Goal: Task Accomplishment & Management: Use online tool/utility

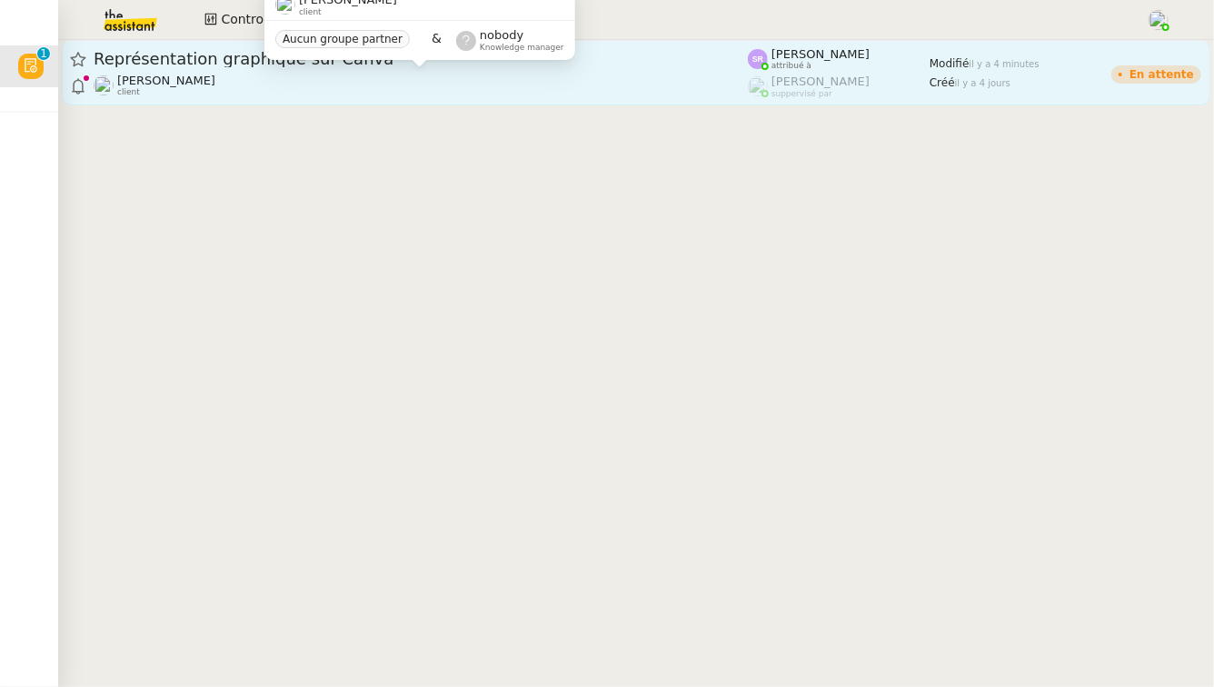
click at [173, 85] on span "[PERSON_NAME]" at bounding box center [166, 81] width 98 height 14
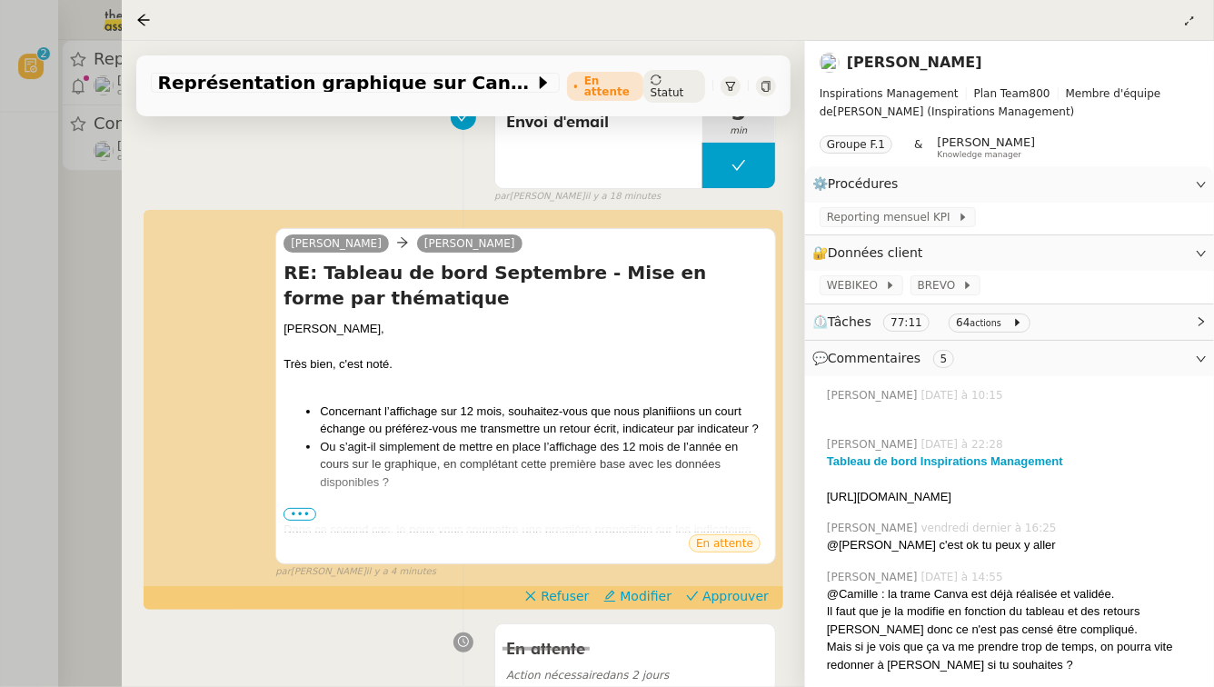
scroll to position [291, 0]
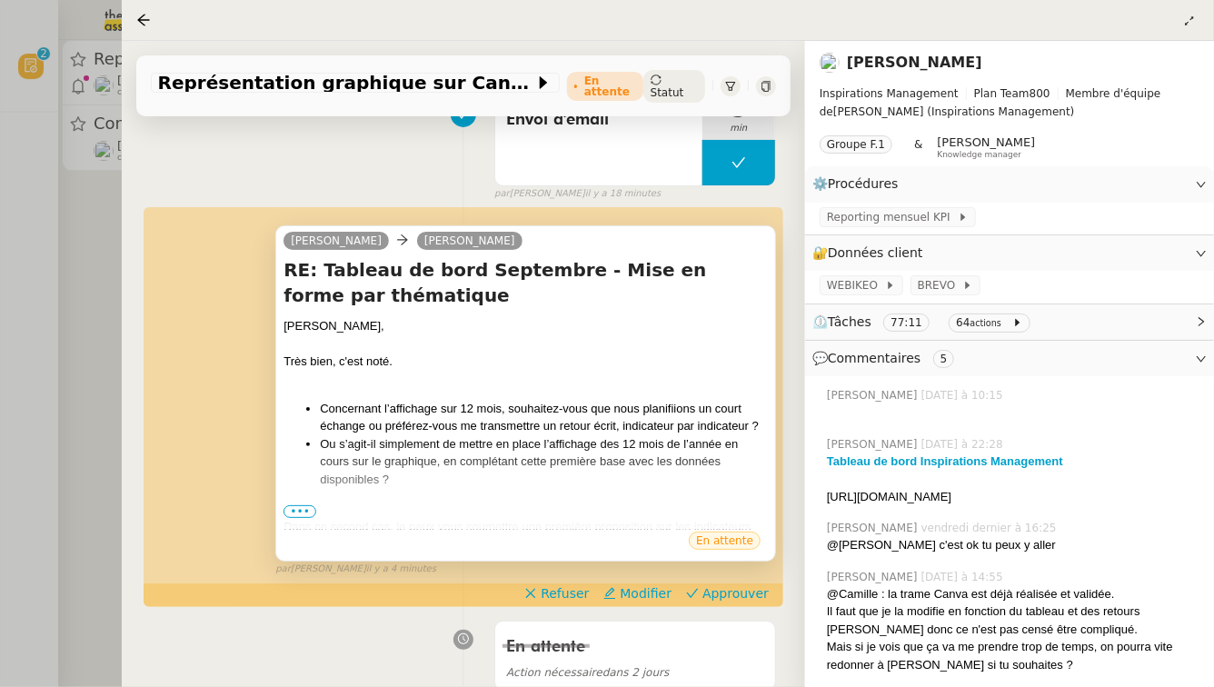
click at [309, 514] on span "•••" at bounding box center [299, 511] width 33 height 13
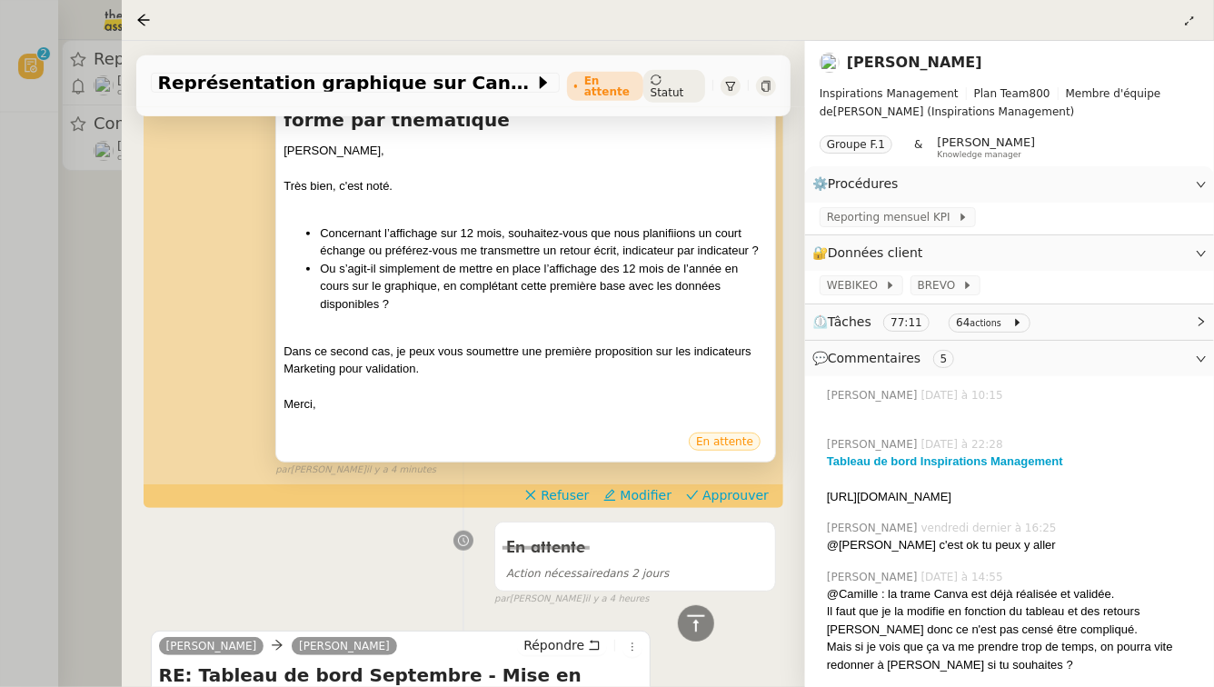
scroll to position [416, 0]
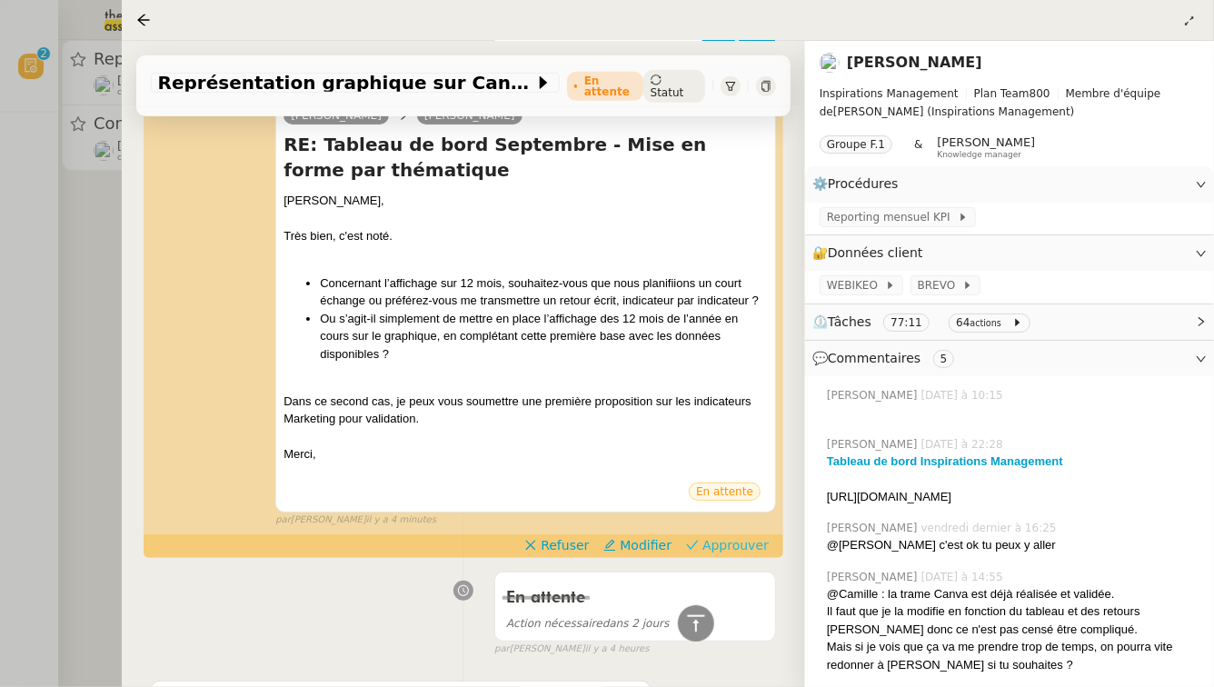
click at [759, 548] on span "Approuver" at bounding box center [735, 545] width 66 height 18
click at [0, 308] on div at bounding box center [607, 343] width 1214 height 687
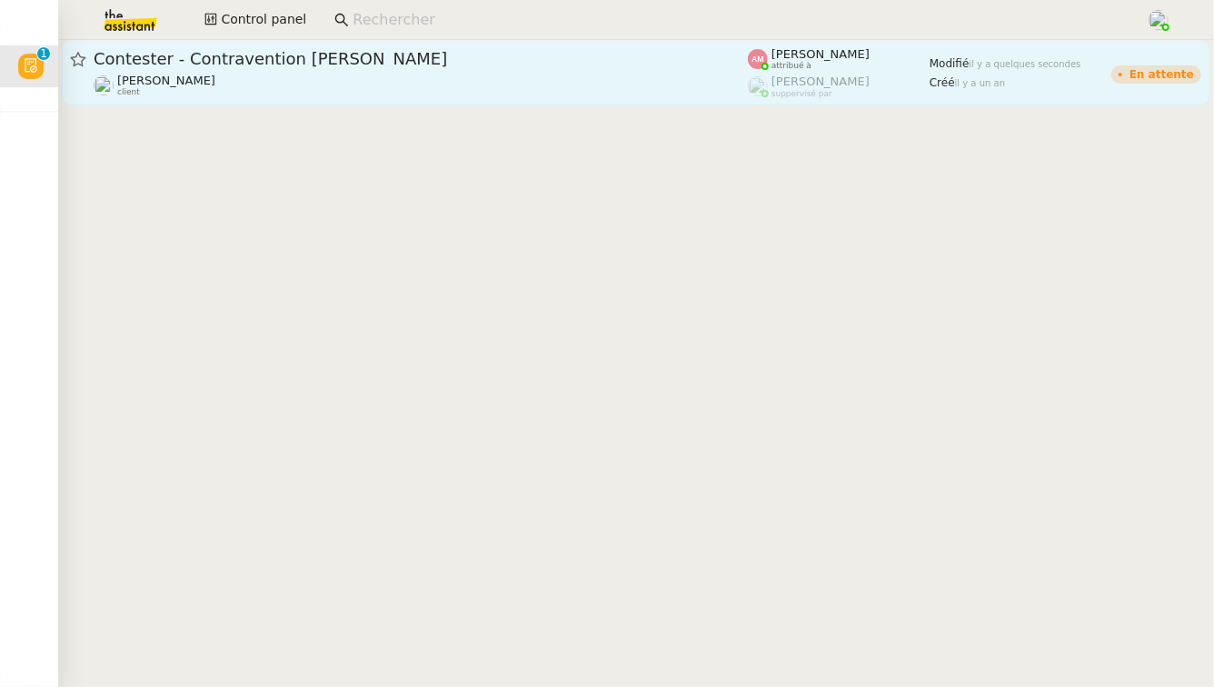
click at [405, 73] on div "Contester - Contravention JO Guillaume de Fraguier client" at bounding box center [421, 72] width 654 height 49
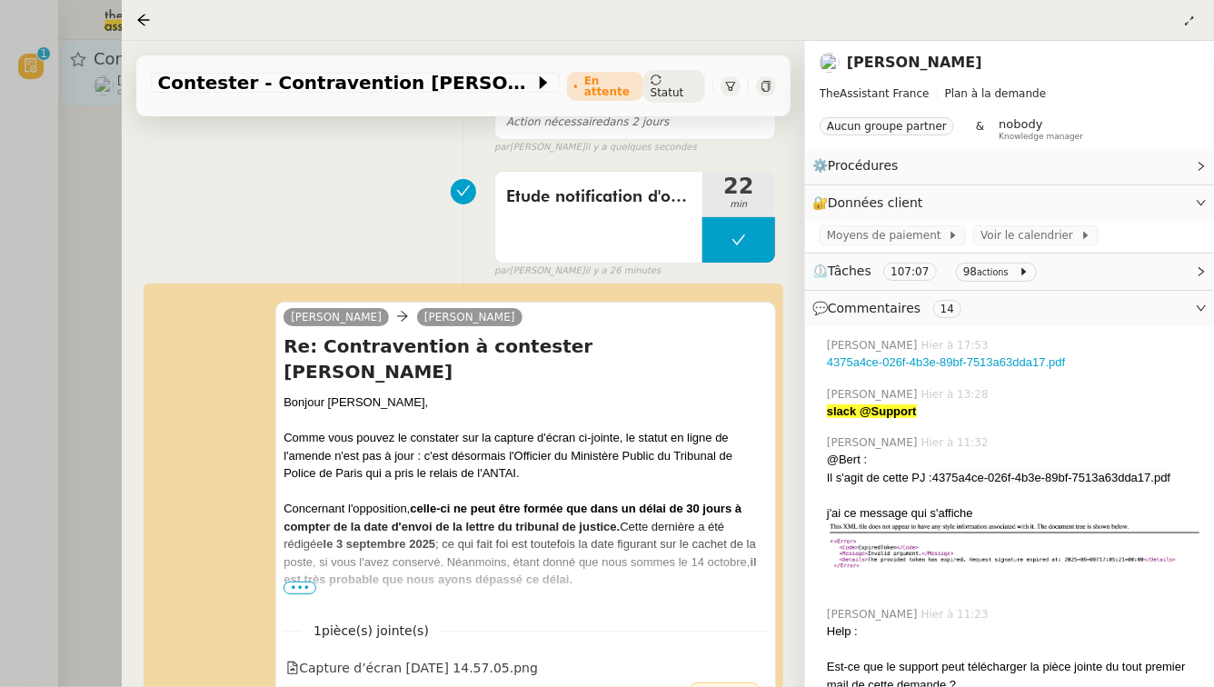
scroll to position [200, 0]
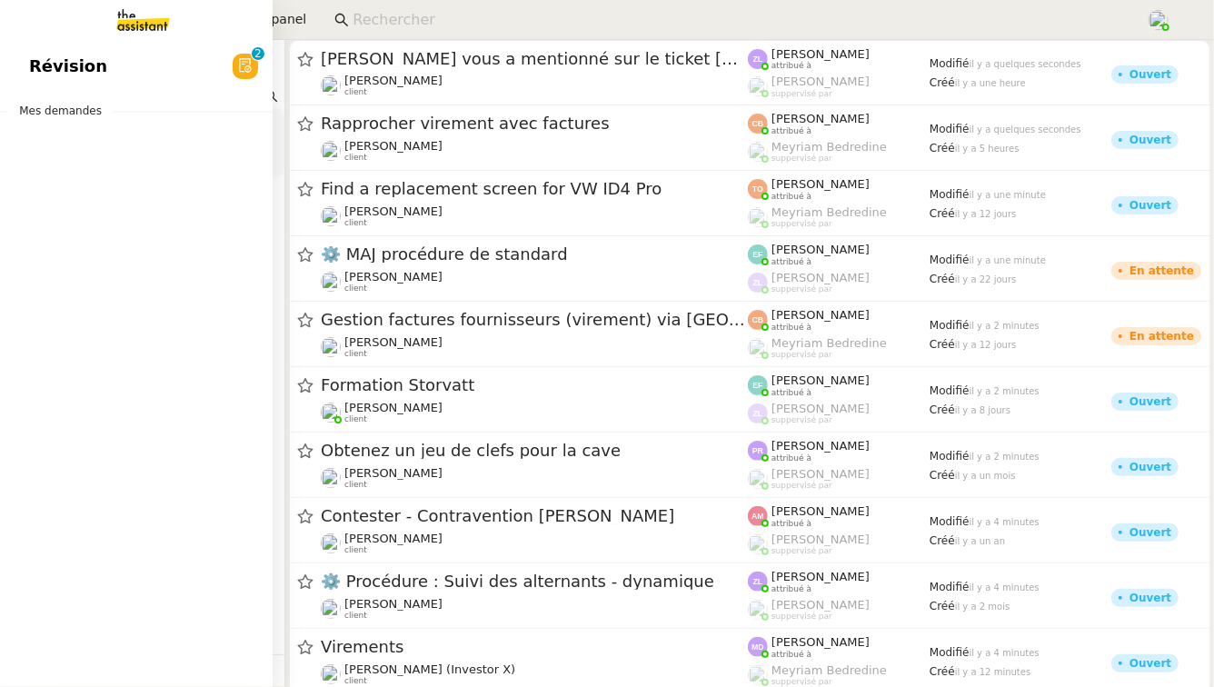
click at [64, 72] on span "Révision" at bounding box center [68, 66] width 78 height 27
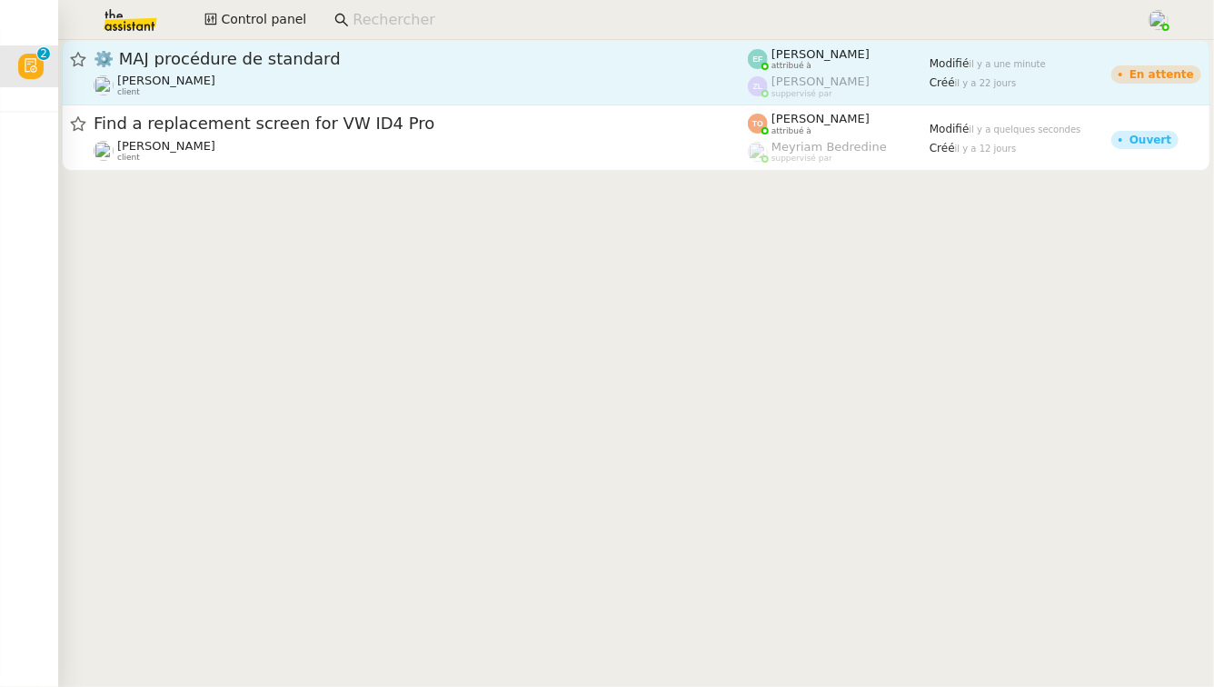
click at [379, 65] on span "⚙️ MAJ procédure de standard" at bounding box center [421, 59] width 654 height 16
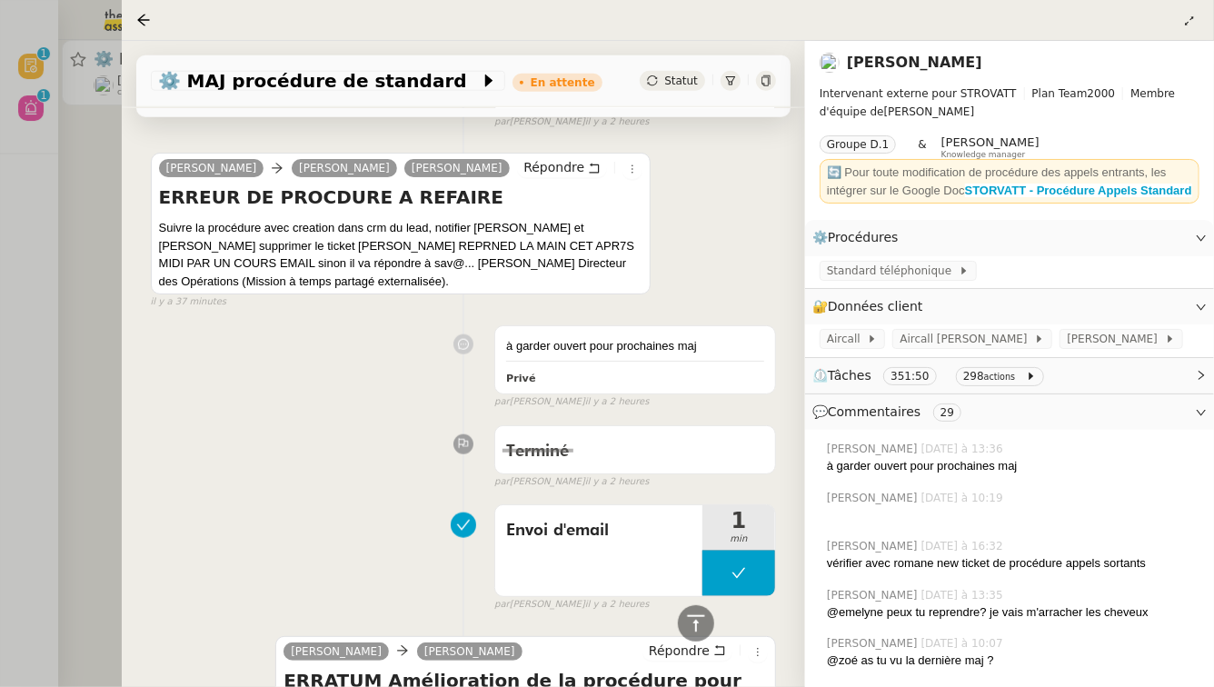
scroll to position [918, 0]
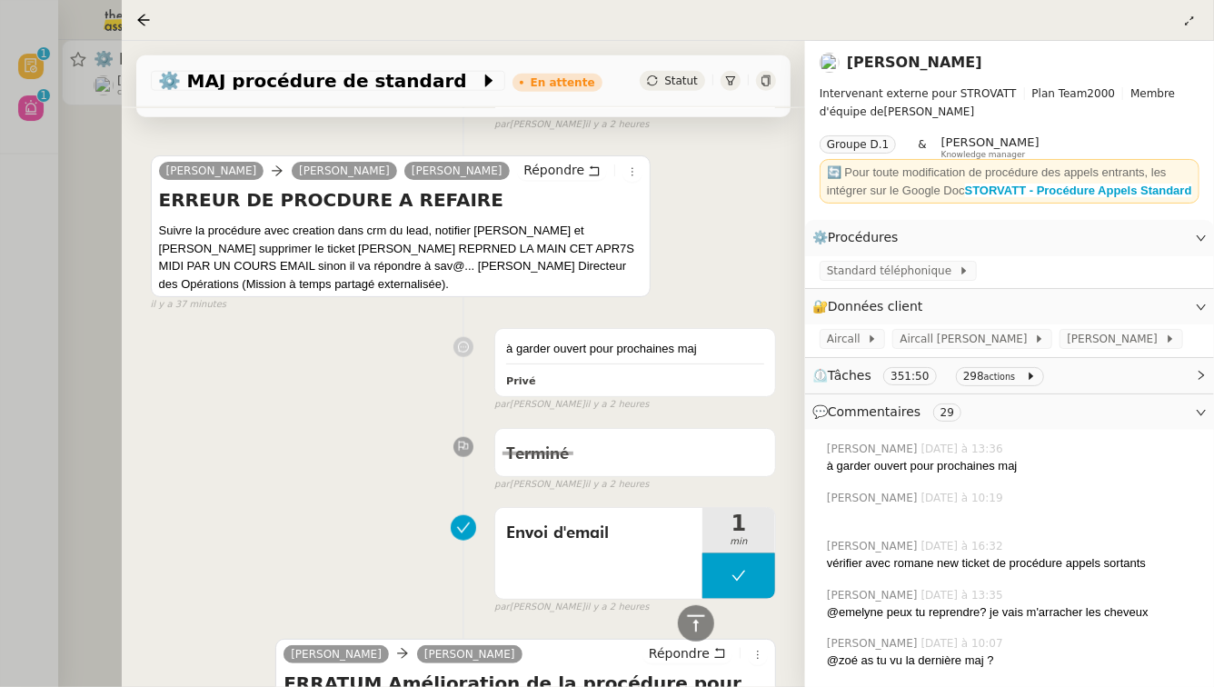
click at [74, 229] on div at bounding box center [607, 343] width 1214 height 687
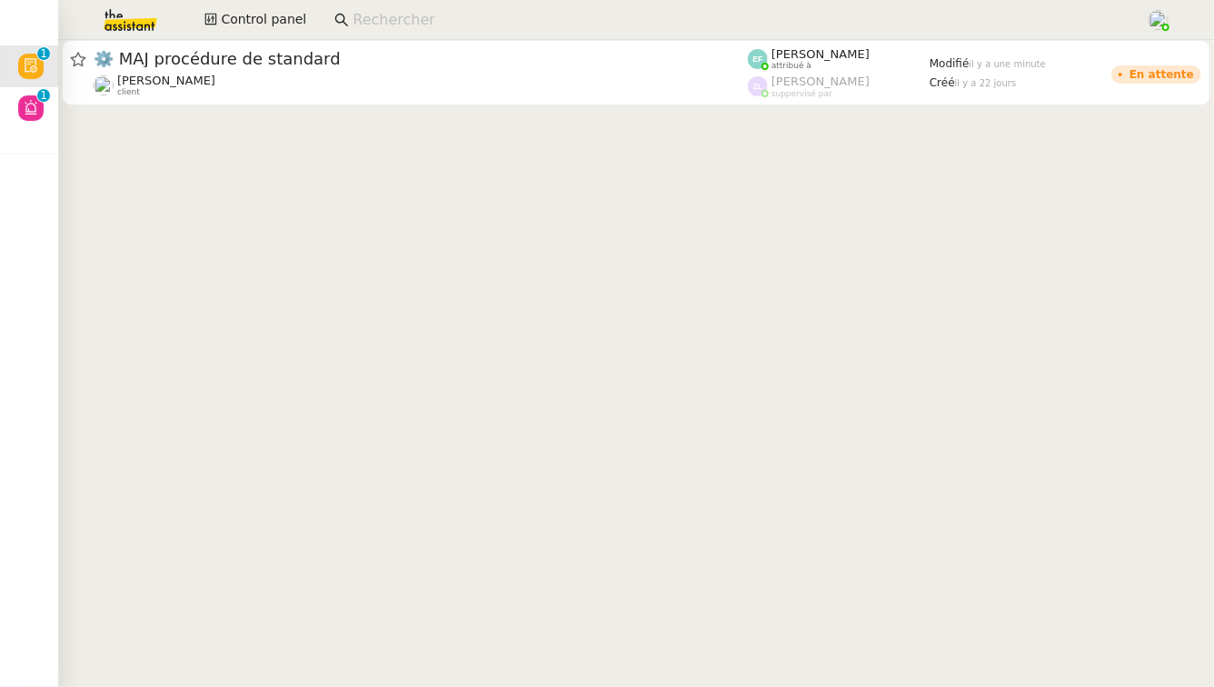
click at [391, 15] on input at bounding box center [739, 20] width 775 height 25
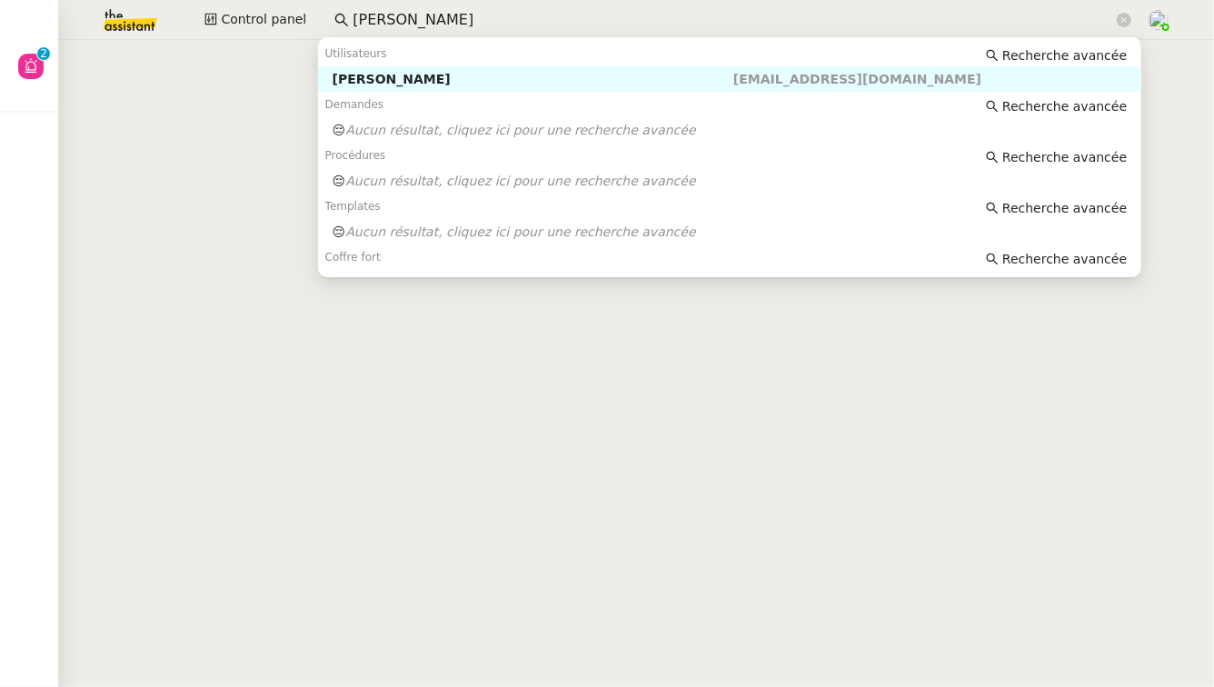
click at [417, 74] on div "Dimitri Bac" at bounding box center [532, 79] width 401 height 16
type input "dimitri bac"
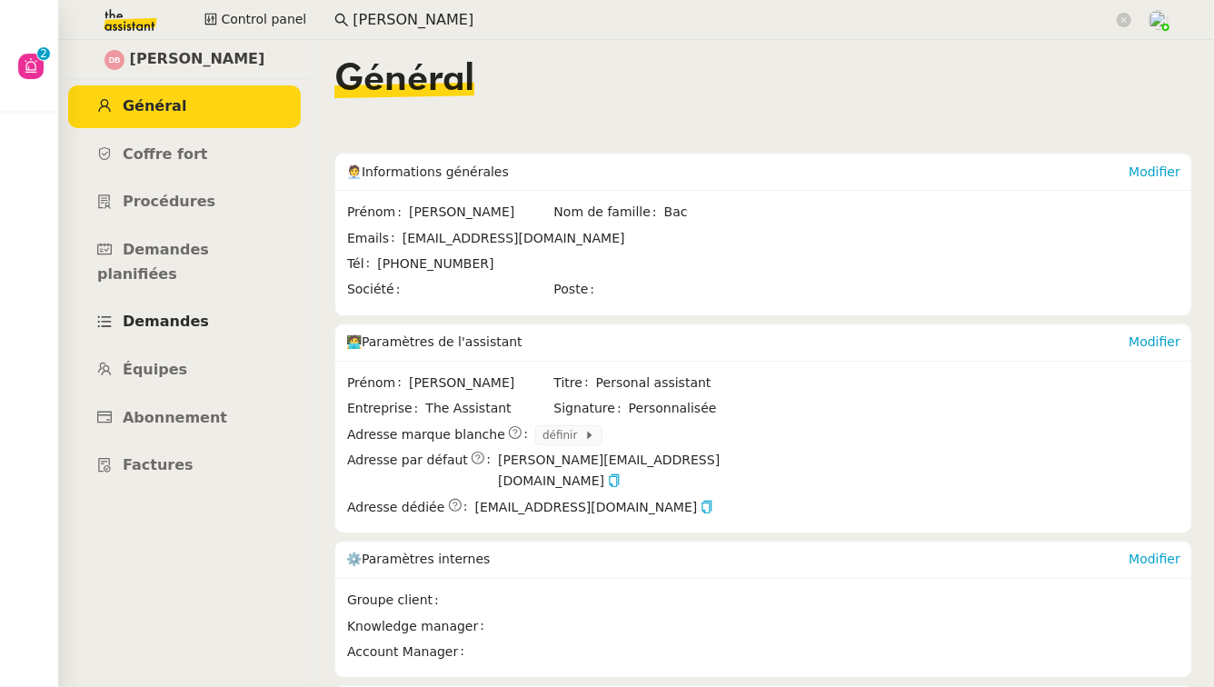
click at [180, 313] on span "Demandes" at bounding box center [166, 321] width 86 height 17
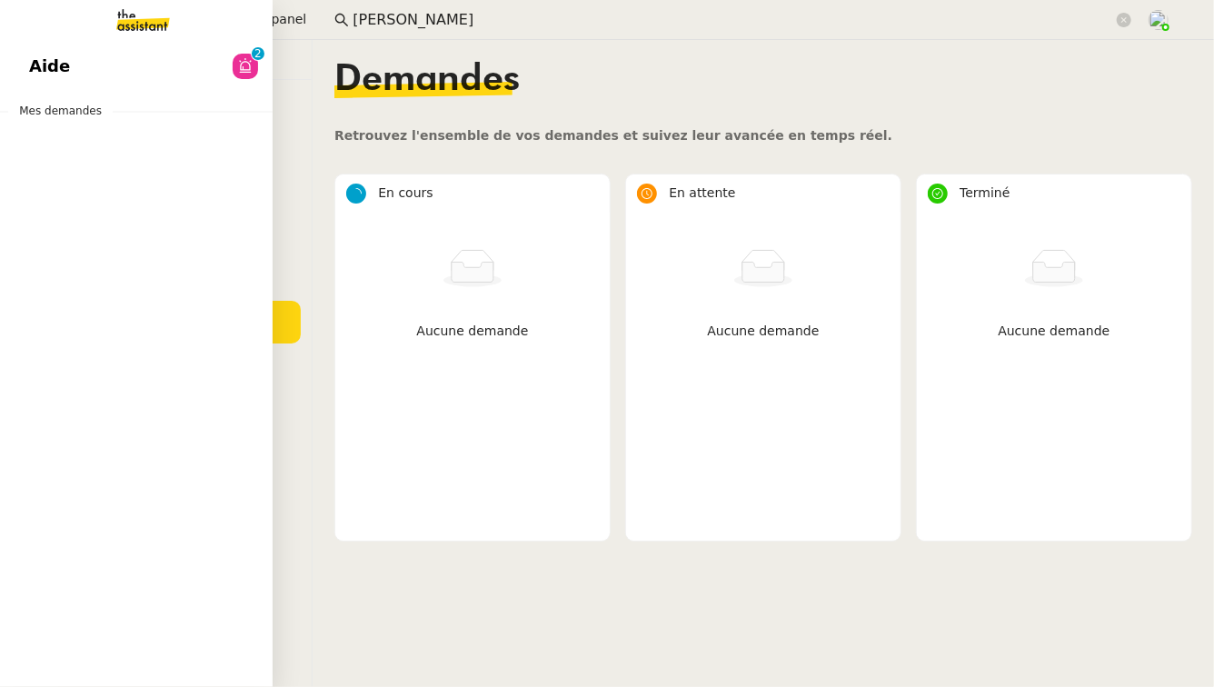
click at [8, 57] on link "Aide 0 1 2 3 4 5 6 7 8 9" at bounding box center [136, 66] width 273 height 42
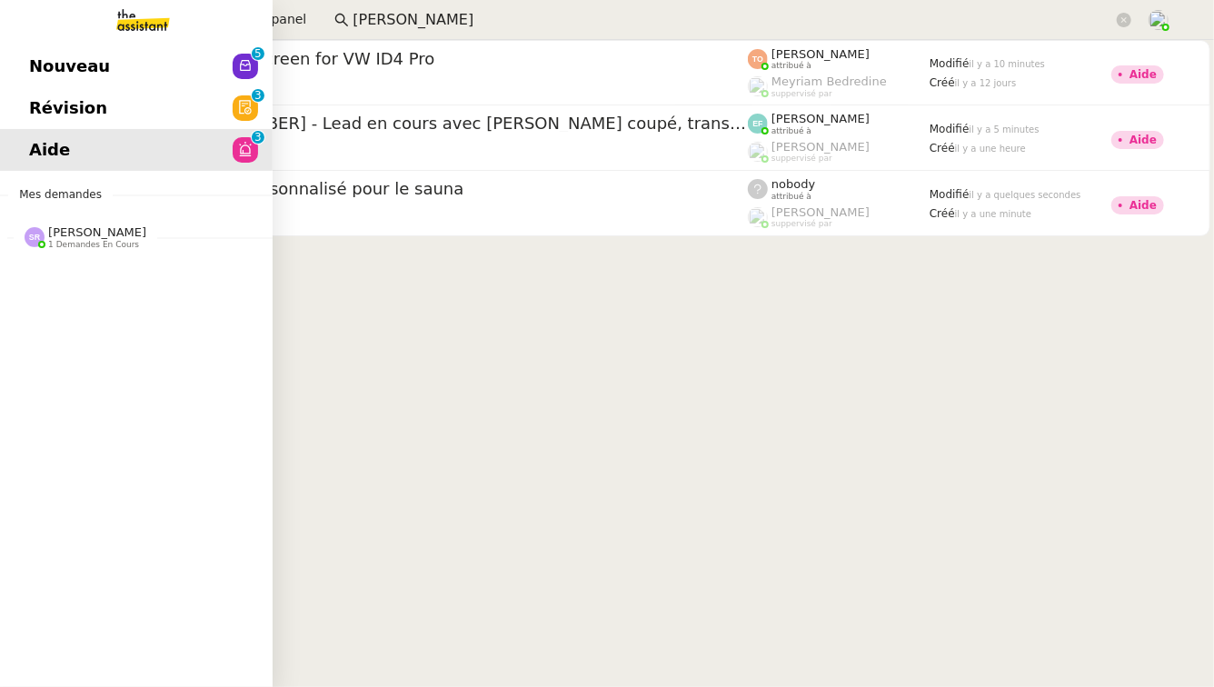
click at [44, 81] on link "Nouveau 0 1 2 3 4 5 6 7 8 9" at bounding box center [136, 66] width 273 height 42
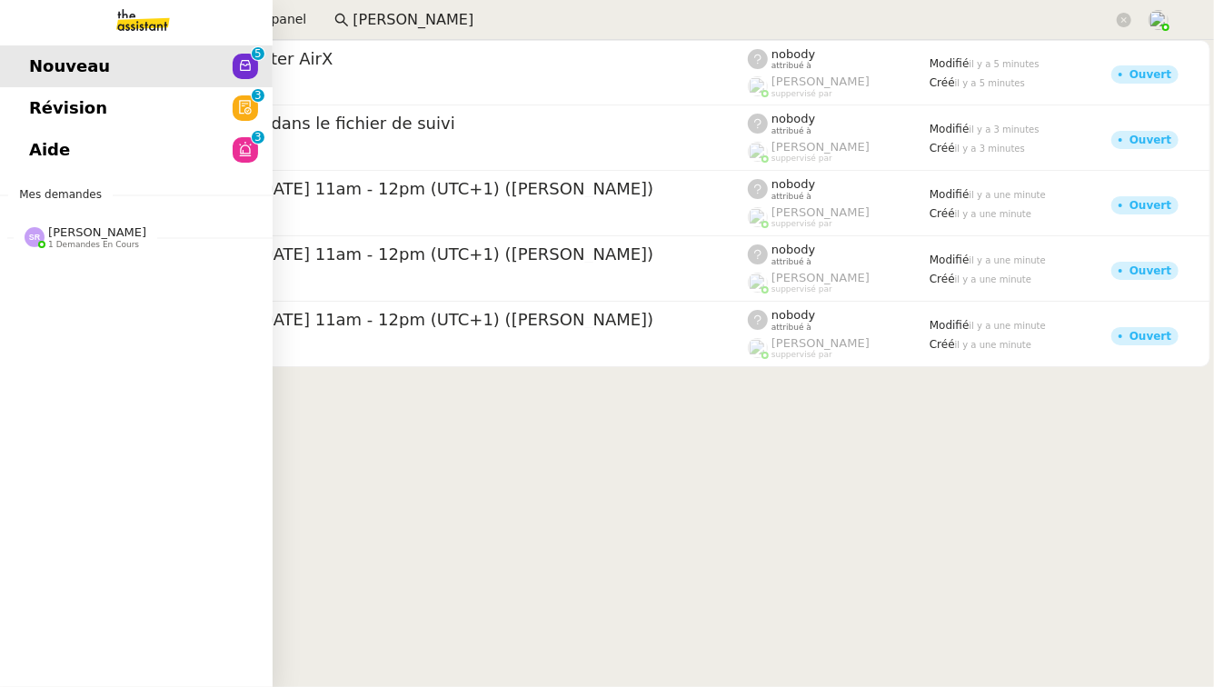
click at [97, 98] on link "Révision 0 1 2 3 4 5 6 7 8 9" at bounding box center [136, 108] width 273 height 42
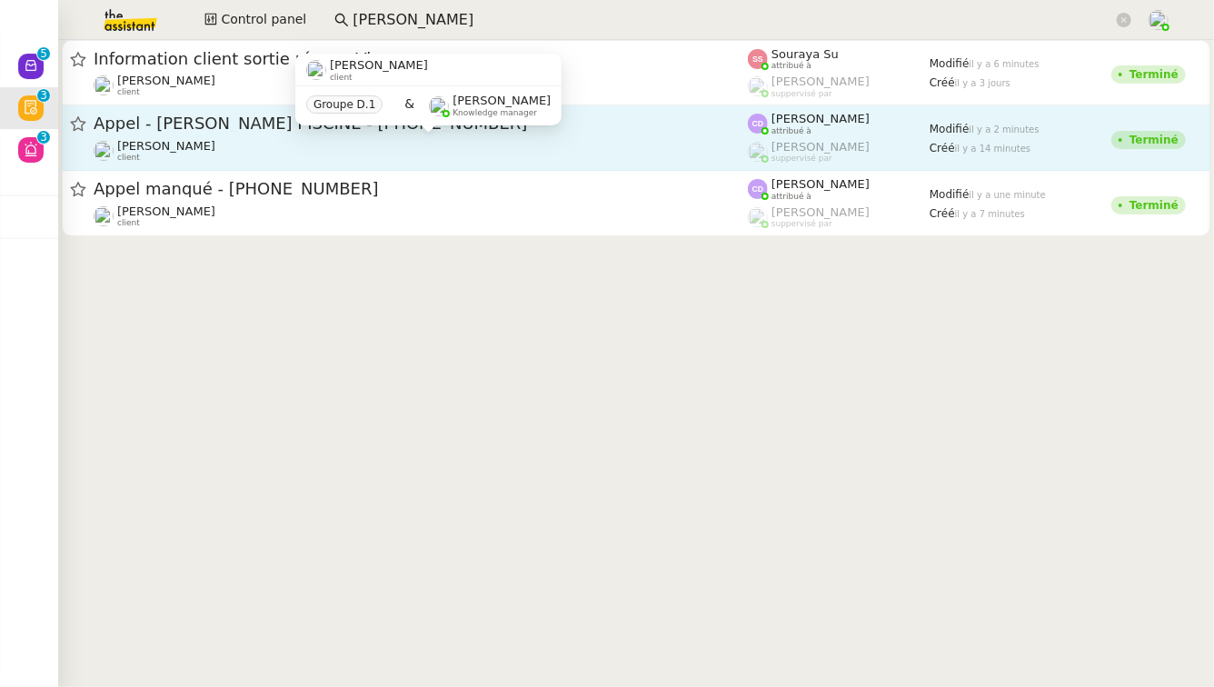
click at [390, 149] on div "Franck MUFFAT-JEANDET client" at bounding box center [421, 151] width 654 height 24
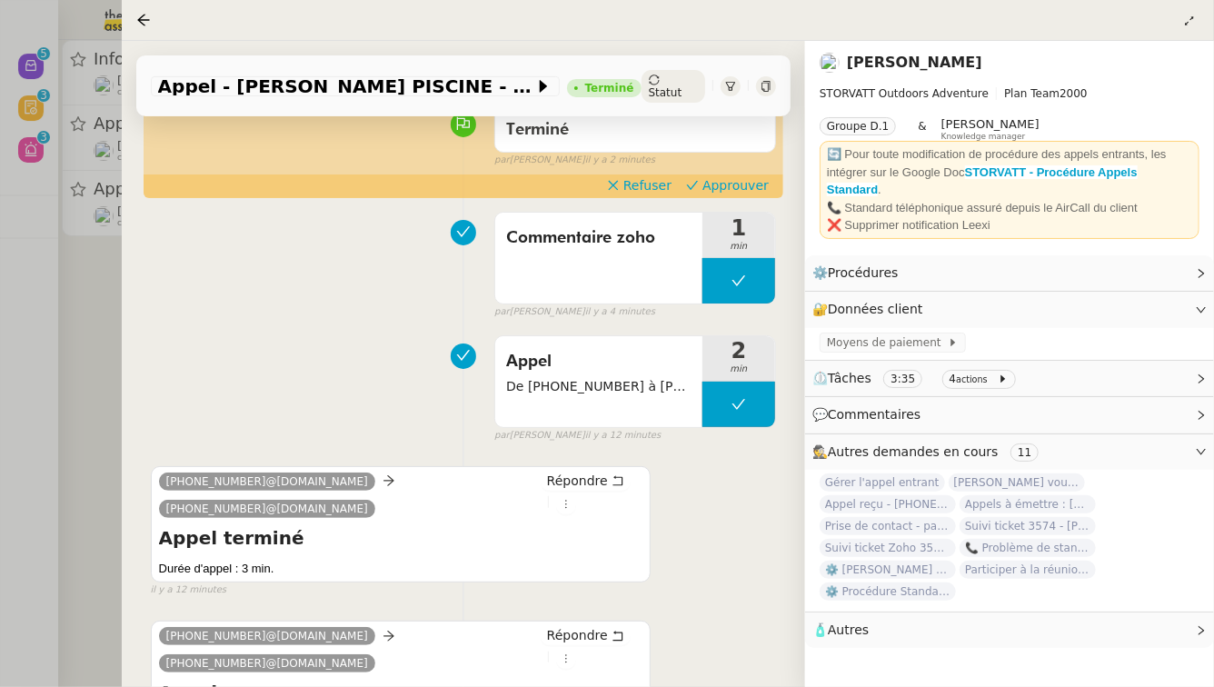
scroll to position [209, 0]
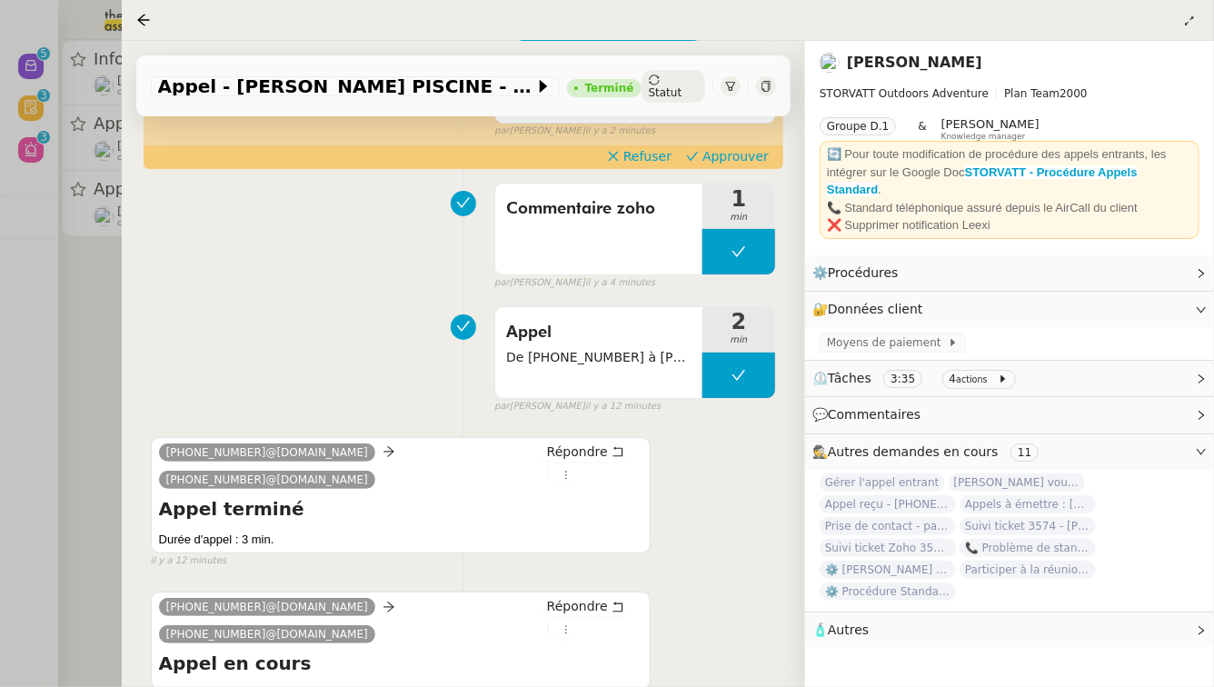
click at [129, 393] on div "Tâche Message Commentaire Veuillez patienter une erreur s'est produite 👌👌👌 mess…" at bounding box center [463, 428] width 683 height 885
click at [62, 382] on div at bounding box center [607, 343] width 1214 height 687
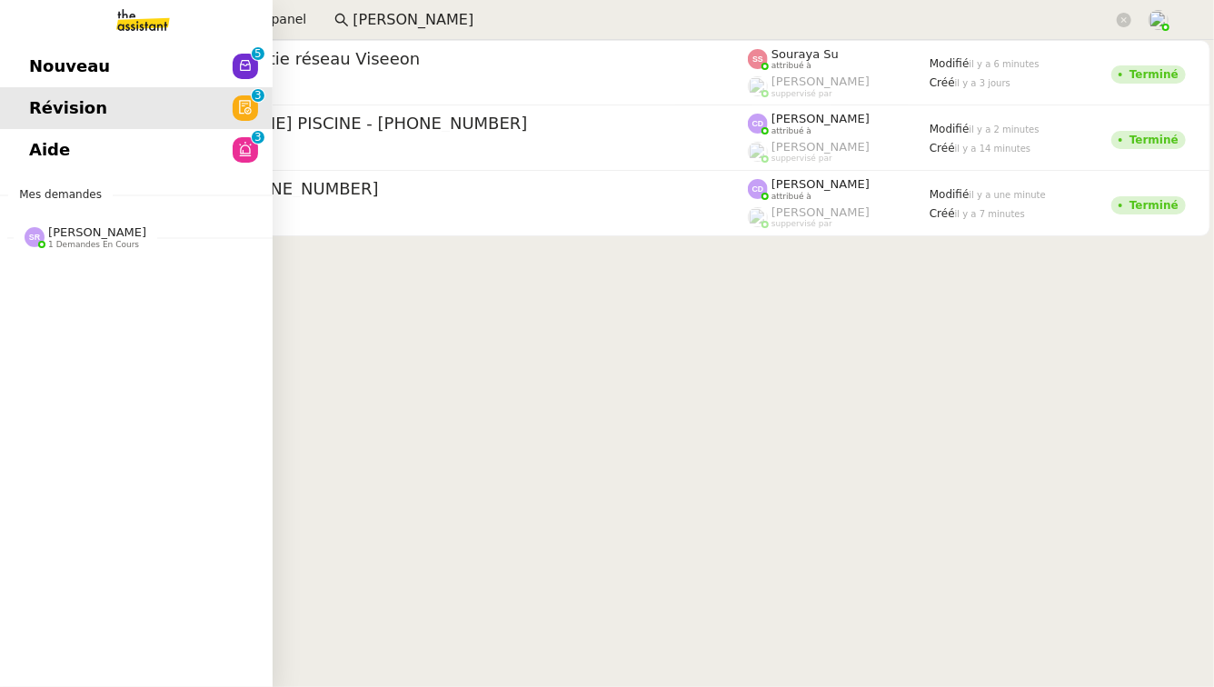
click at [135, 150] on link "Aide 0 1 2 3 4 5 6 7 8 9" at bounding box center [136, 150] width 273 height 42
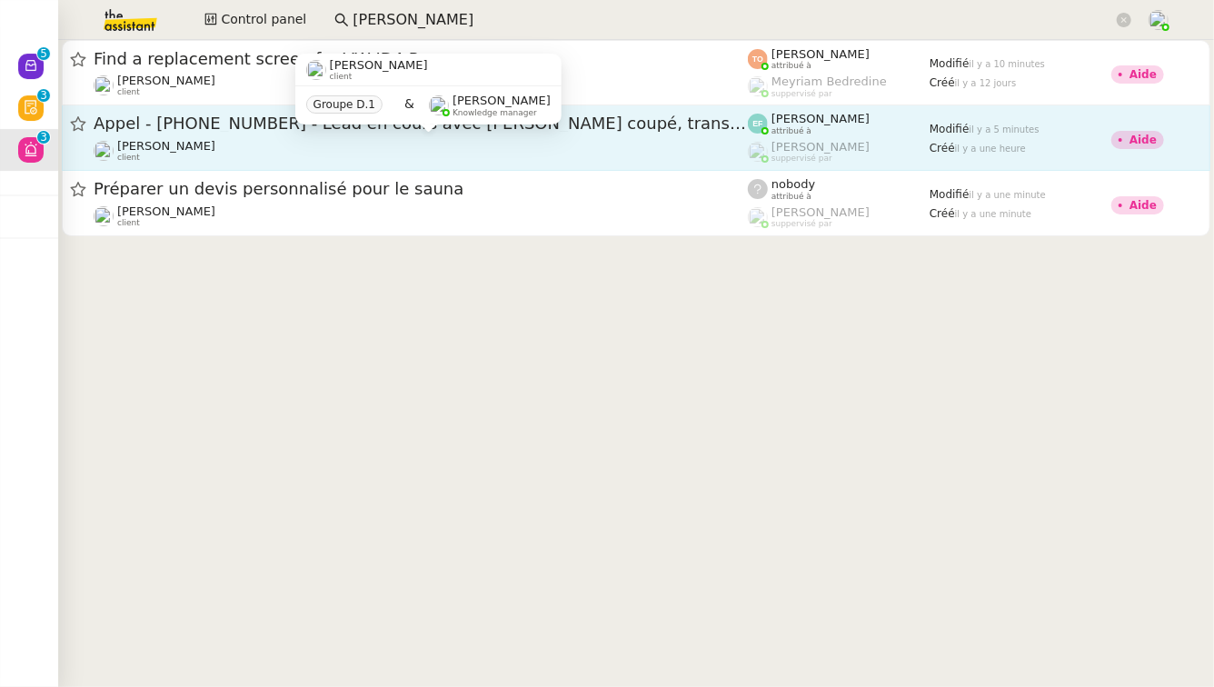
click at [332, 147] on div "Franck MUFFAT-JEANDET client" at bounding box center [421, 151] width 654 height 24
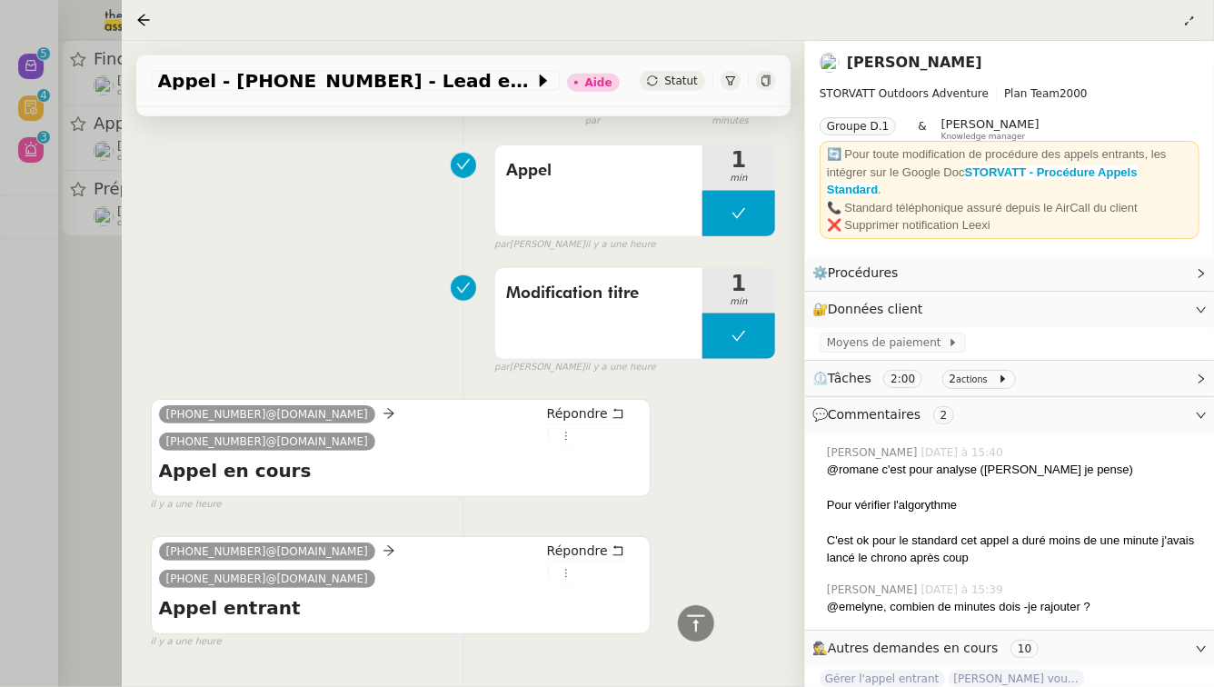
scroll to position [761, 0]
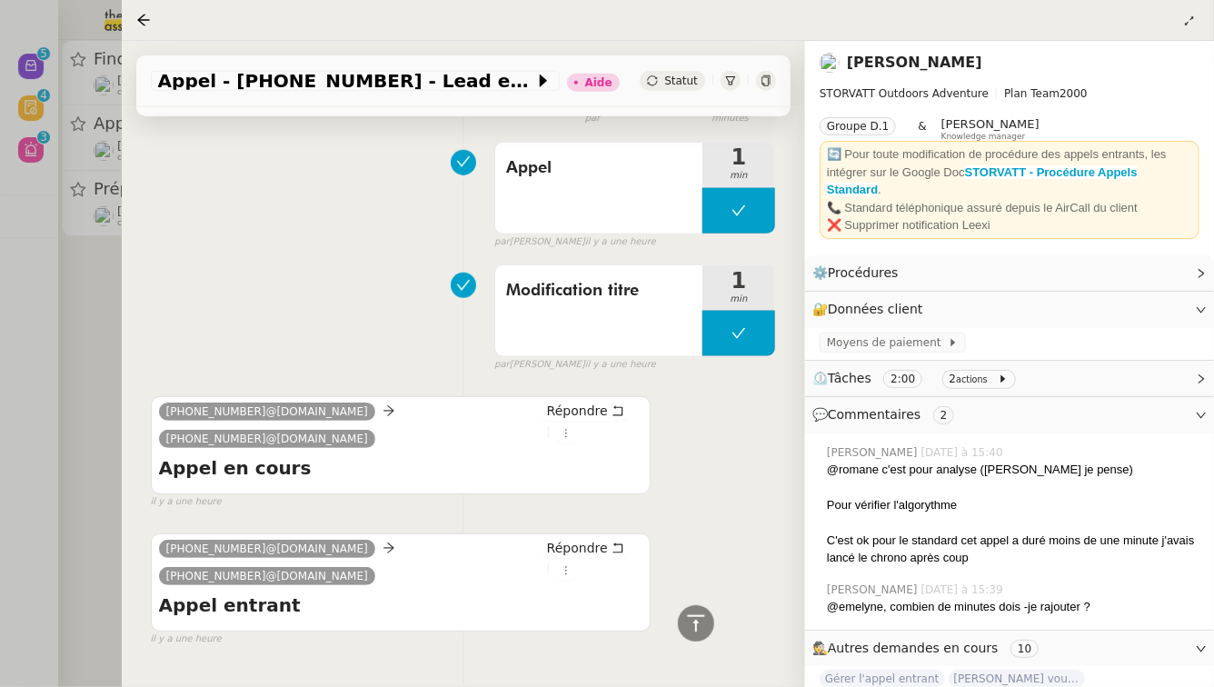
click at [30, 337] on div at bounding box center [607, 343] width 1214 height 687
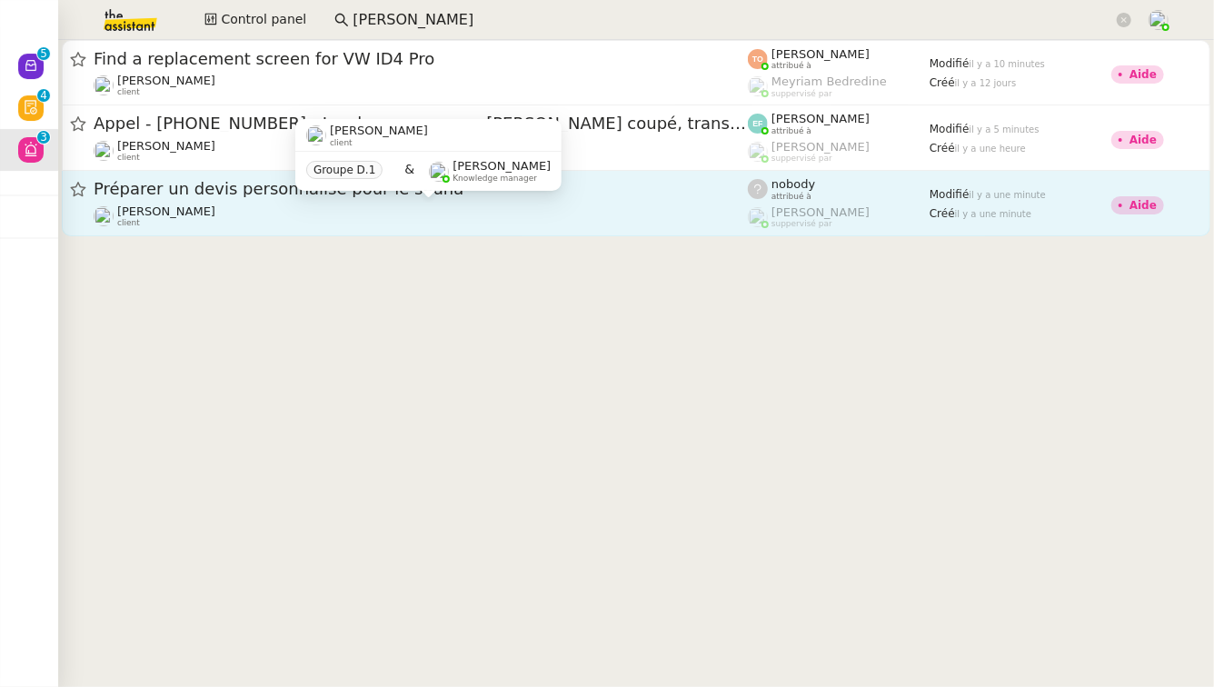
click at [186, 226] on div "Franck MUFFAT-JEANDET client" at bounding box center [166, 216] width 98 height 24
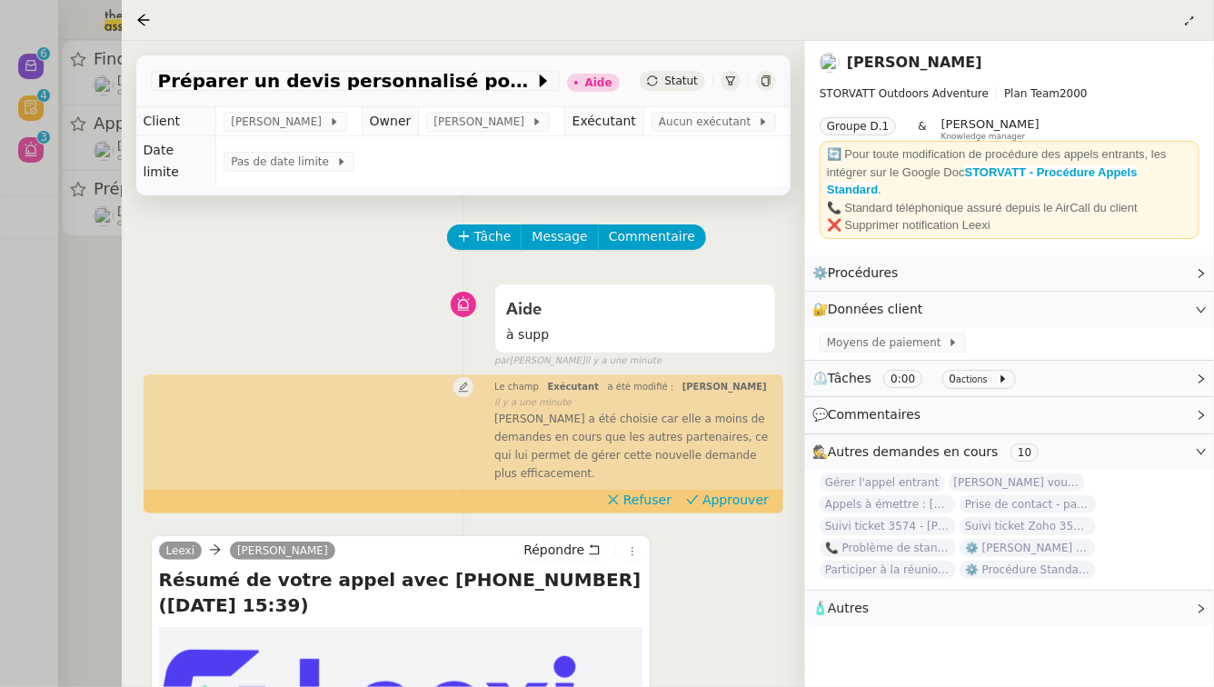
click at [69, 396] on div at bounding box center [607, 343] width 1214 height 687
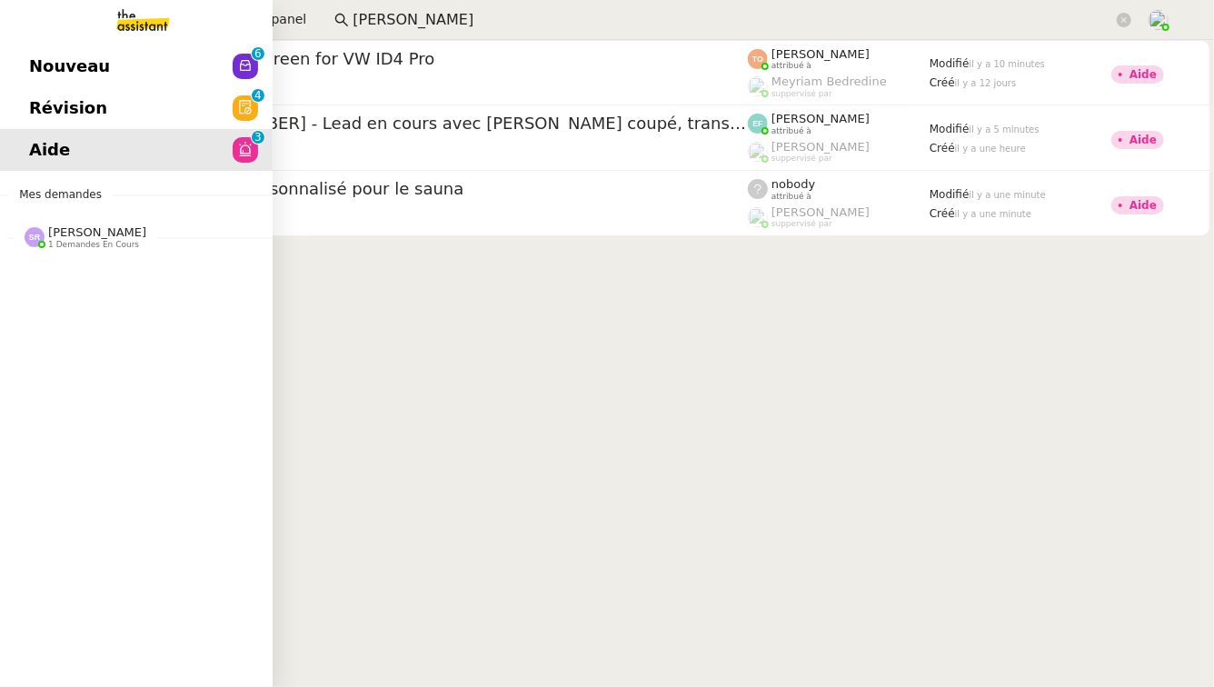
click at [40, 241] on div at bounding box center [35, 237] width 20 height 20
click at [99, 283] on span "[PERSON_NAME]" at bounding box center [70, 285] width 83 height 12
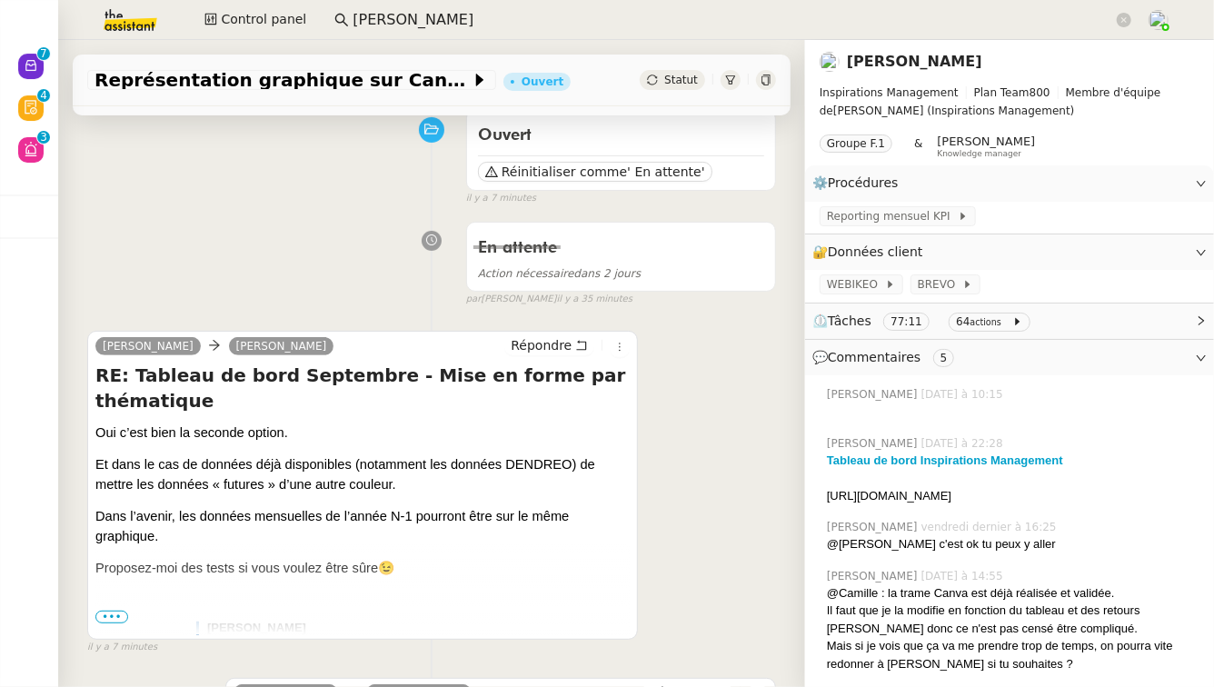
scroll to position [155, 0]
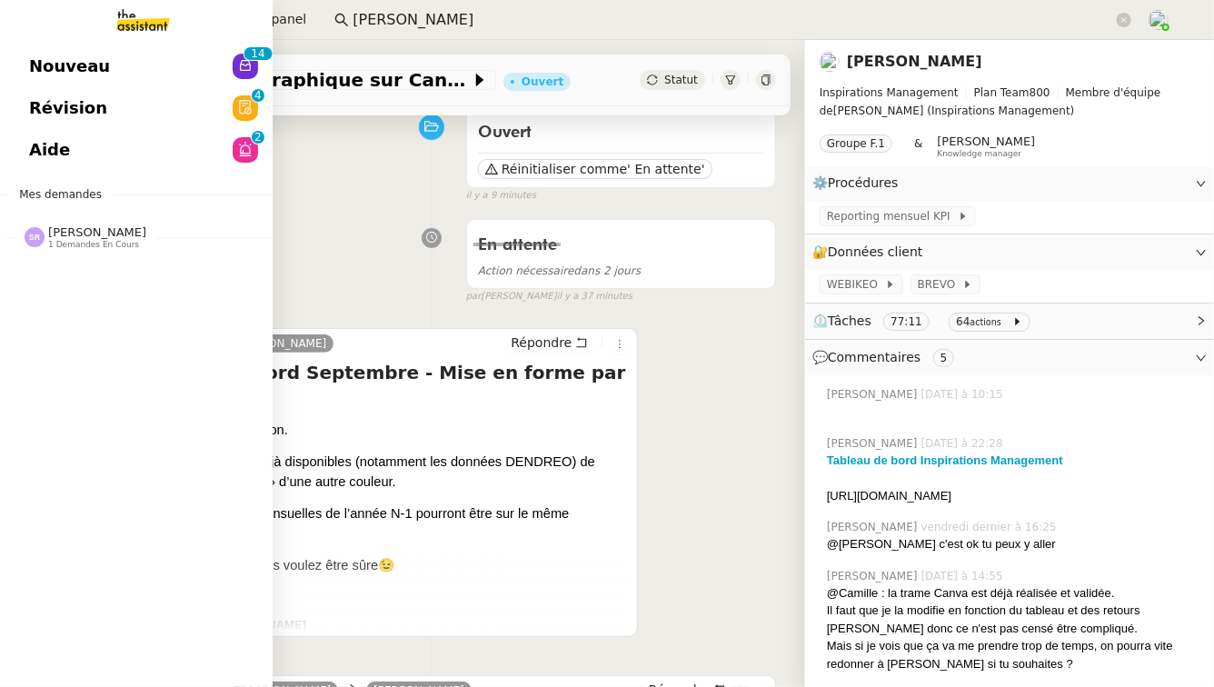
click at [12, 75] on link "Nouveau 0 1 2 3 4 5 6 7 8 9 0 1 2 3 4 5 6 7 8 9" at bounding box center [136, 66] width 273 height 42
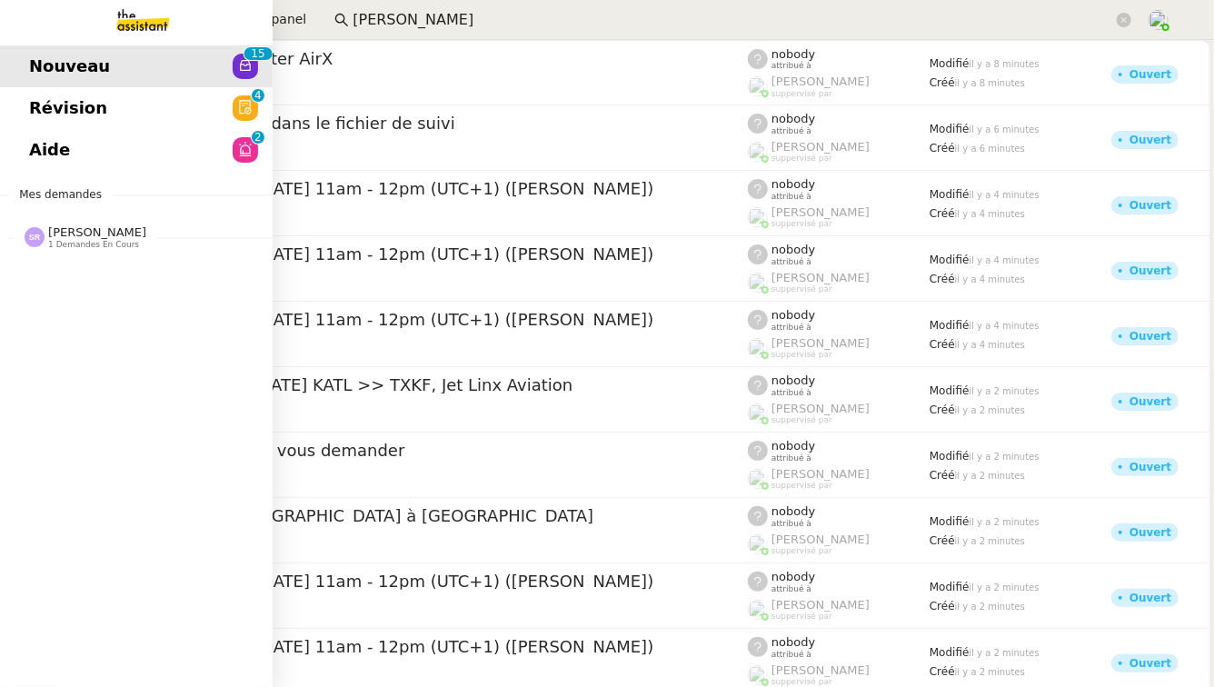
click at [172, 94] on link "Révision 0 1 2 3 4 5 6 7 8 9" at bounding box center [136, 108] width 273 height 42
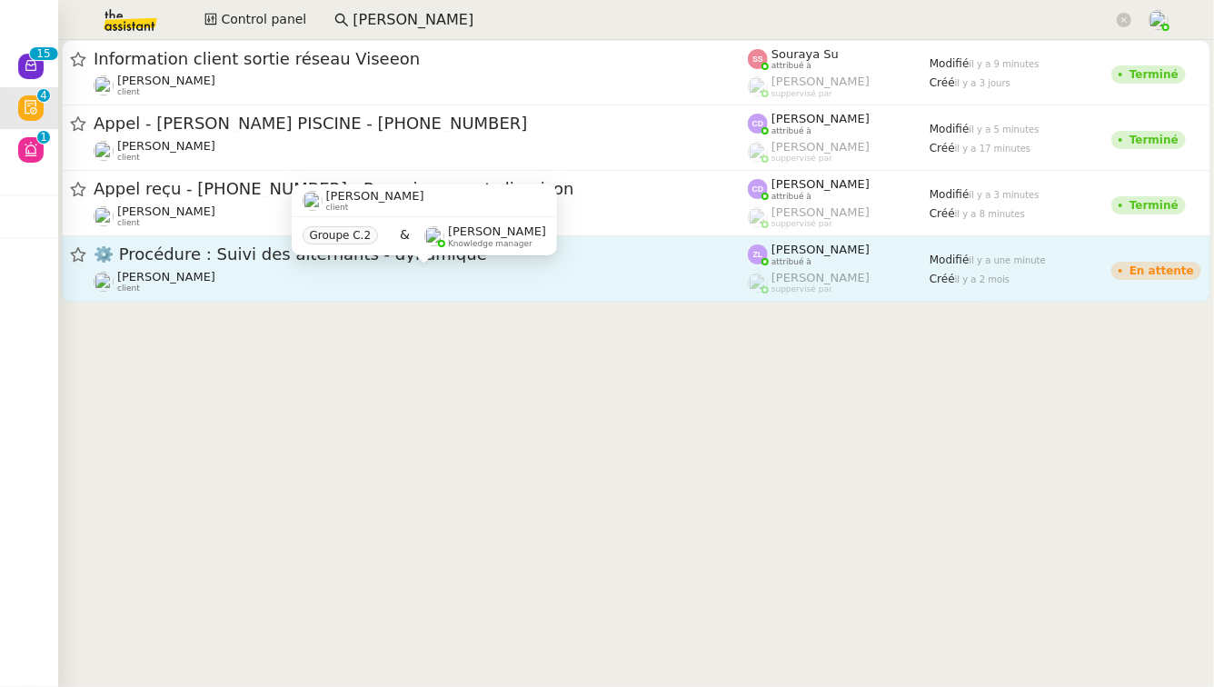
click at [374, 284] on div "Réma Ngaiboye client" at bounding box center [421, 282] width 654 height 24
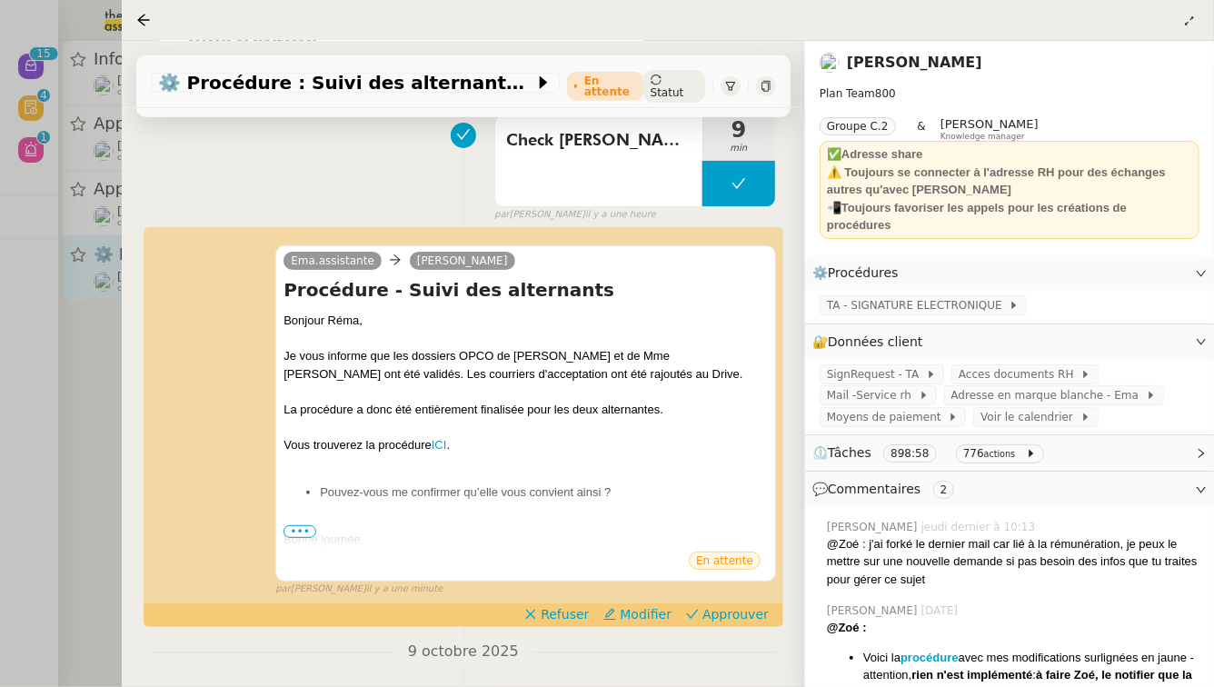
scroll to position [854, 0]
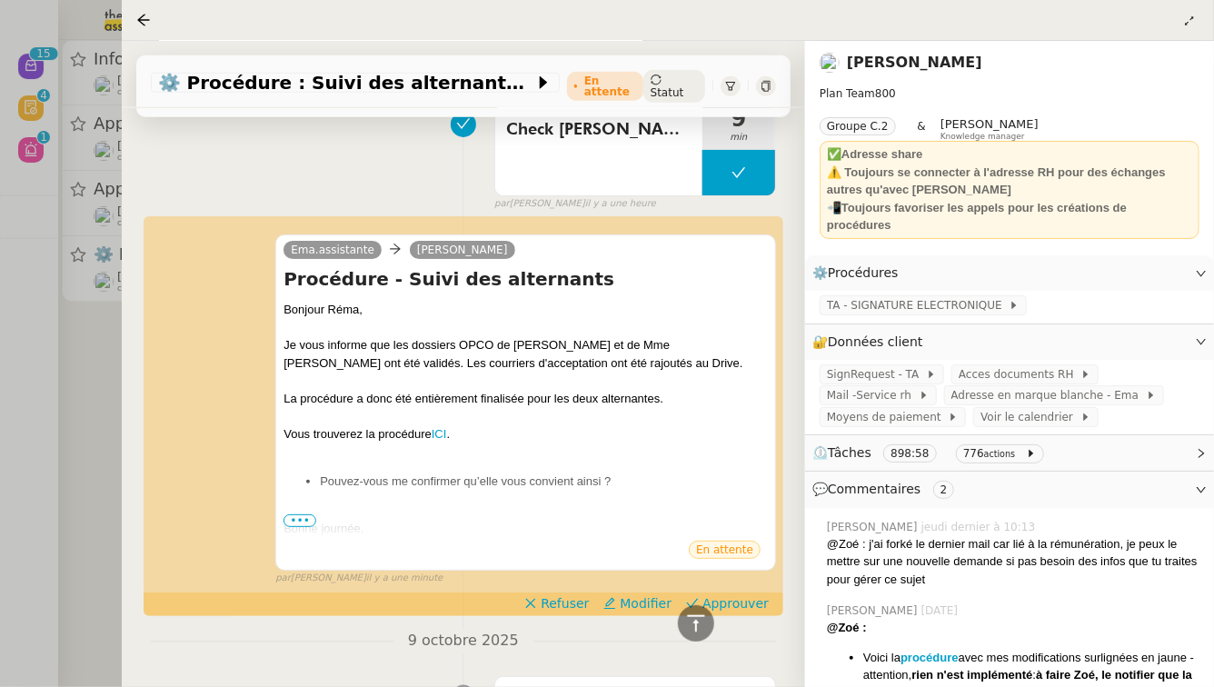
click at [37, 417] on div at bounding box center [607, 343] width 1214 height 687
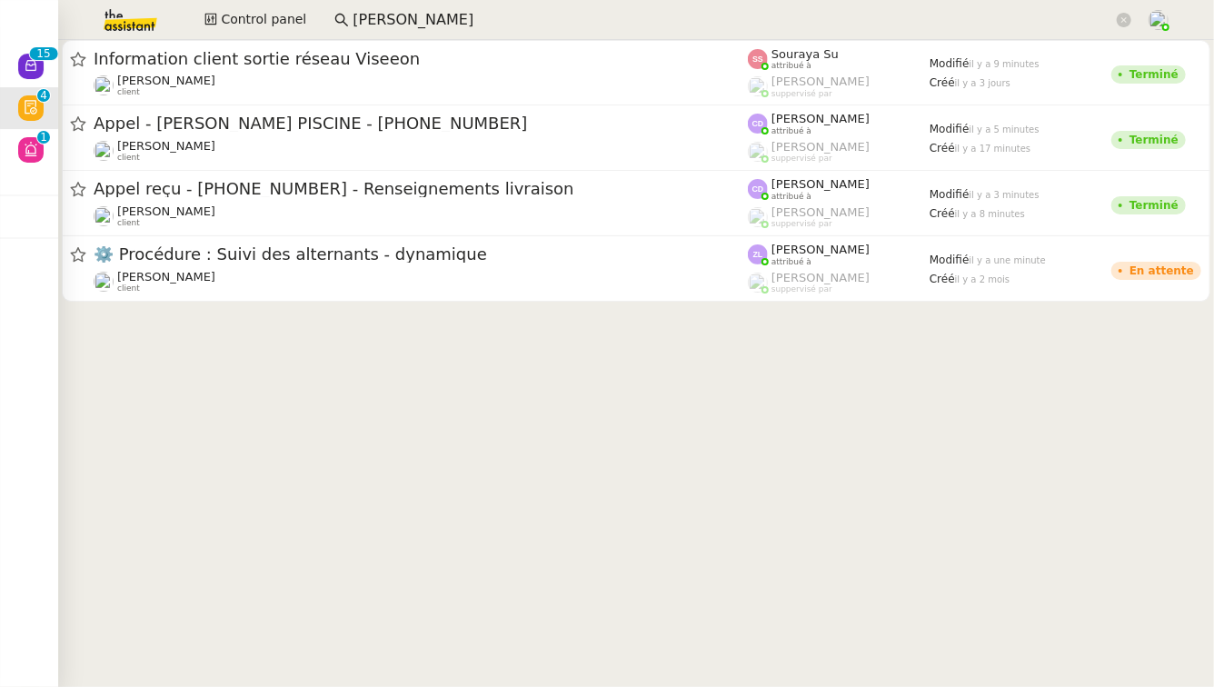
click at [136, 25] on img at bounding box center [115, 20] width 141 height 40
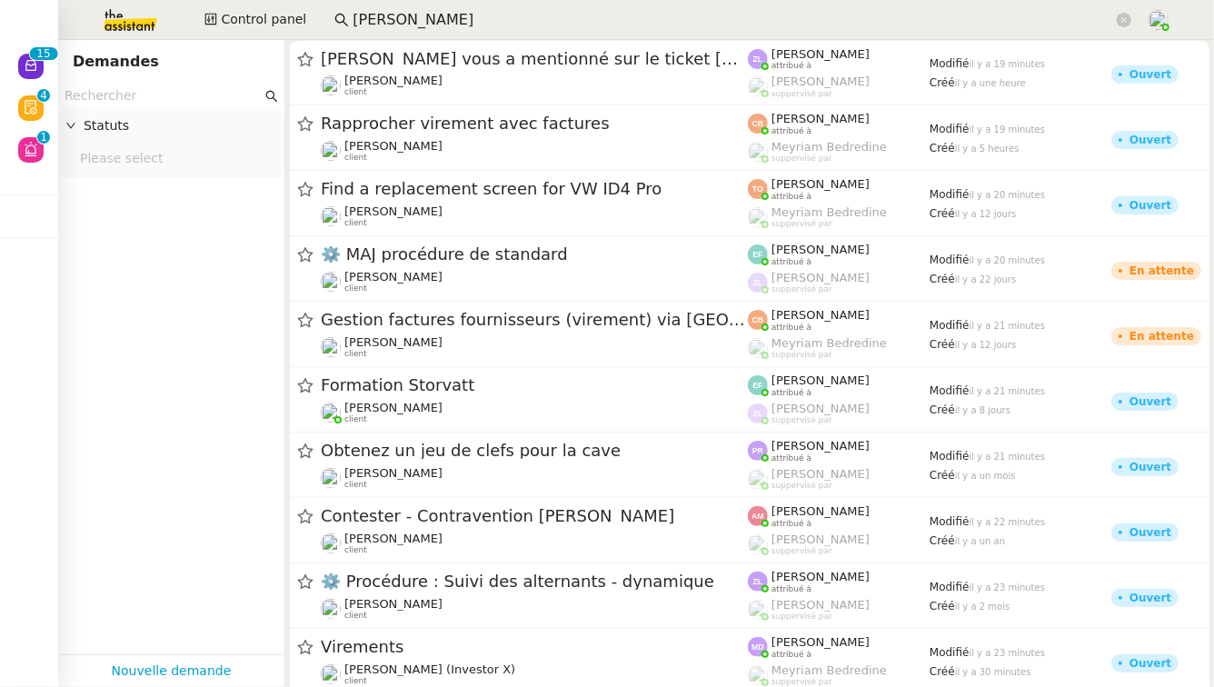
click at [148, 93] on input "text" at bounding box center [162, 95] width 197 height 21
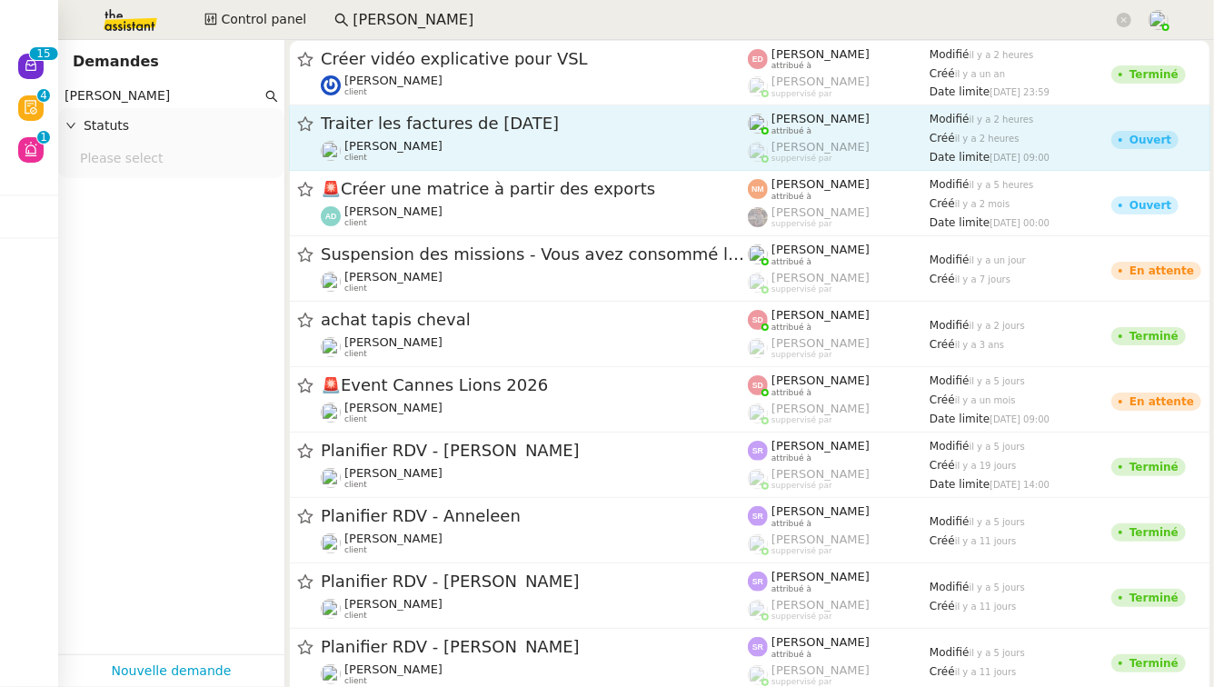
type input "maurice"
click at [421, 124] on span "Traiter les factures de septembre 2025" at bounding box center [534, 123] width 427 height 16
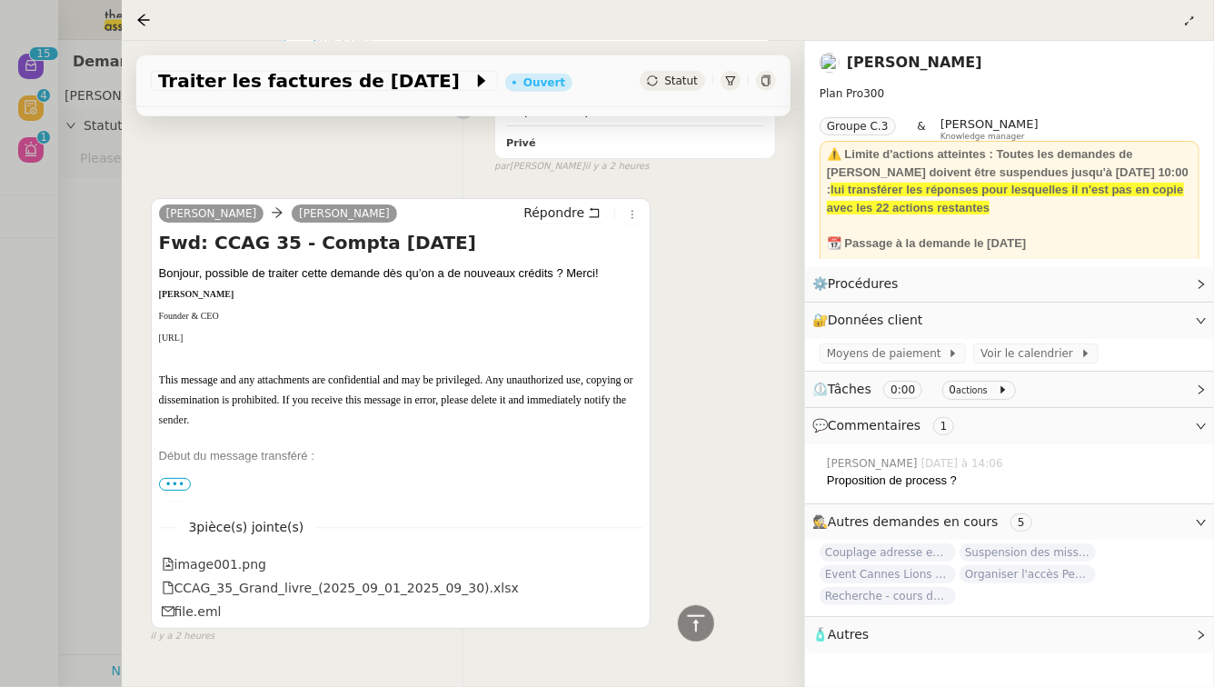
scroll to position [618, 0]
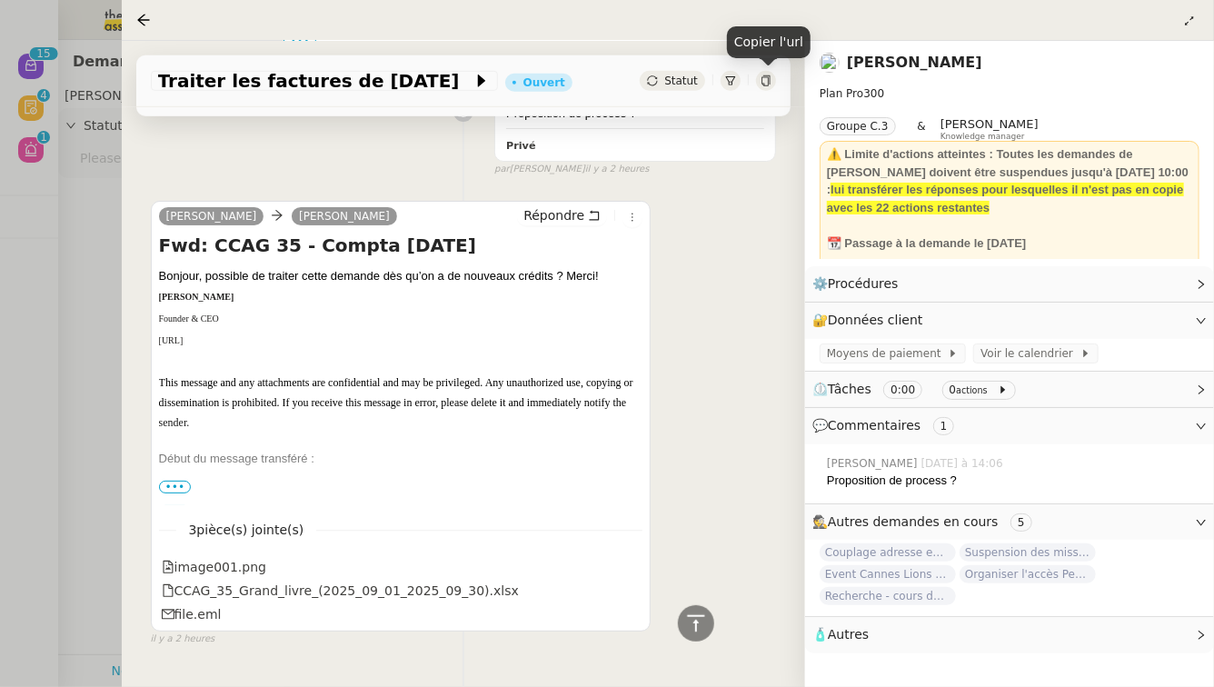
click at [759, 84] on div at bounding box center [766, 81] width 20 height 20
click at [0, 458] on div at bounding box center [607, 343] width 1214 height 687
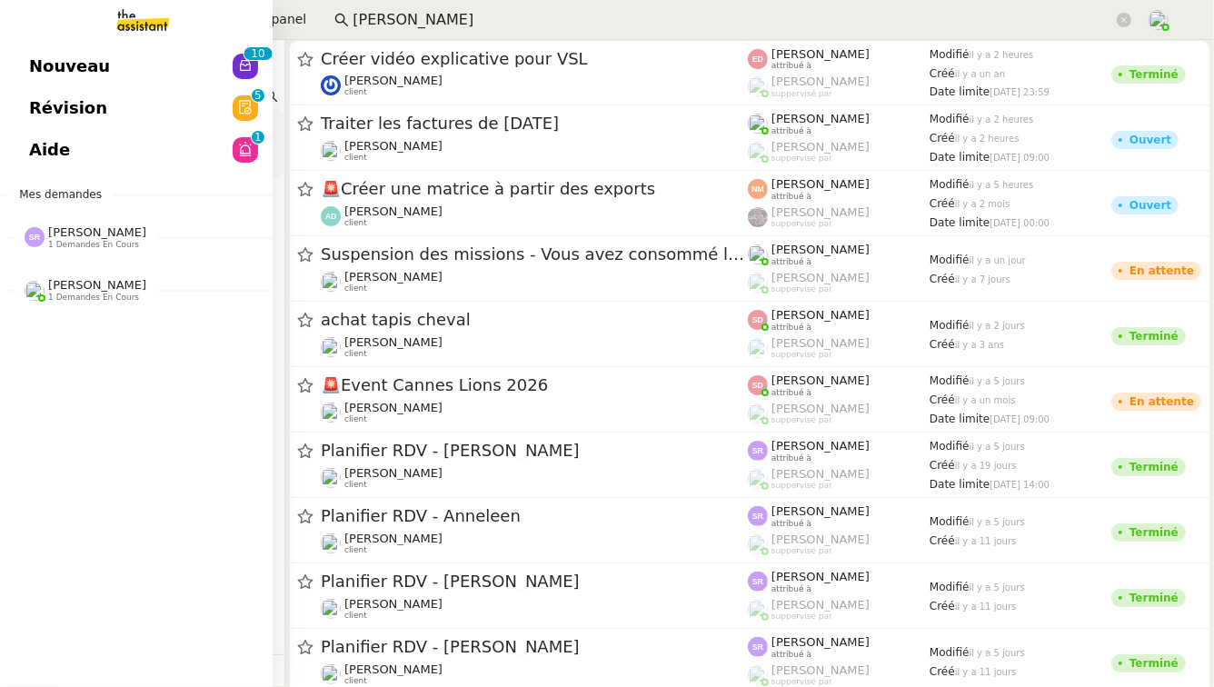
click at [152, 143] on link "Aide 0 1 2 3 4 5 6 7 8 9" at bounding box center [136, 150] width 273 height 42
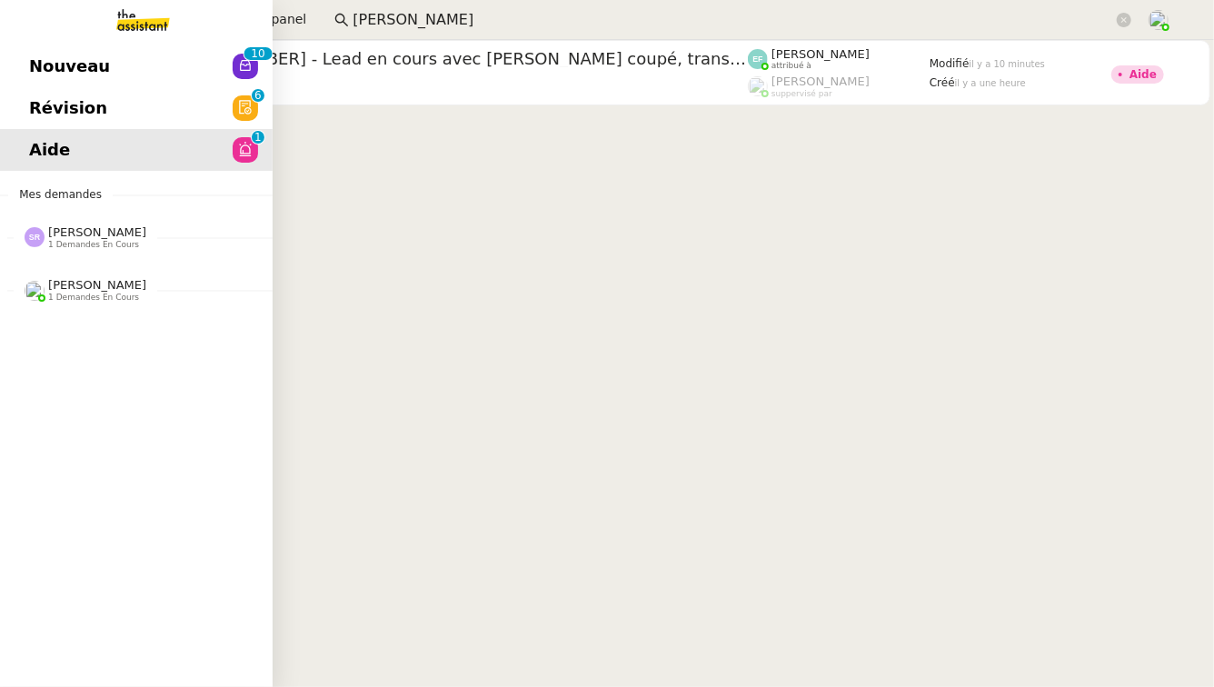
click at [144, 288] on span "Frédérique Albert 1 demandes en cours" at bounding box center [86, 290] width 144 height 24
click at [131, 352] on div "Nouveau 0 1 2 3 4 5 6 7 8 9 0 1 2 3 4 5 6 7 8 9 Révision 0 1 2 3 4 5 6 7 8 9 Ai…" at bounding box center [136, 363] width 273 height 647
click at [135, 324] on span "⚙️ Envoi mensuel des documents comptables au cabinet comptable" at bounding box center [311, 324] width 564 height 17
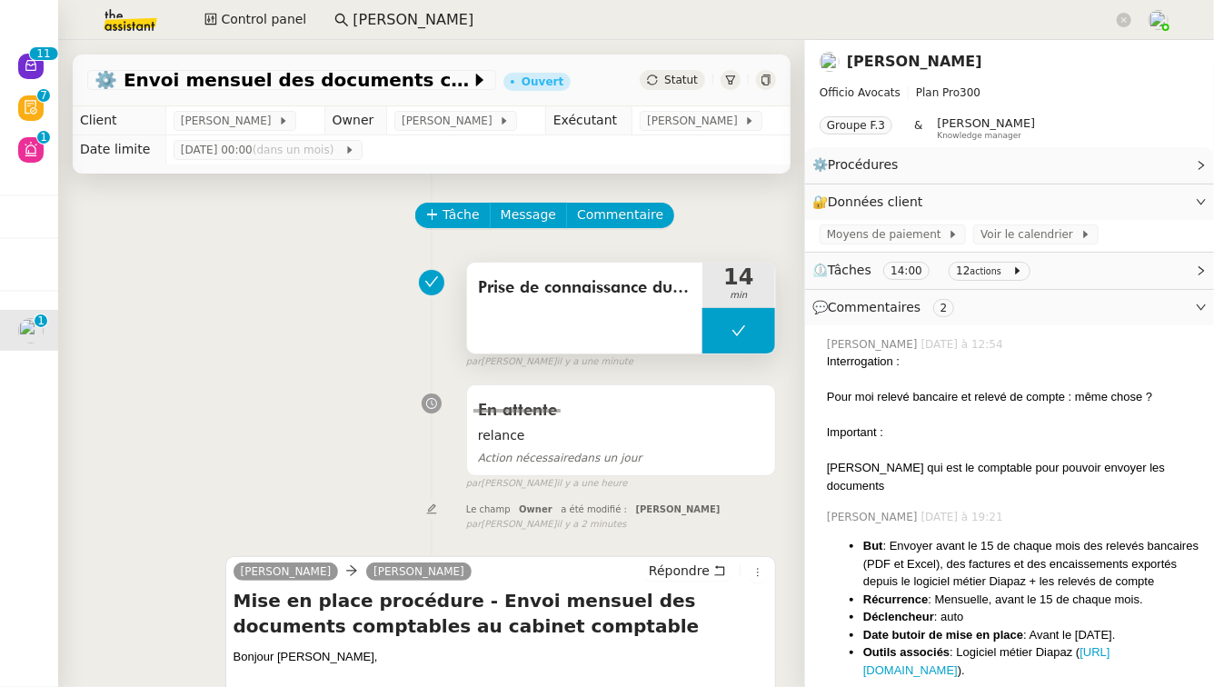
click at [600, 314] on div "Prise de connaissance du CR de réunion et rédaction de mail" at bounding box center [584, 308] width 235 height 91
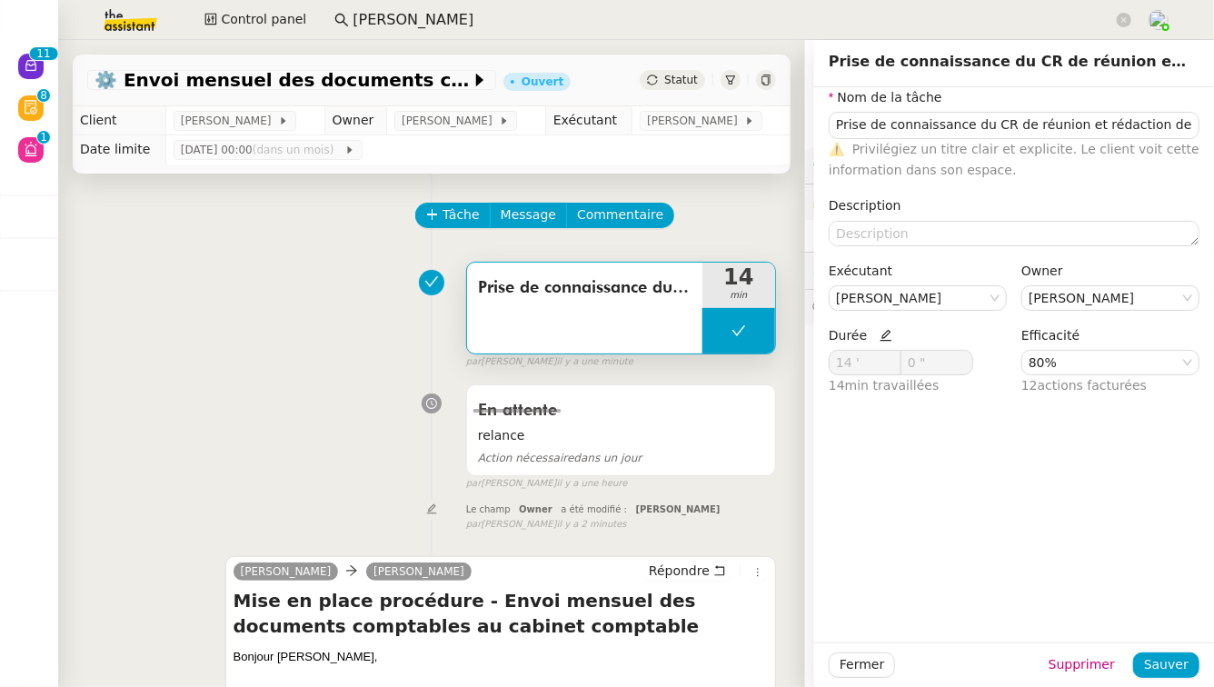
click at [317, 304] on div "Prise de connaissance du CR de réunion et rédaction de mail 14 min false par Fr…" at bounding box center [431, 311] width 689 height 116
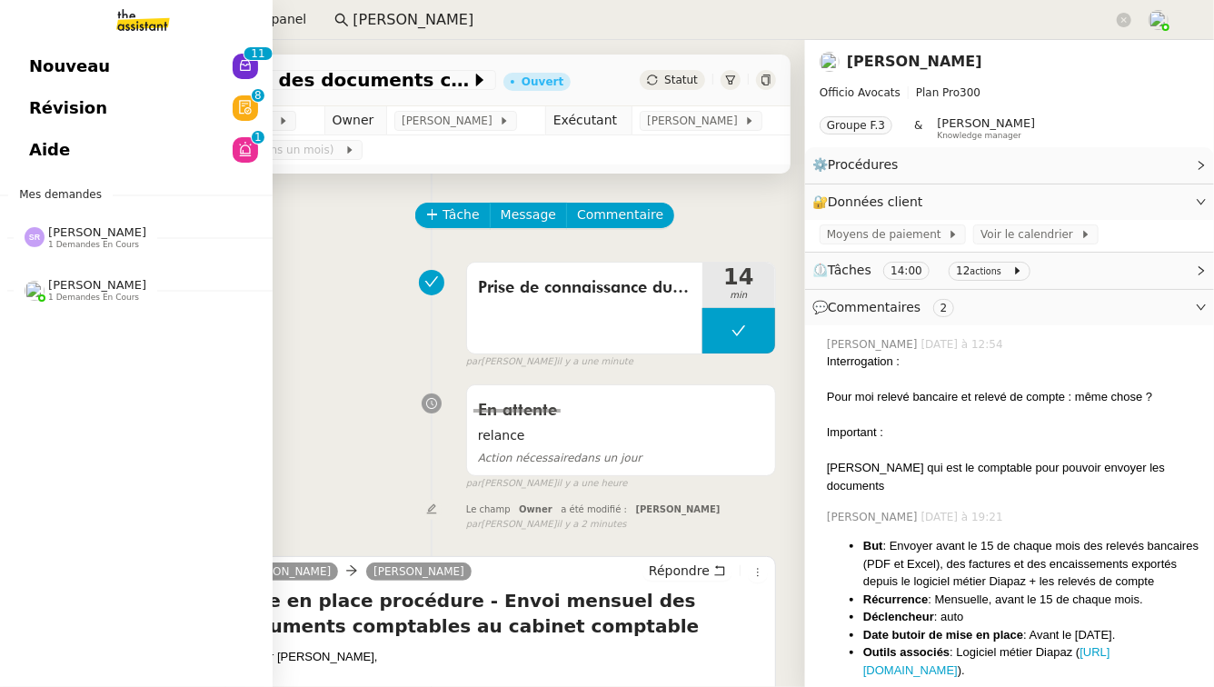
click at [88, 231] on span "[PERSON_NAME]" at bounding box center [97, 232] width 98 height 14
click at [223, 107] on link "Révision 0 1 2 3 4 5 6 7 8 9" at bounding box center [136, 108] width 273 height 42
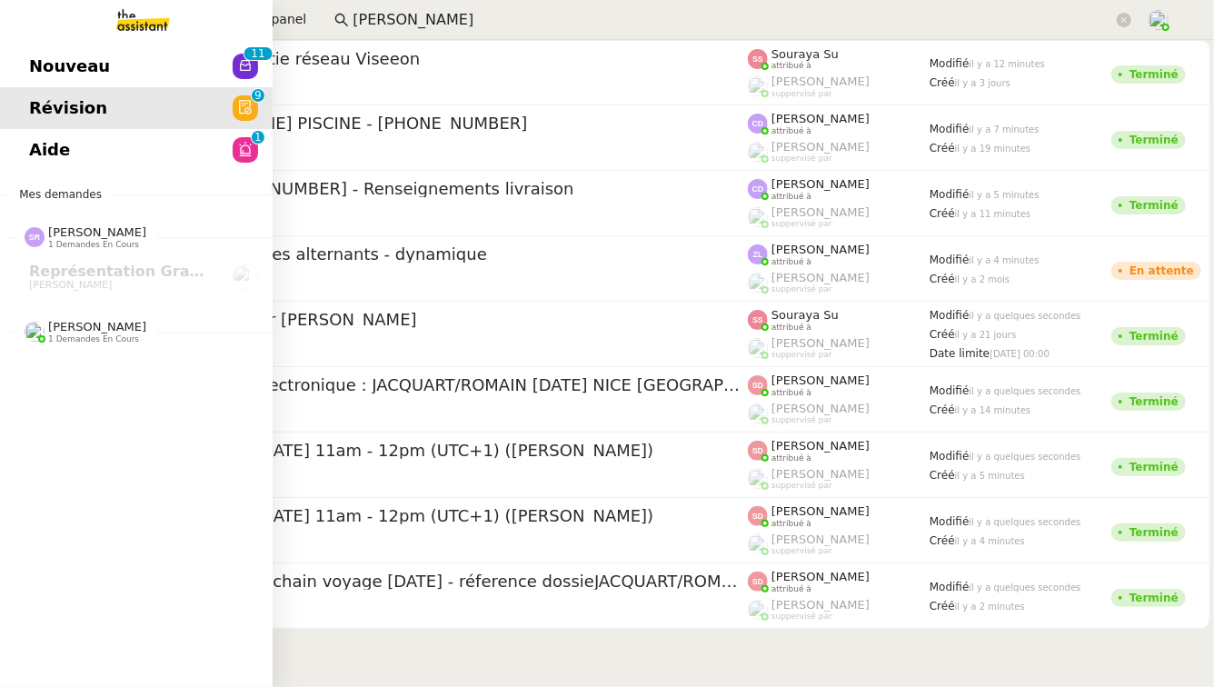
click at [145, 78] on link "Nouveau 0 1 2 3 4 5 6 7 8 9 0 1 2 3 4 5 6 7 8 9" at bounding box center [136, 66] width 273 height 42
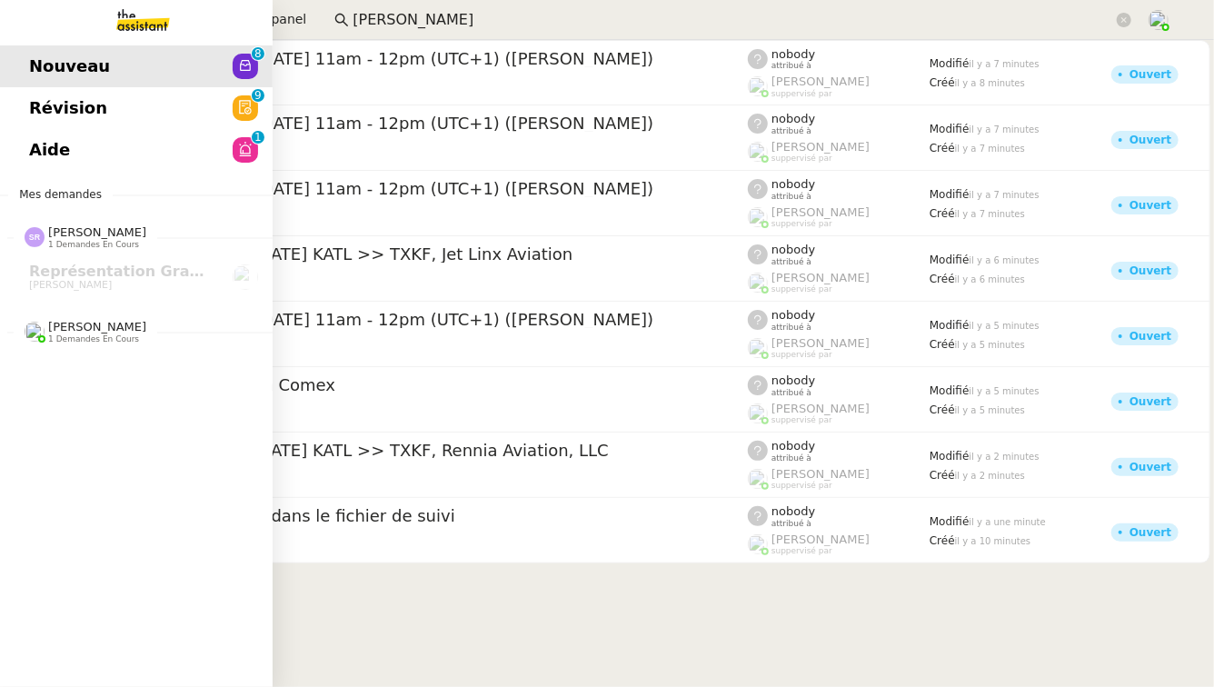
click at [155, 94] on link "Révision 0 1 2 3 4 5 6 7 8 9" at bounding box center [136, 108] width 273 height 42
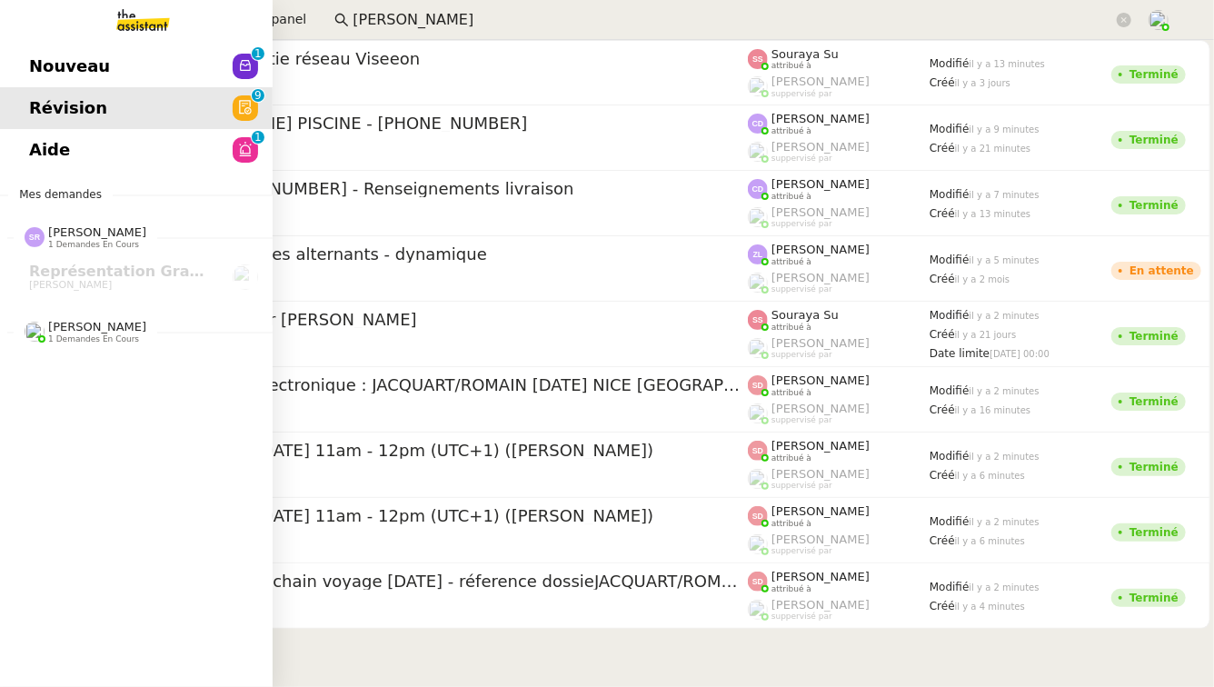
click at [46, 146] on span "Aide" at bounding box center [49, 149] width 41 height 27
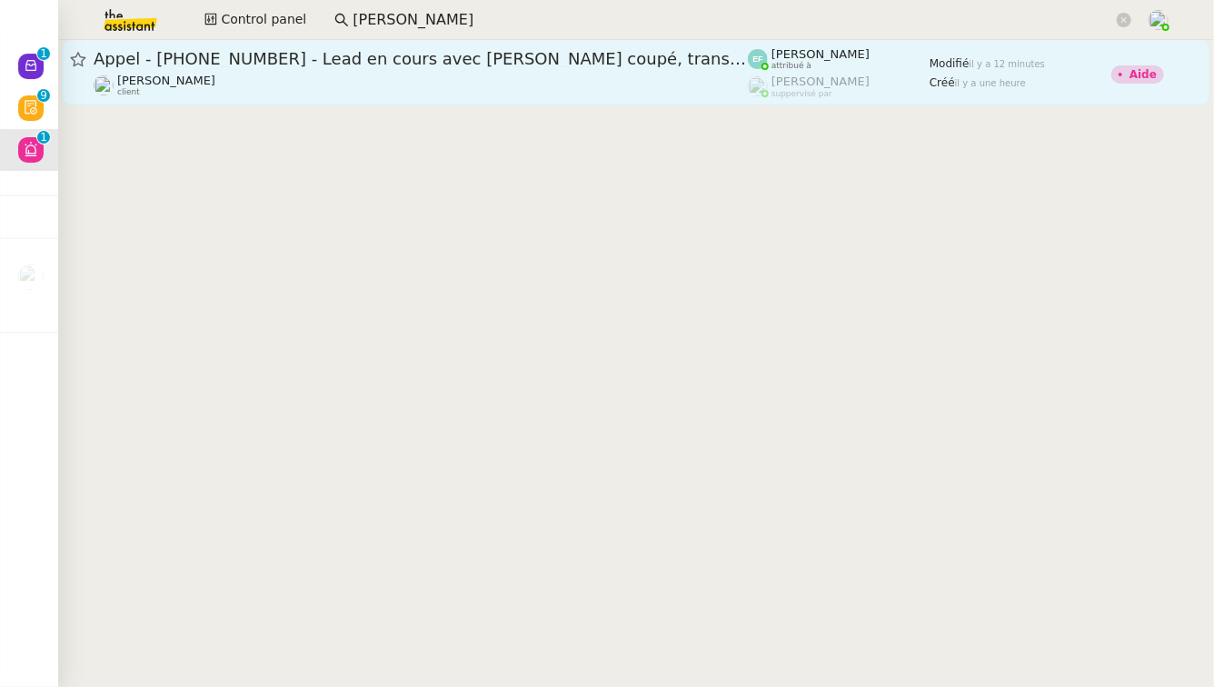
click at [378, 73] on div "Appel - +33 6 86 04 81 10 - Lead en cours avec Armand appel coupé, transféré Fr…" at bounding box center [421, 72] width 654 height 49
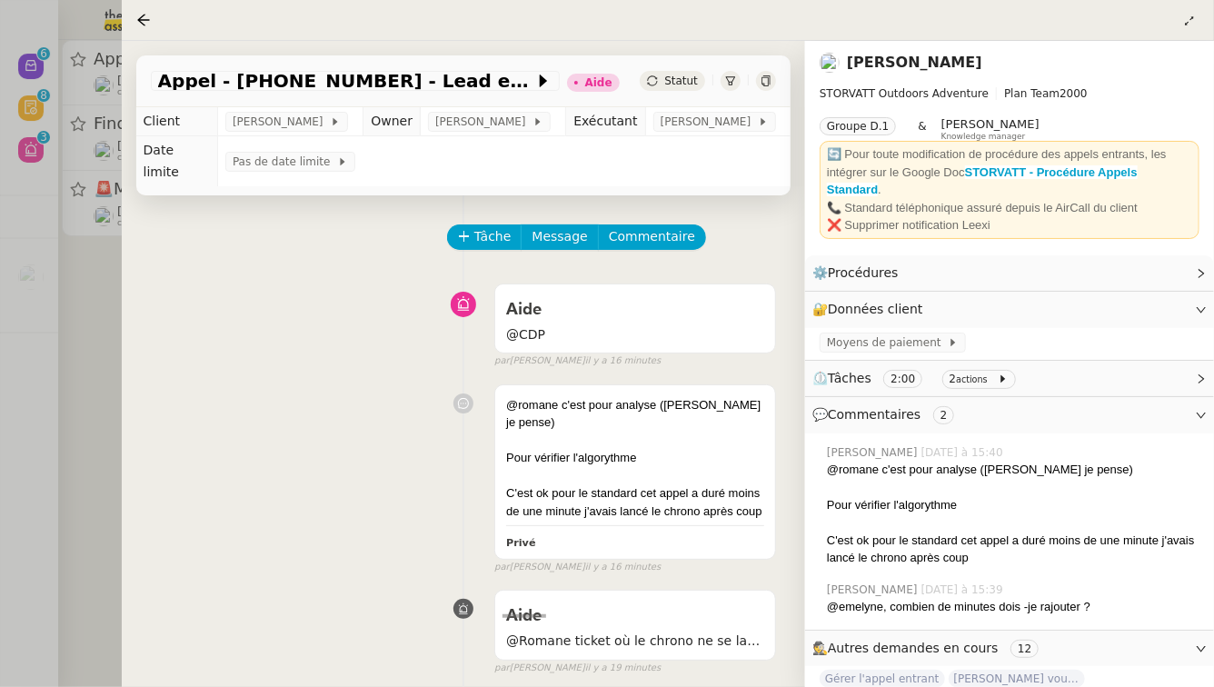
click at [64, 516] on div at bounding box center [607, 343] width 1214 height 687
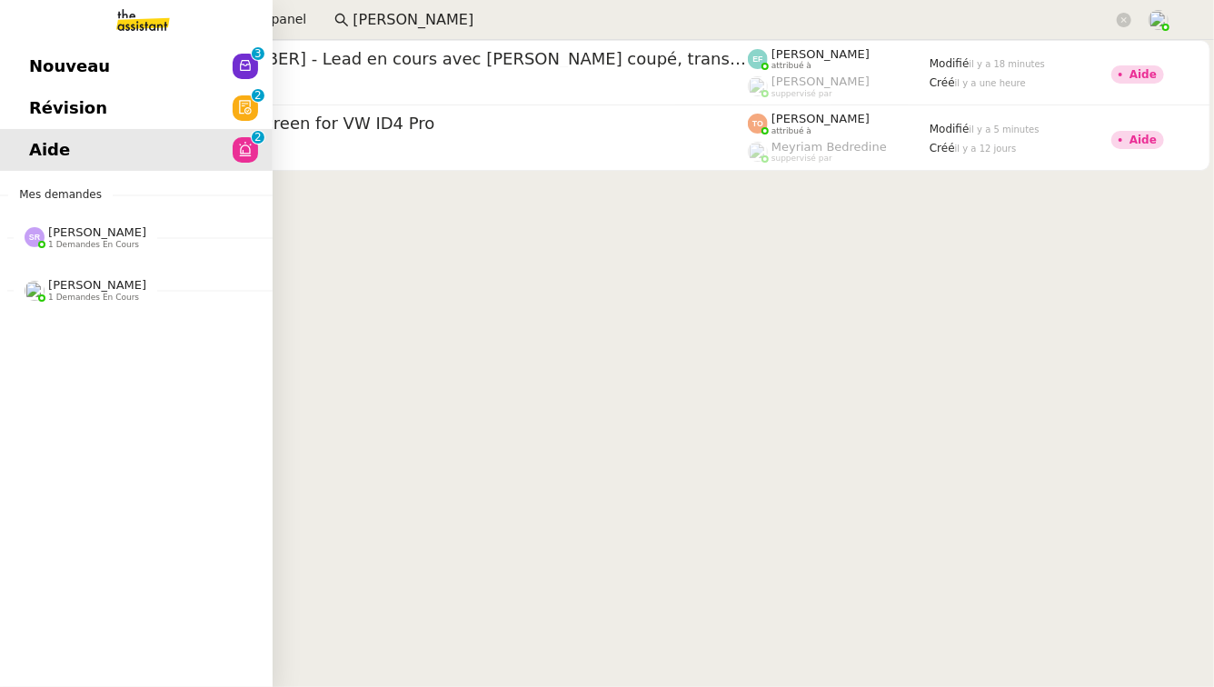
click at [138, 114] on link "Révision 0 1 2 3 4 5 6 7 8 9" at bounding box center [136, 108] width 273 height 42
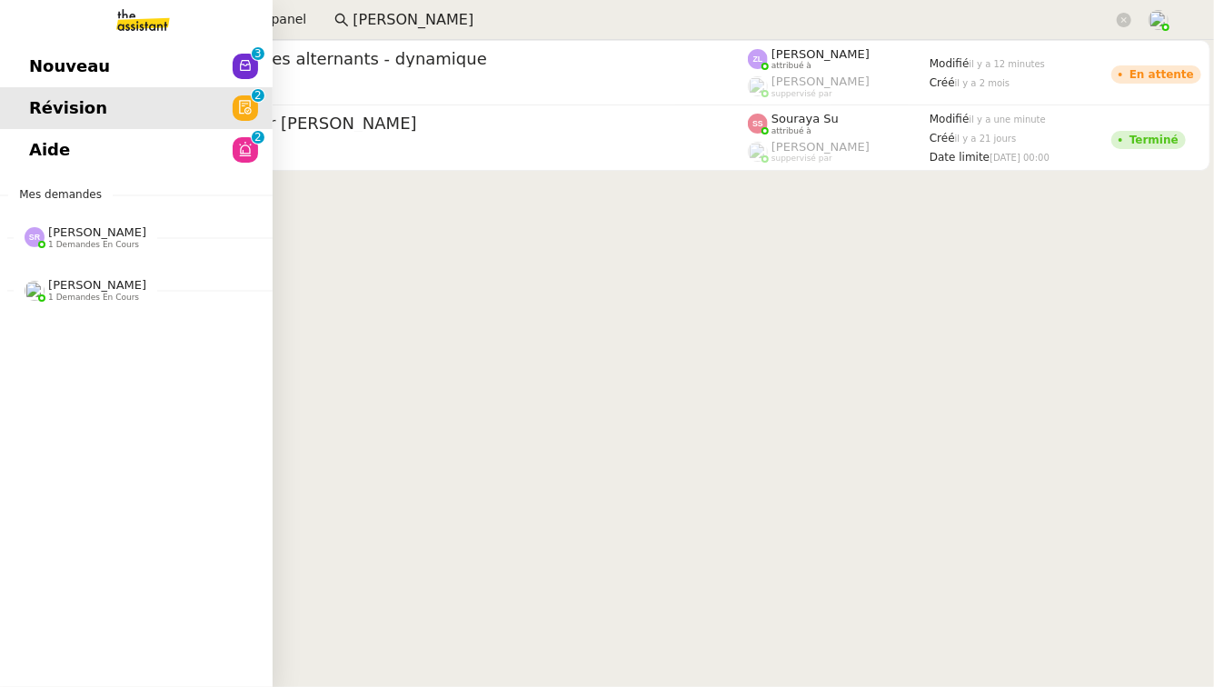
click at [50, 78] on span "Nouveau" at bounding box center [69, 66] width 81 height 27
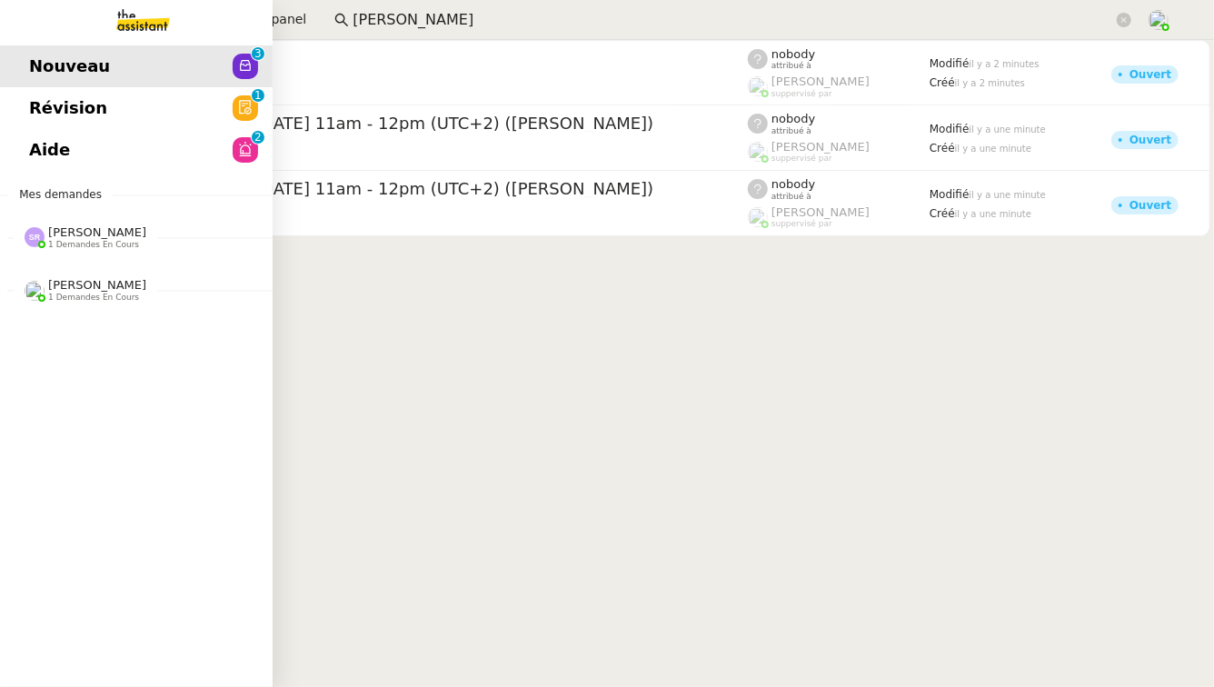
click at [131, 286] on span "[PERSON_NAME]" at bounding box center [97, 285] width 98 height 14
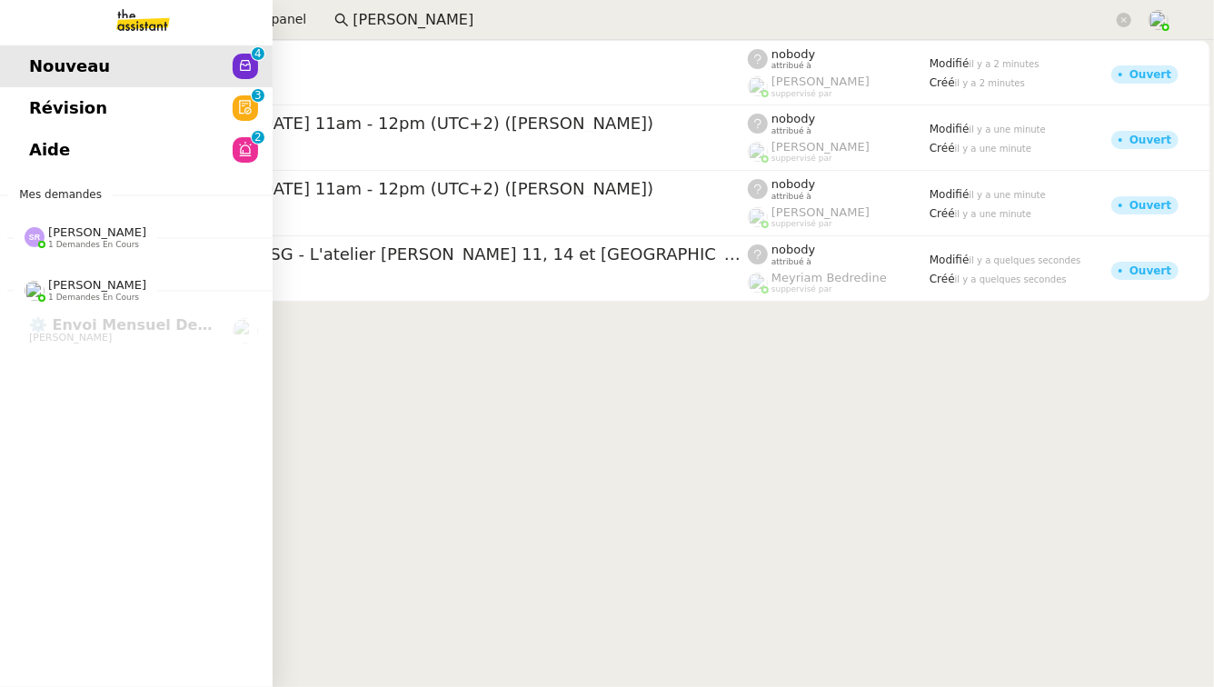
click at [122, 119] on link "Révision 0 1 2 3 4 5 6 7 8 9" at bounding box center [136, 108] width 273 height 42
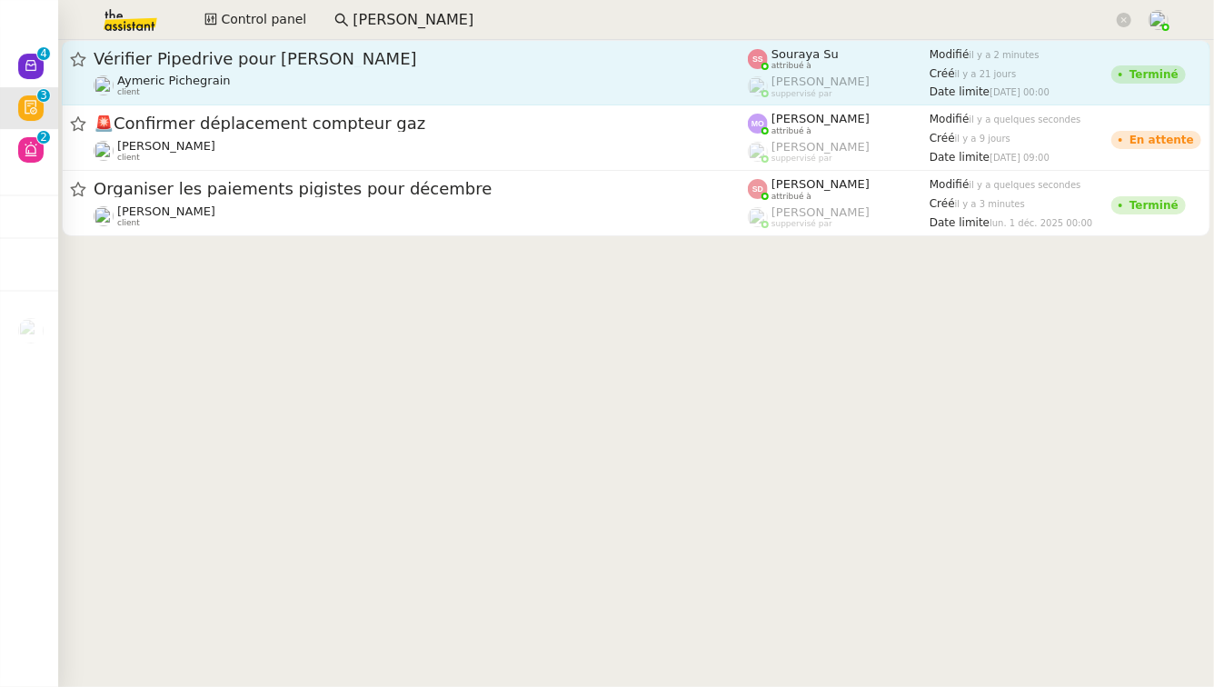
click at [270, 64] on span "Vérifier Pipedrive pour Goldie Williams" at bounding box center [421, 59] width 654 height 16
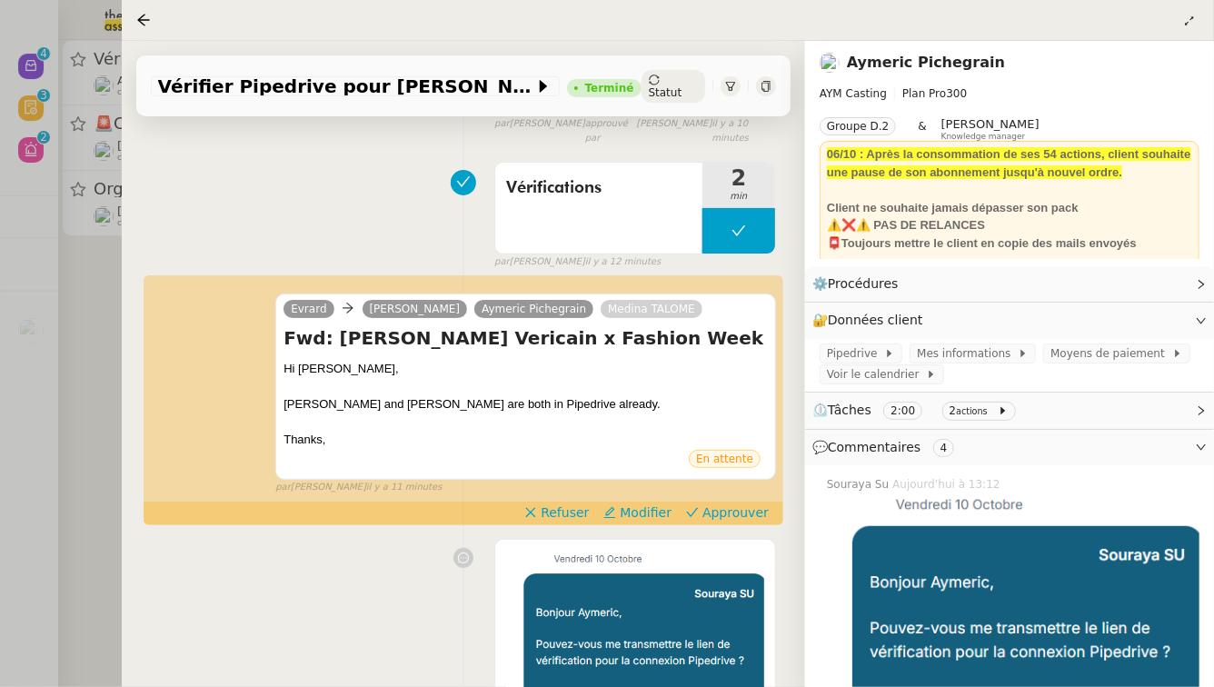
scroll to position [268, 0]
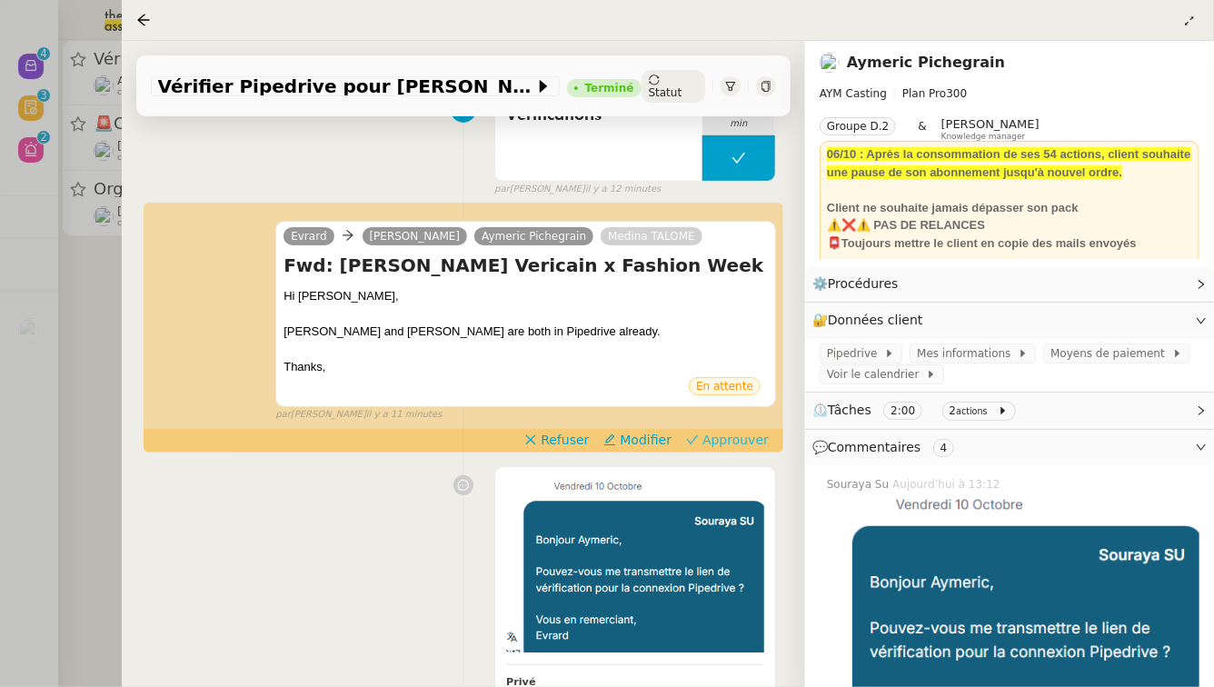
click at [743, 431] on span "Approuver" at bounding box center [735, 440] width 66 height 18
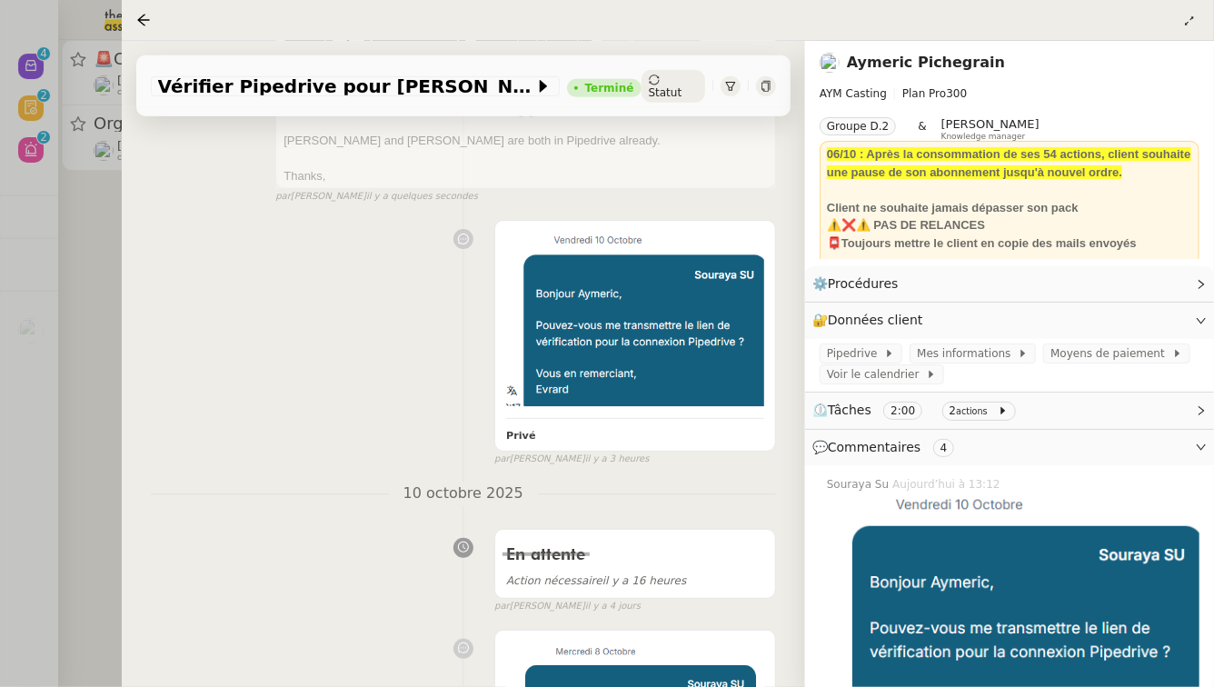
scroll to position [606, 0]
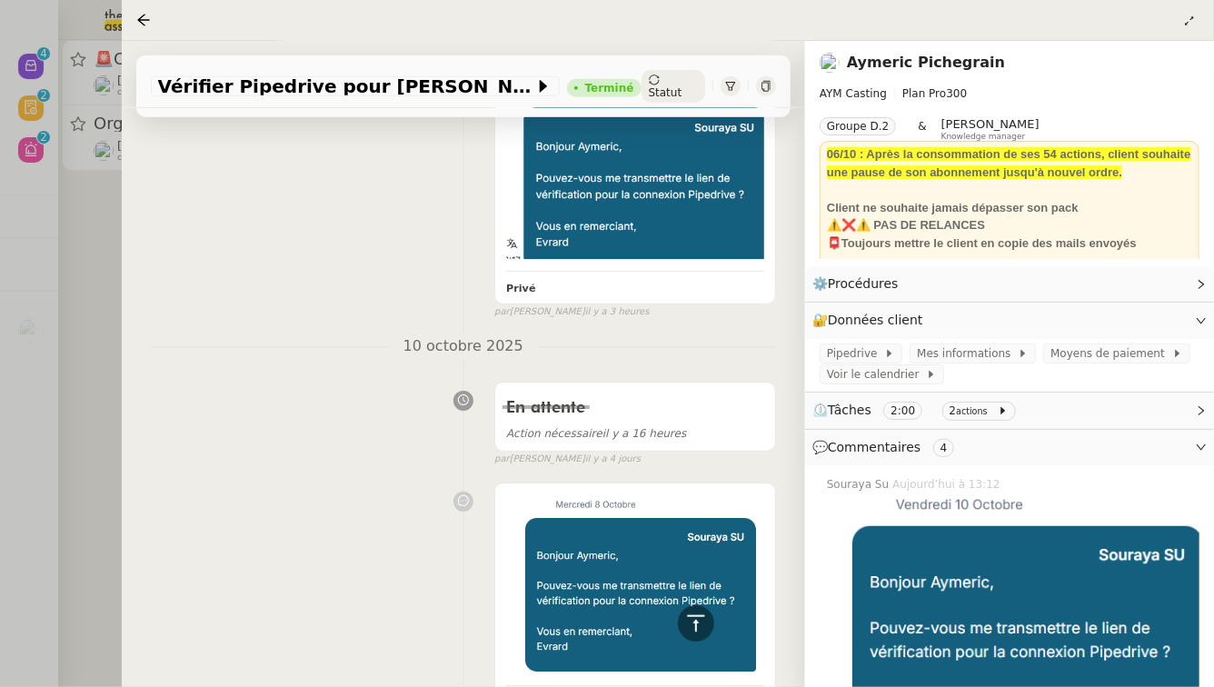
click at [0, 350] on div at bounding box center [607, 343] width 1214 height 687
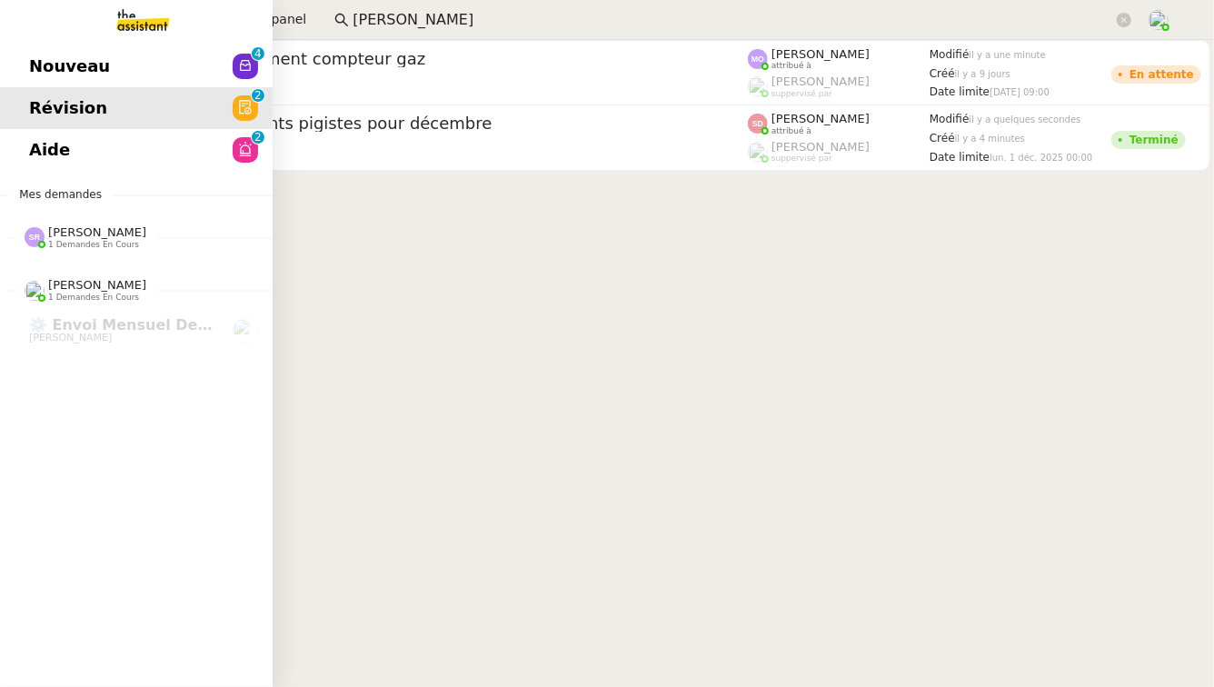
click at [17, 65] on link "Nouveau 0 1 2 3 4 5 6 7 8 9" at bounding box center [136, 66] width 273 height 42
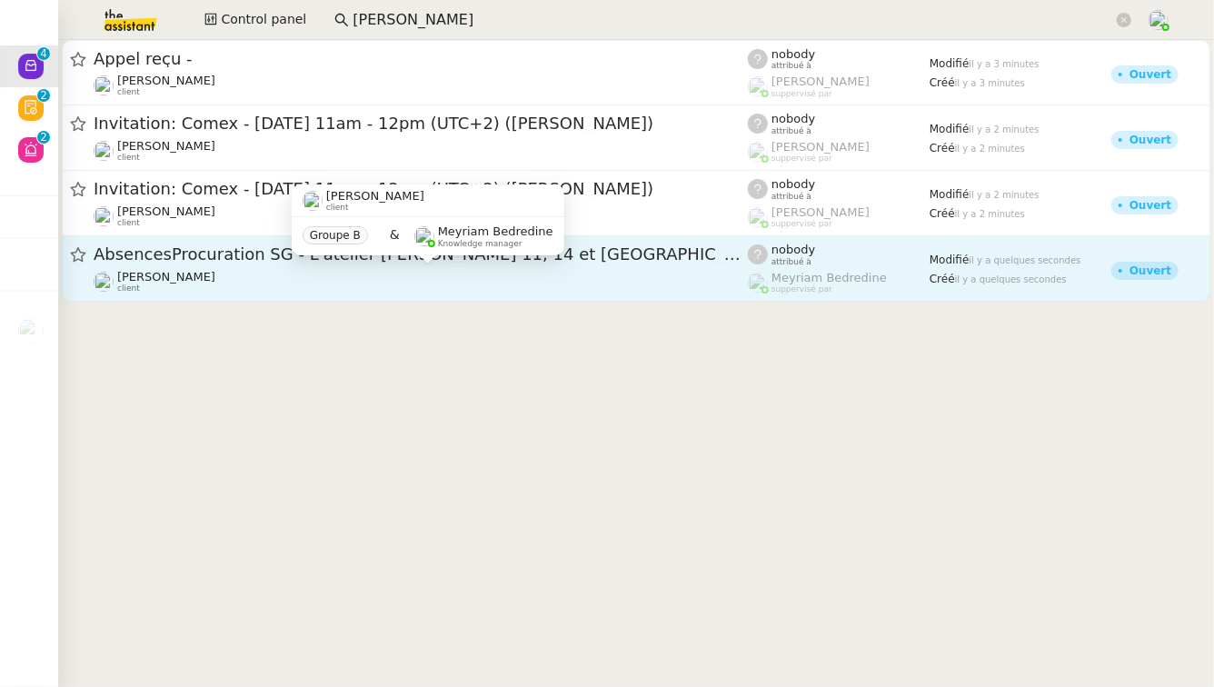
click at [156, 290] on div "Genevieve Landsmann client" at bounding box center [166, 282] width 98 height 24
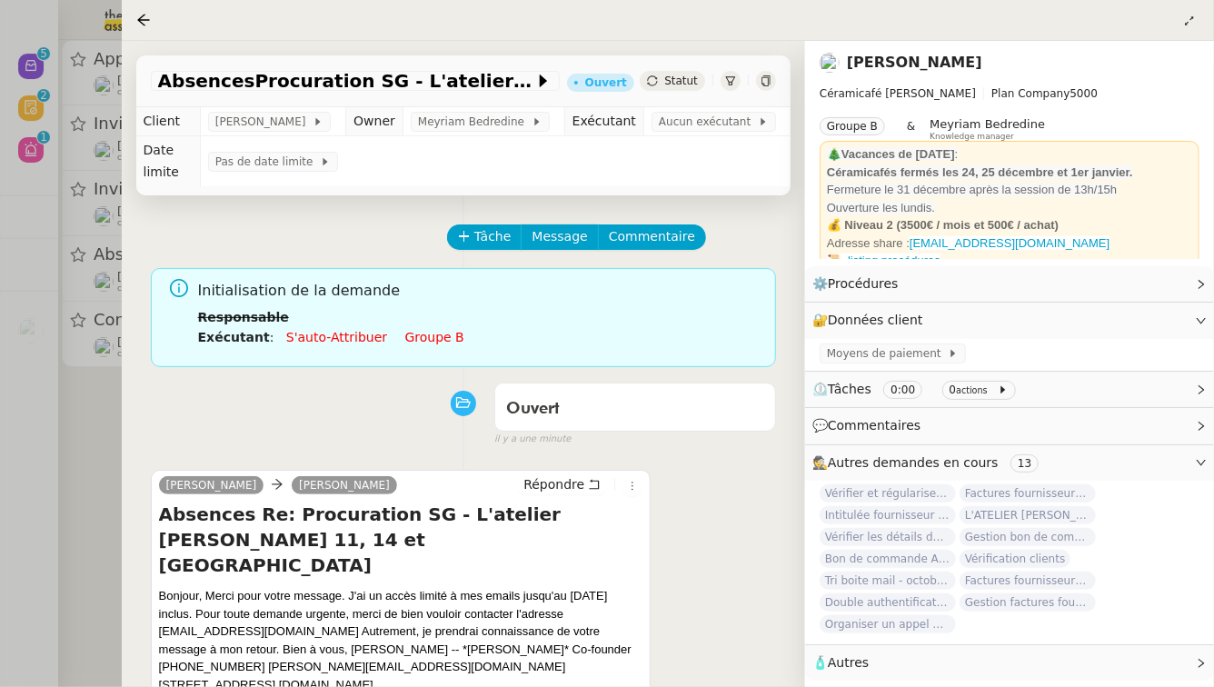
click at [51, 385] on div at bounding box center [607, 343] width 1214 height 687
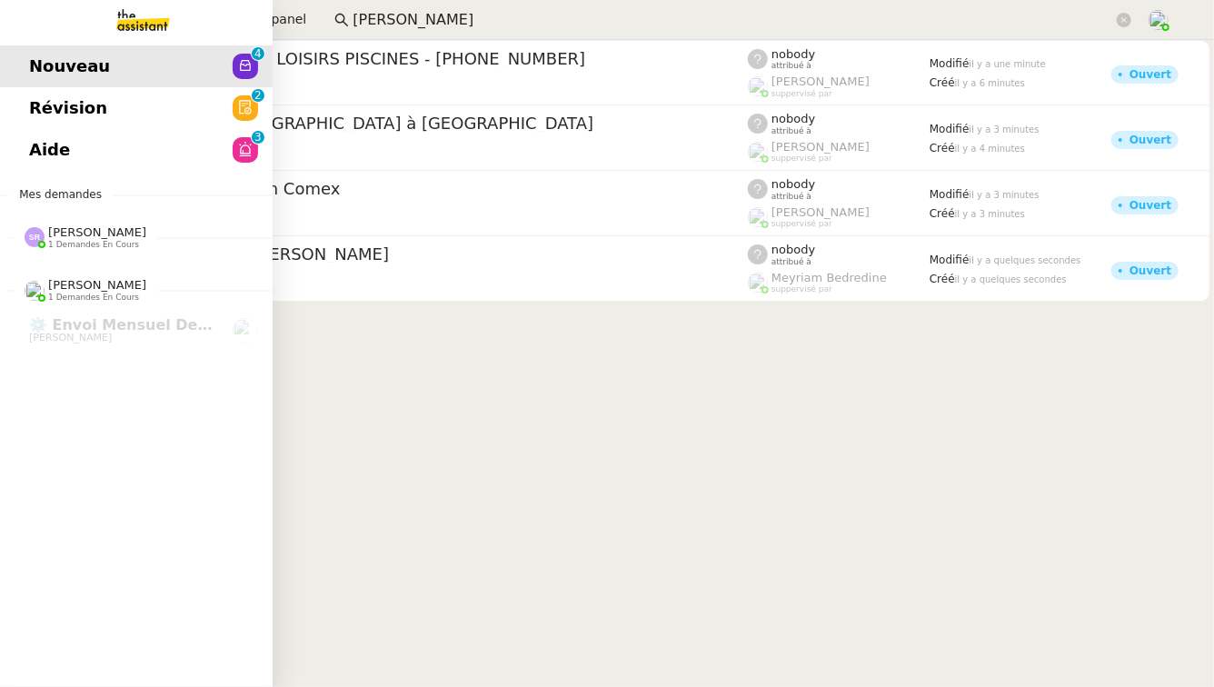
click at [55, 118] on span "Révision" at bounding box center [68, 107] width 78 height 27
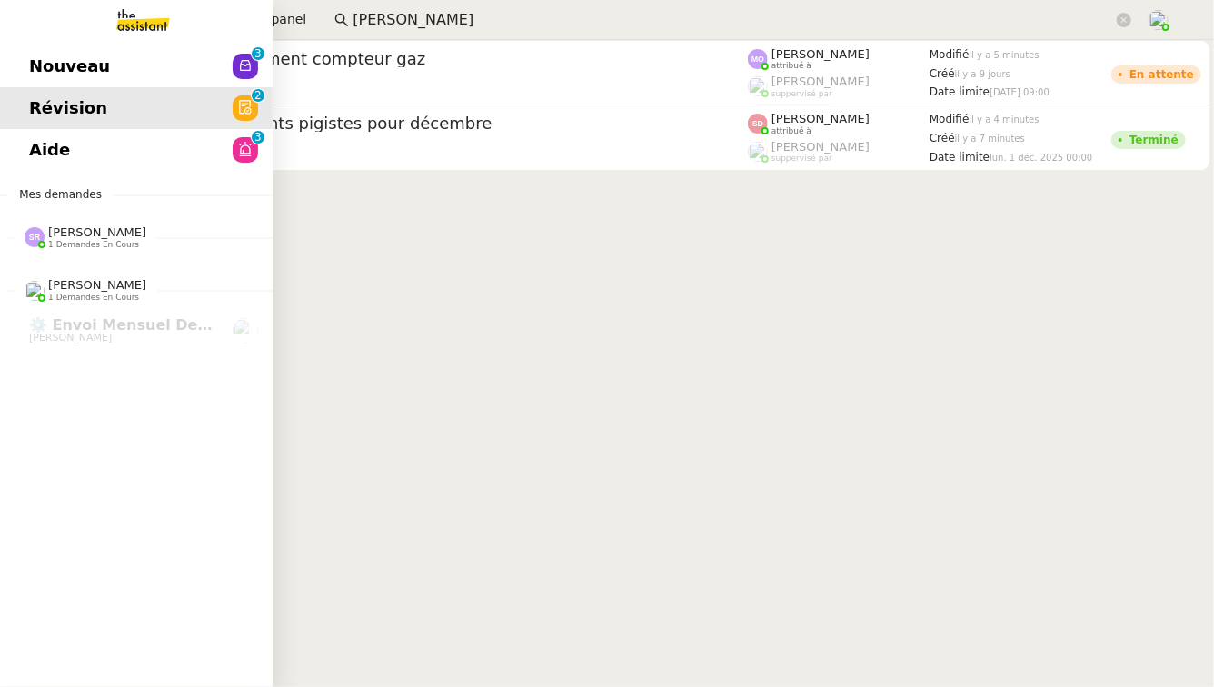
click at [180, 155] on link "Aide 0 1 2 3 4 5 6 7 8 9" at bounding box center [136, 150] width 273 height 42
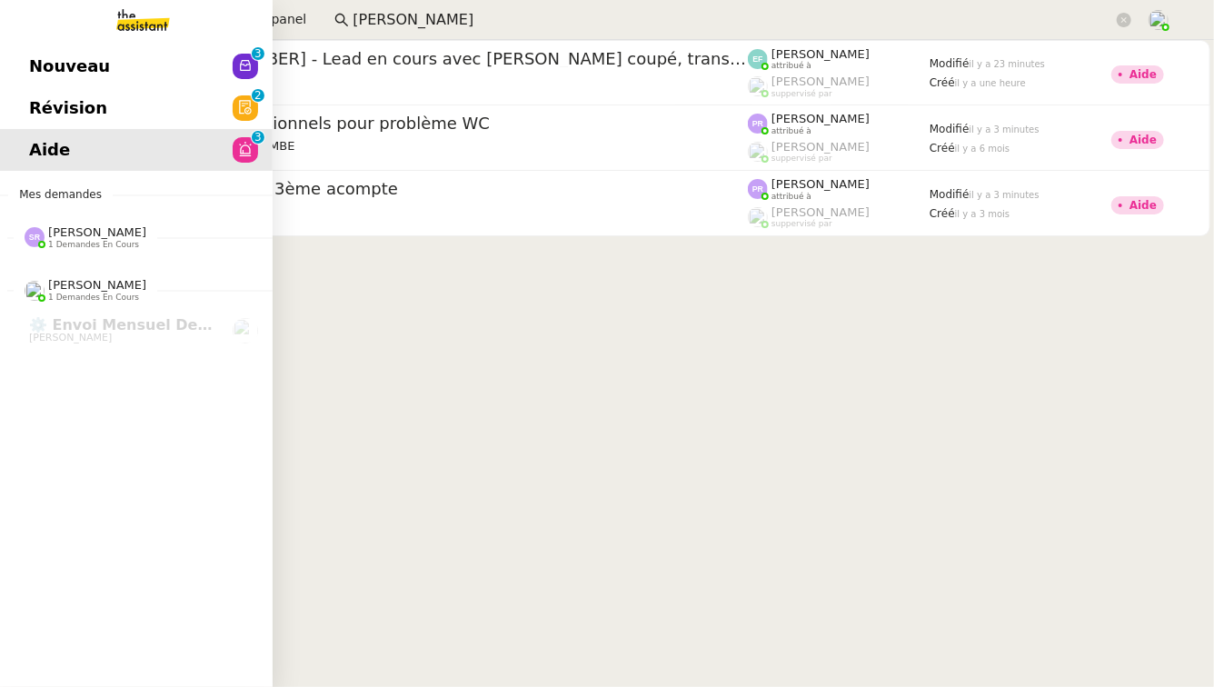
click at [146, 221] on span "Stéphanie Rakotosalama 1 demandes en cours" at bounding box center [143, 230] width 273 height 38
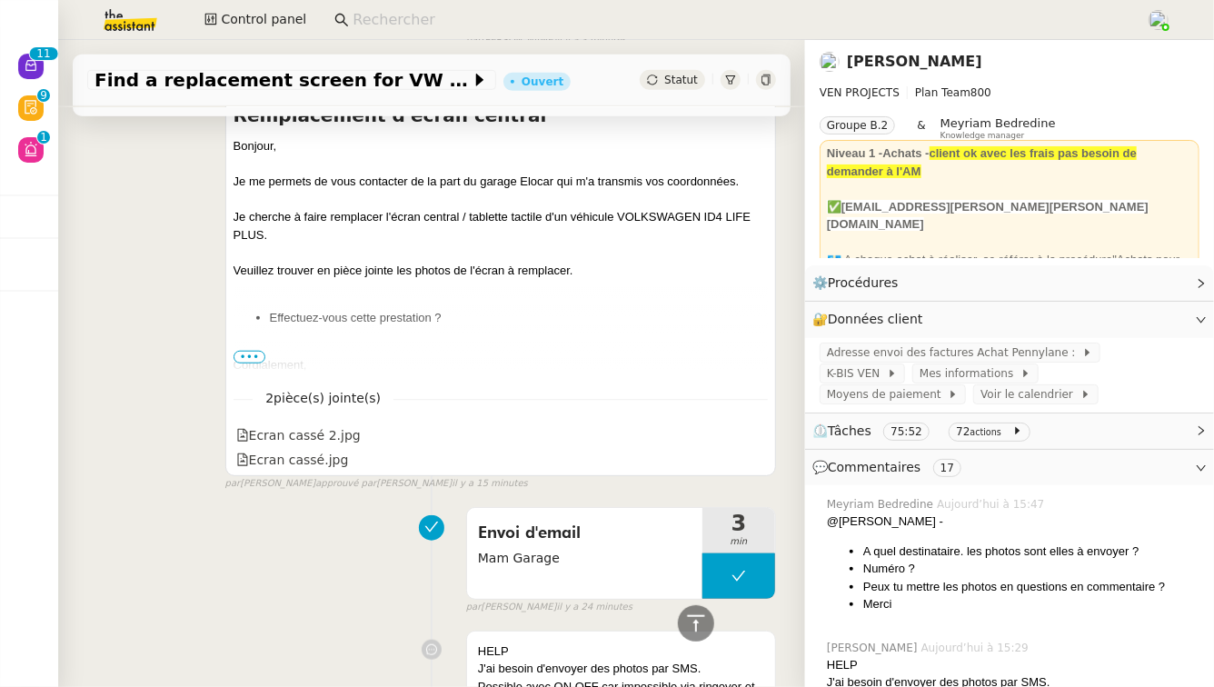
scroll to position [885, 0]
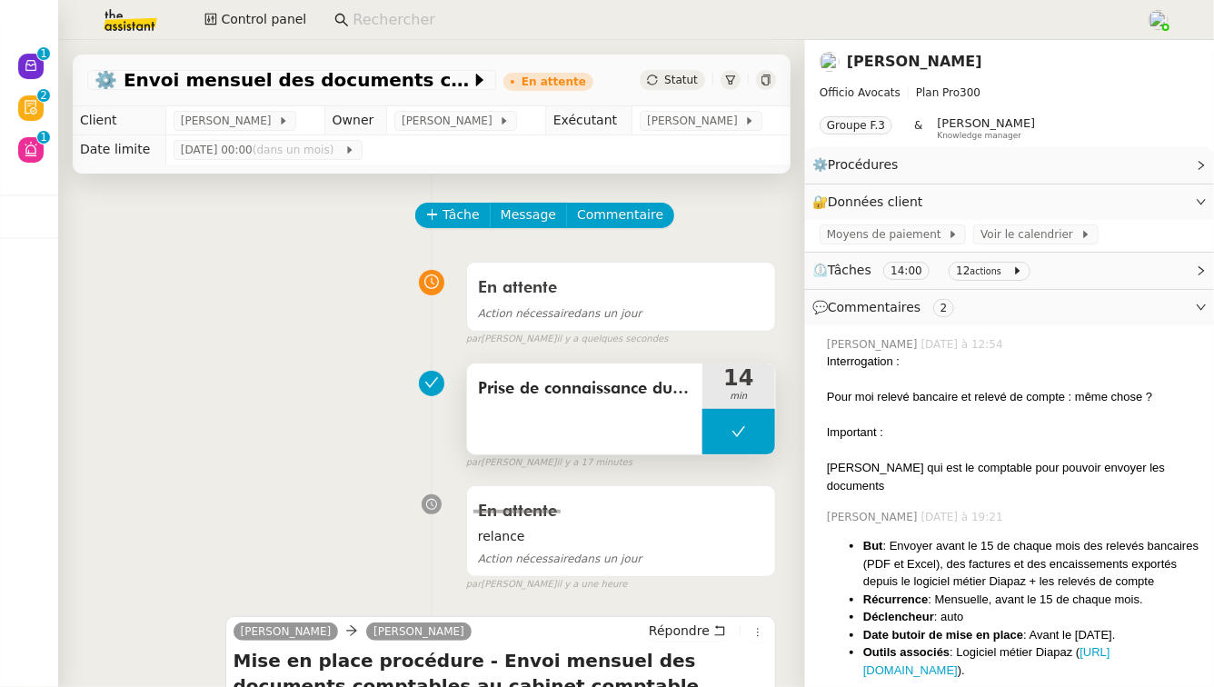
click at [630, 391] on span "Prise de connaissance du CR de réunion et rédaction de mail" at bounding box center [584, 388] width 213 height 27
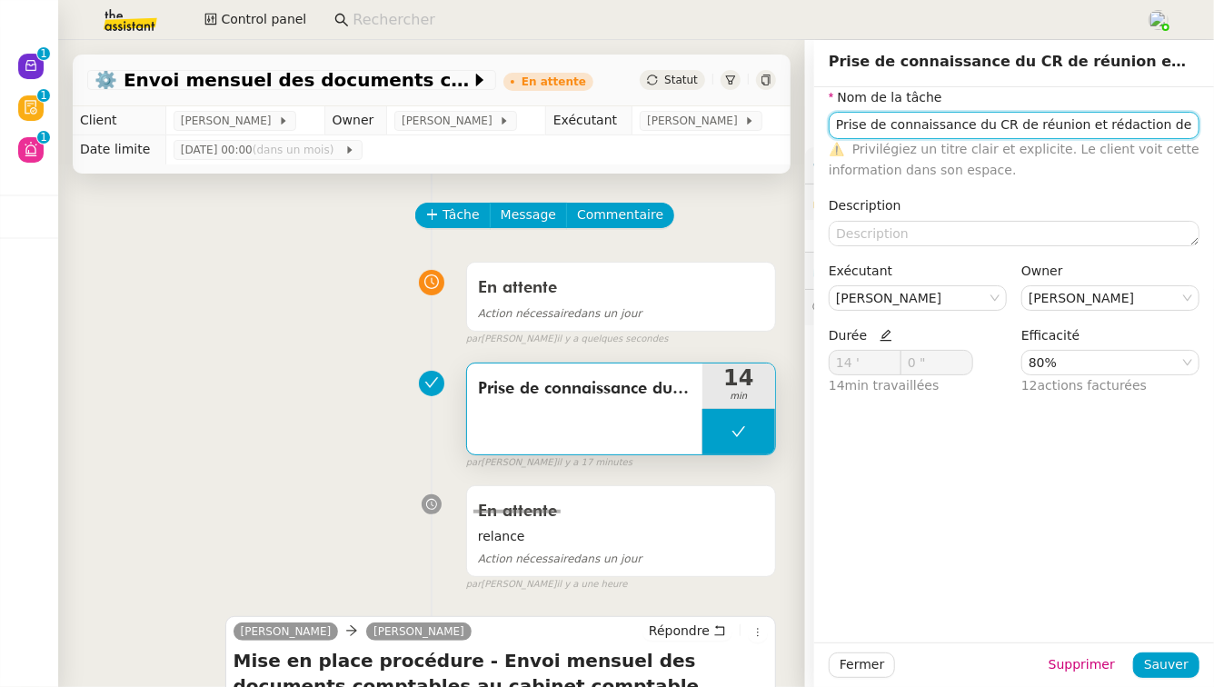
click at [1097, 125] on input "Prise de connaissance du CR de réunion et rédaction de mail" at bounding box center [1013, 125] width 371 height 26
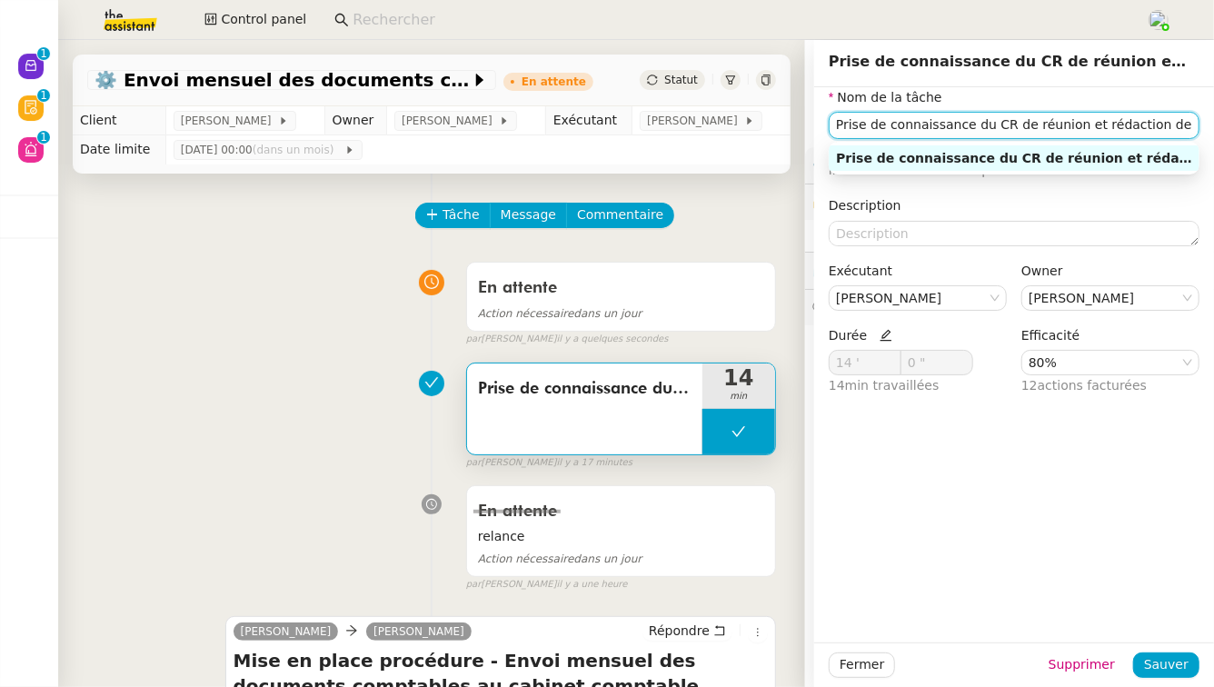
click at [1097, 125] on input "Prise de connaissance du CR de réunion et rédaction de mail" at bounding box center [1013, 125] width 371 height 26
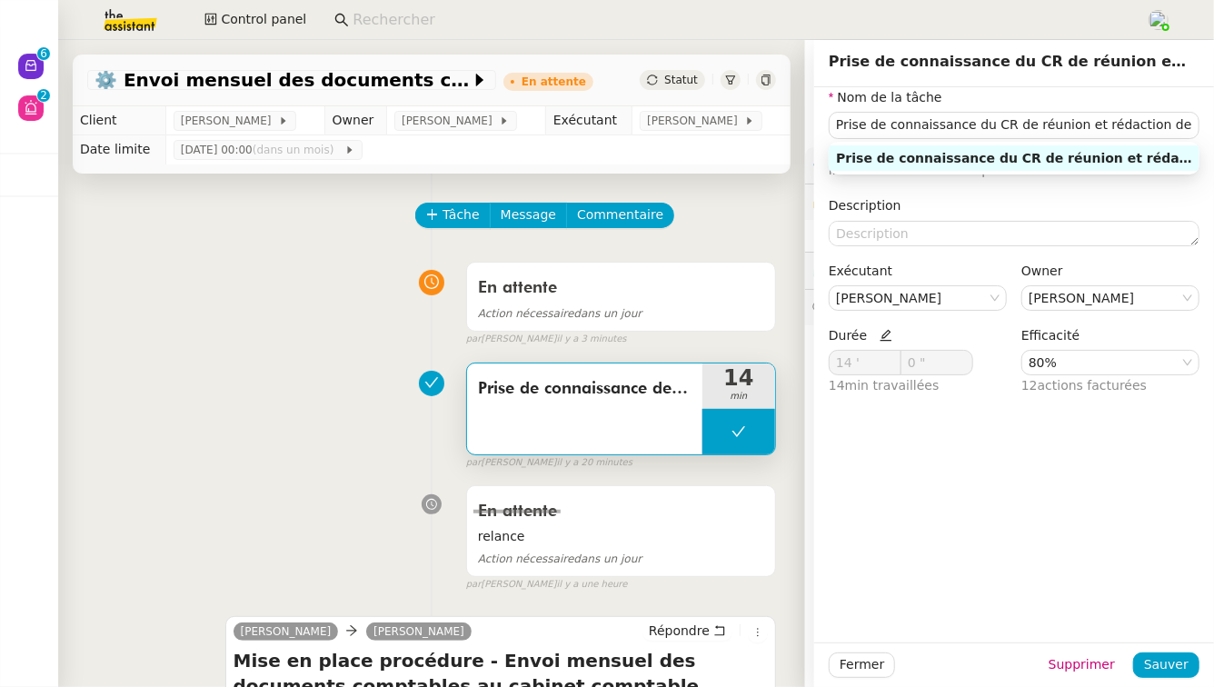
type input "Prise de connaissance des éléments transmis et demande d'informations complémen…"
type input "14 '"
type input "0 ""
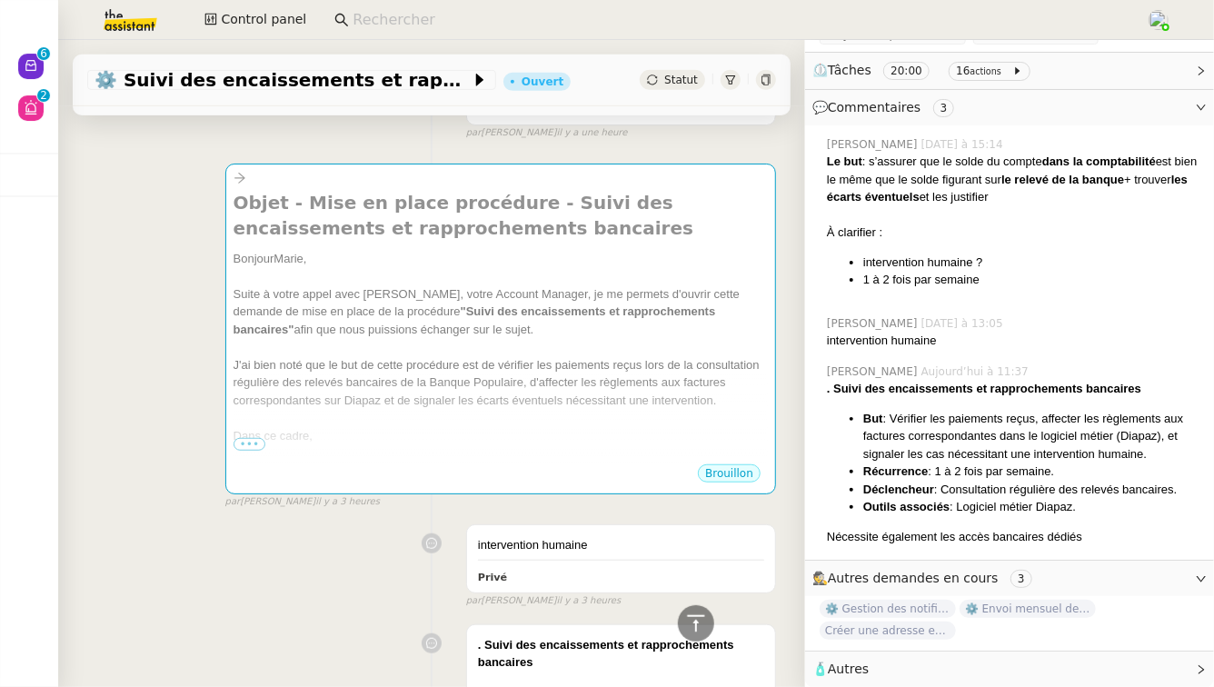
scroll to position [142, 0]
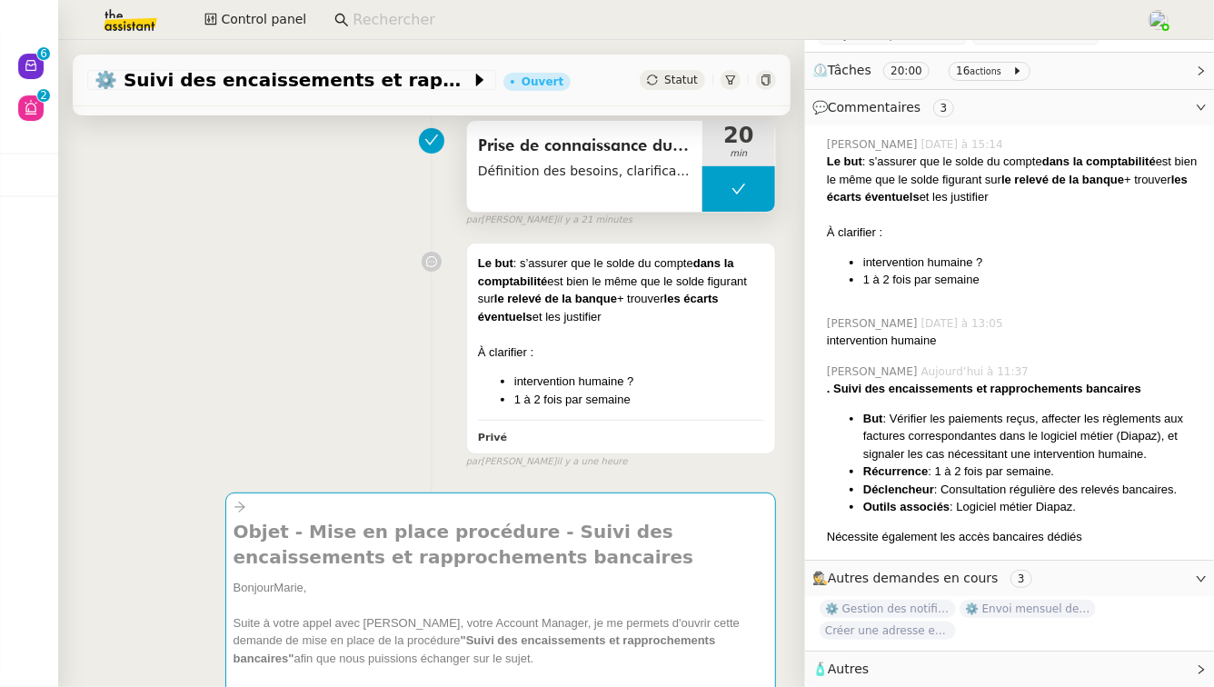
click at [603, 151] on span "Prise de connaissance du CR de réunion et rédaction de mail" at bounding box center [584, 146] width 213 height 27
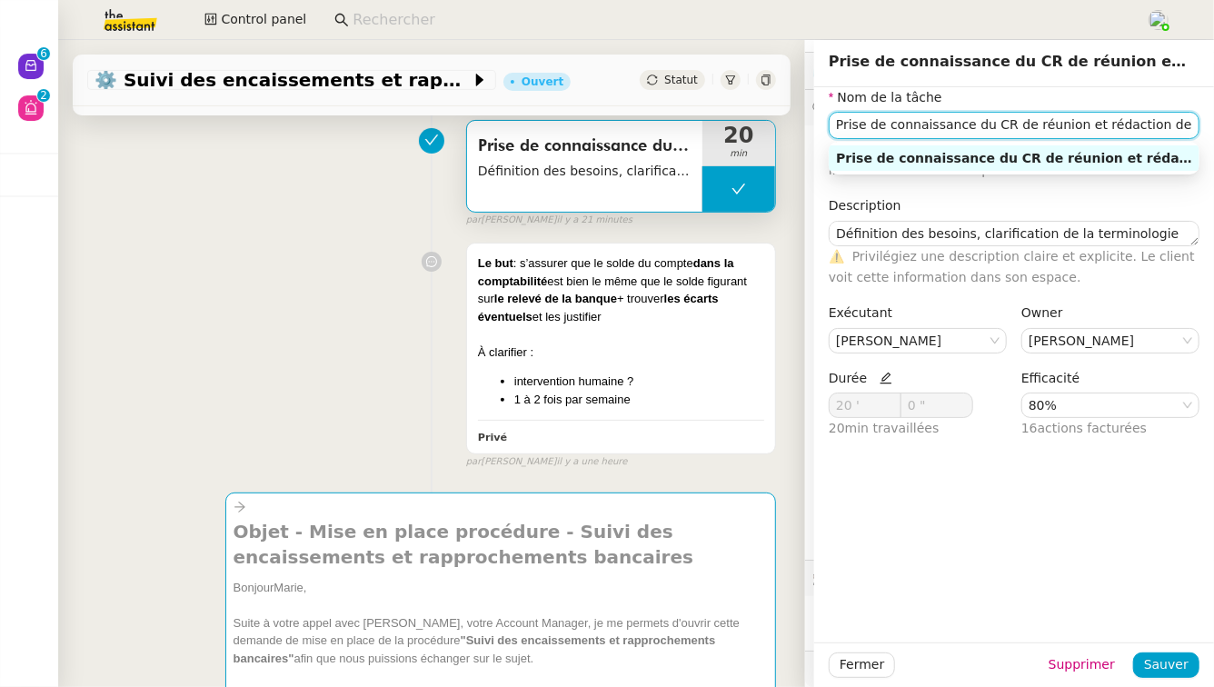
click at [1193, 134] on input "Prise de connaissance du CR de réunion et rédaction de mail" at bounding box center [1013, 125] width 371 height 26
click at [303, 266] on div "Le but : s’assurer que le solde du compte dans la comptabilité est bien le même…" at bounding box center [431, 351] width 689 height 234
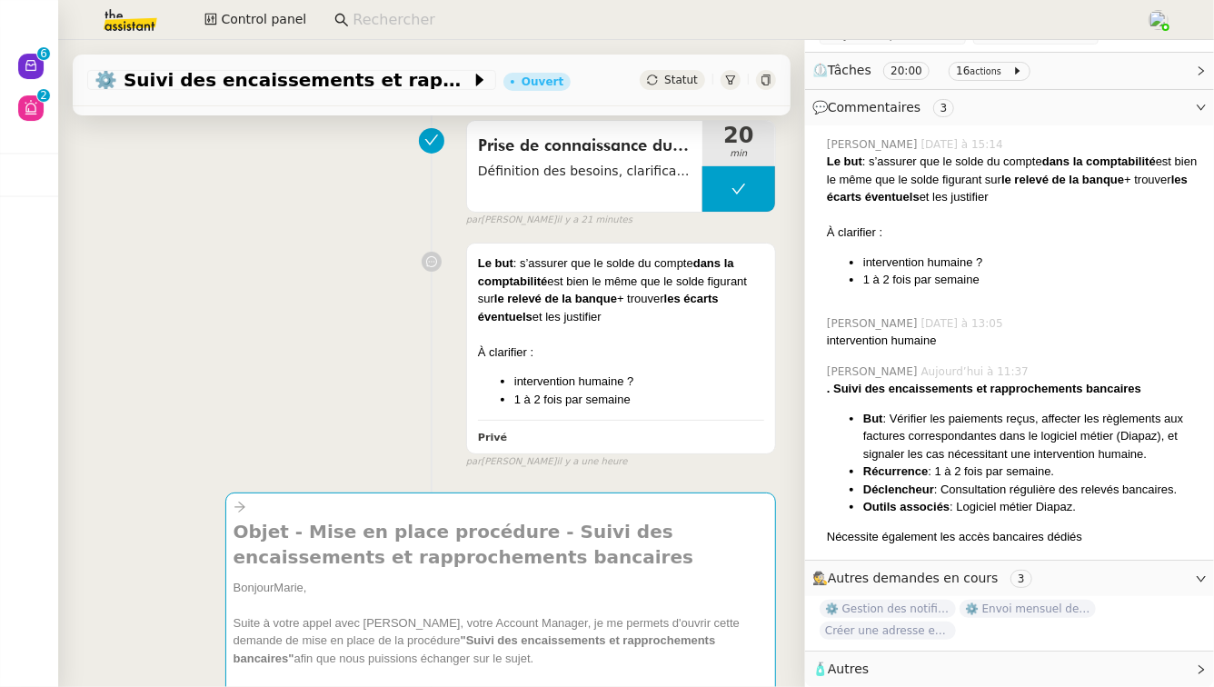
scroll to position [303, 0]
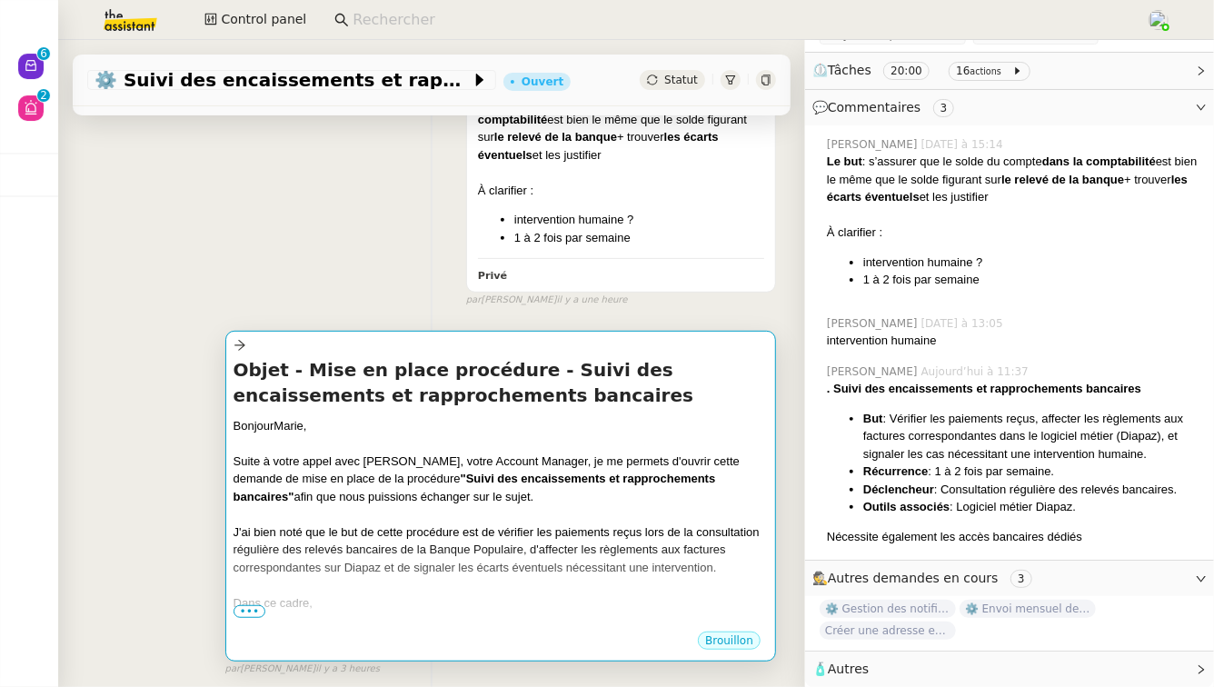
click at [345, 471] on div "Suite à votre appel avec Marie, votre Account Manager, je me permets d'ouvrir c…" at bounding box center [500, 479] width 534 height 54
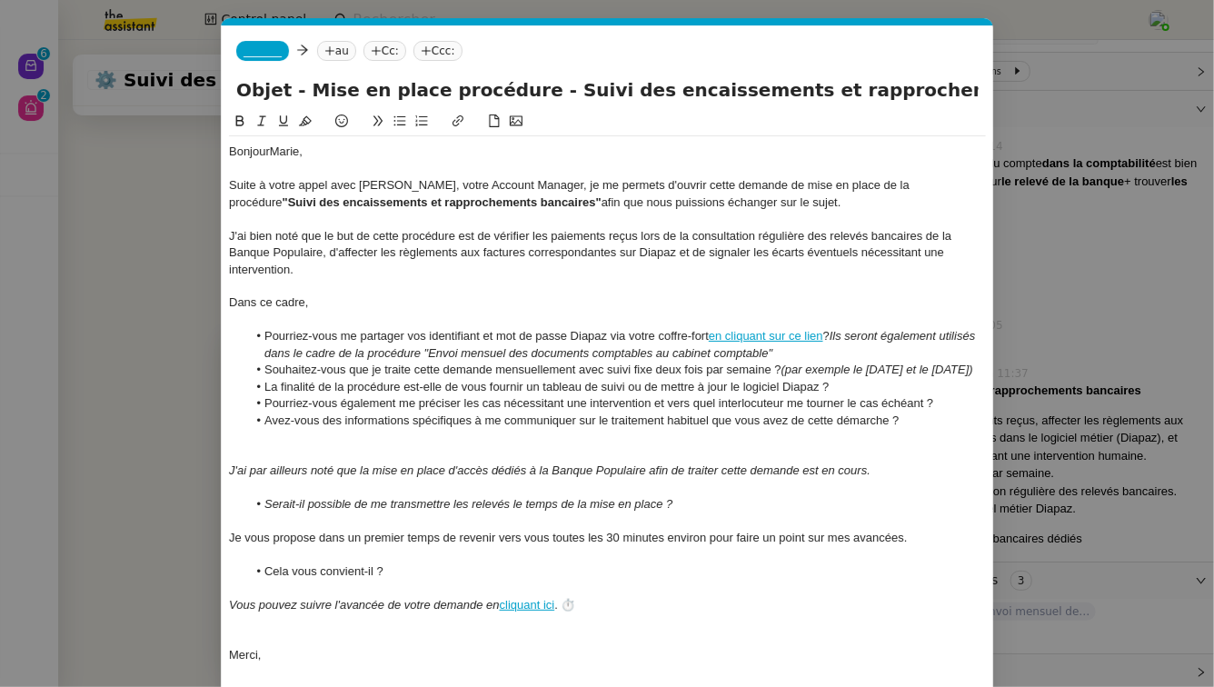
scroll to position [0, 38]
click at [1134, 223] on nz-modal-container "Service TA - VOYAGE - PROPOSITION GLOBALE A utiliser dans le cadre de propositi…" at bounding box center [607, 343] width 1214 height 687
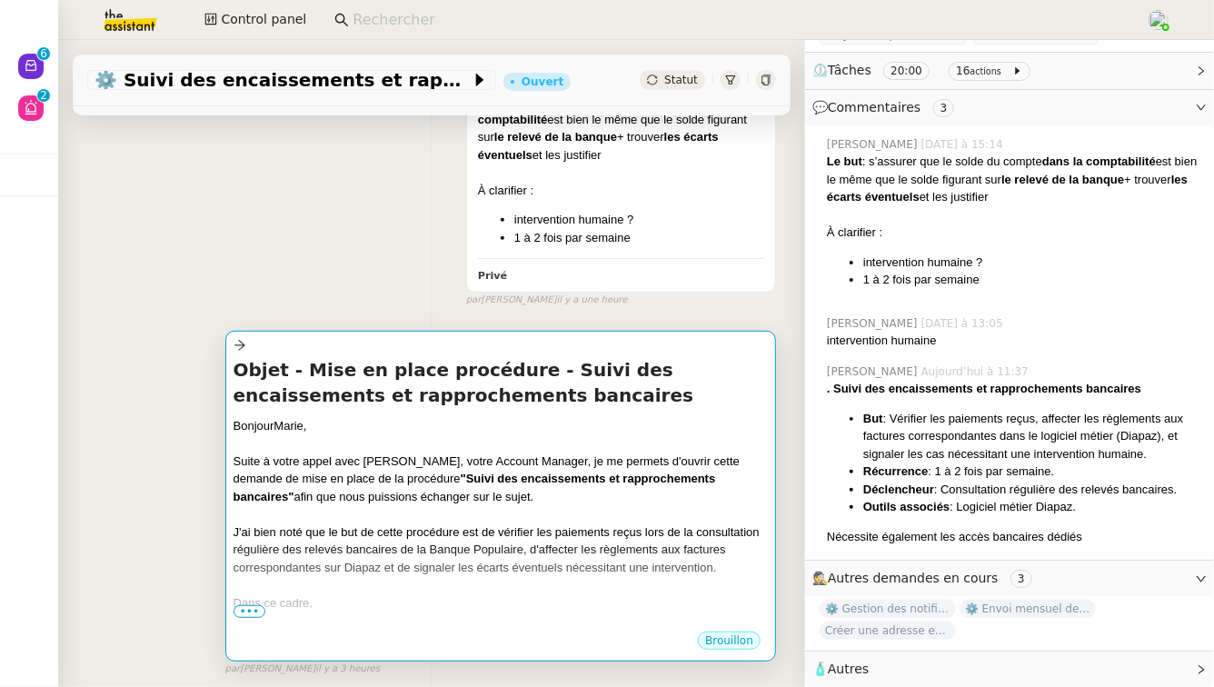
click at [583, 447] on div at bounding box center [500, 443] width 534 height 18
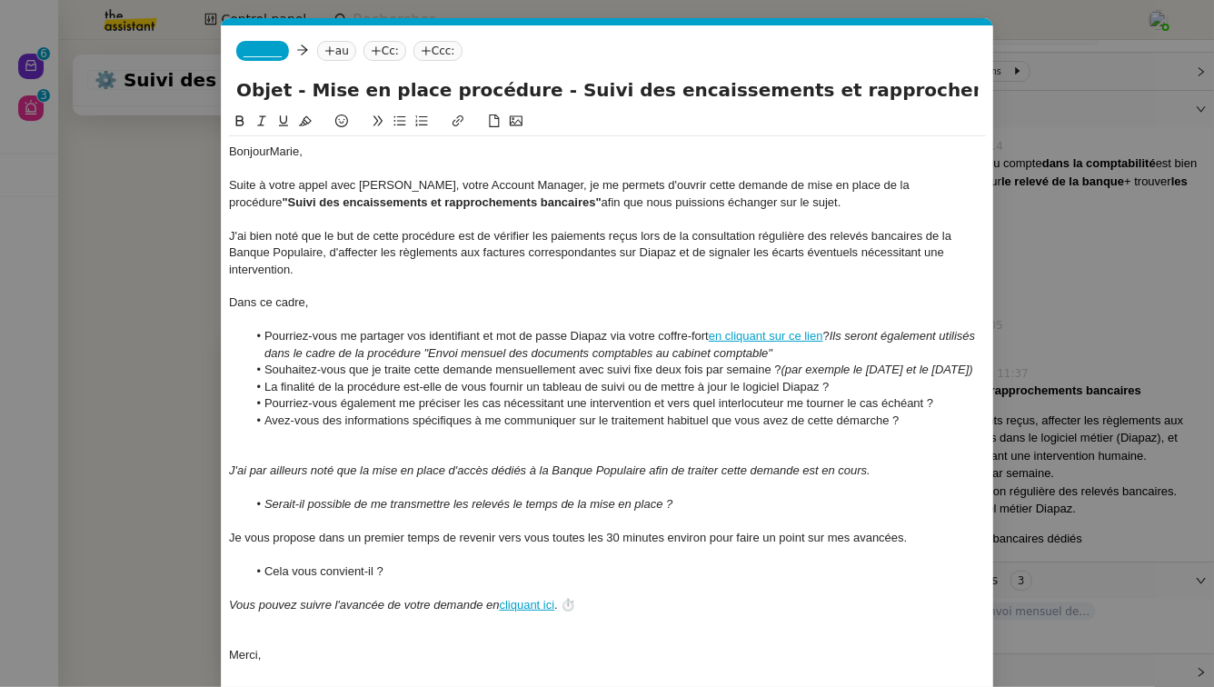
click at [583, 447] on div at bounding box center [607, 453] width 757 height 16
click at [45, 432] on nz-modal-container "Service TA - VOYAGE - PROPOSITION GLOBALE A utiliser dans le cadre de propositi…" at bounding box center [607, 343] width 1214 height 687
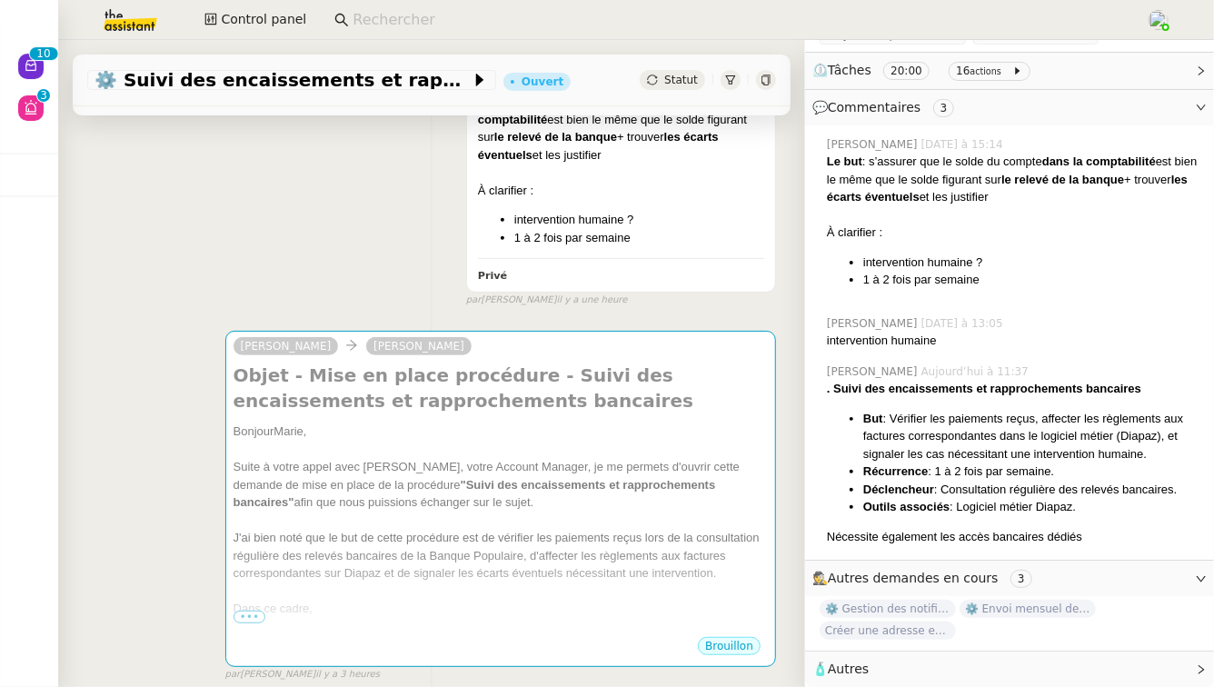
click at [94, 26] on img at bounding box center [115, 20] width 141 height 40
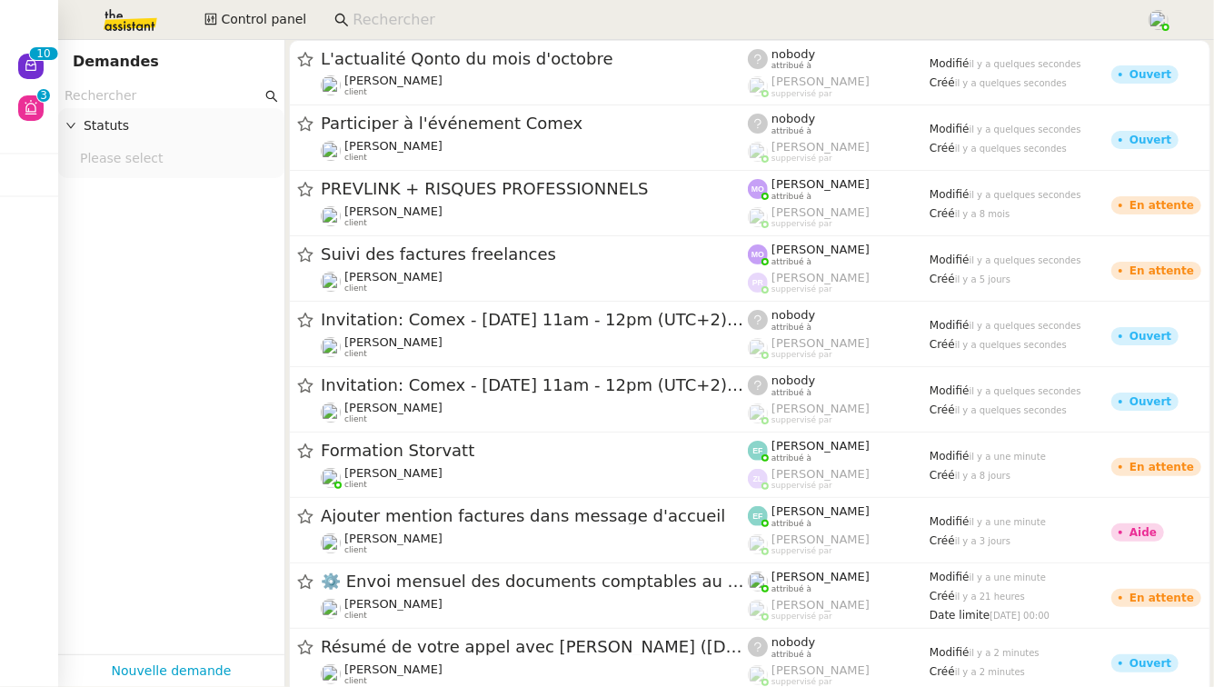
click at [140, 98] on input "text" at bounding box center [162, 95] width 197 height 21
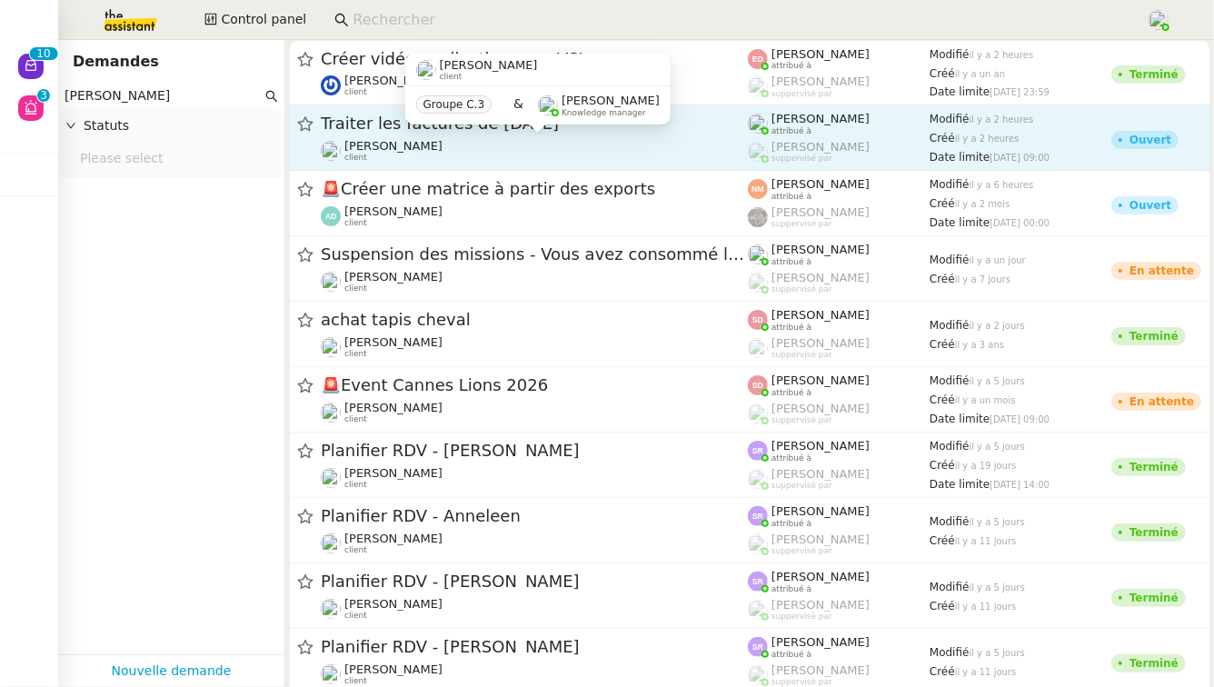
type input "maurice"
click at [626, 151] on div "Maurice N'Diaye client" at bounding box center [534, 151] width 427 height 24
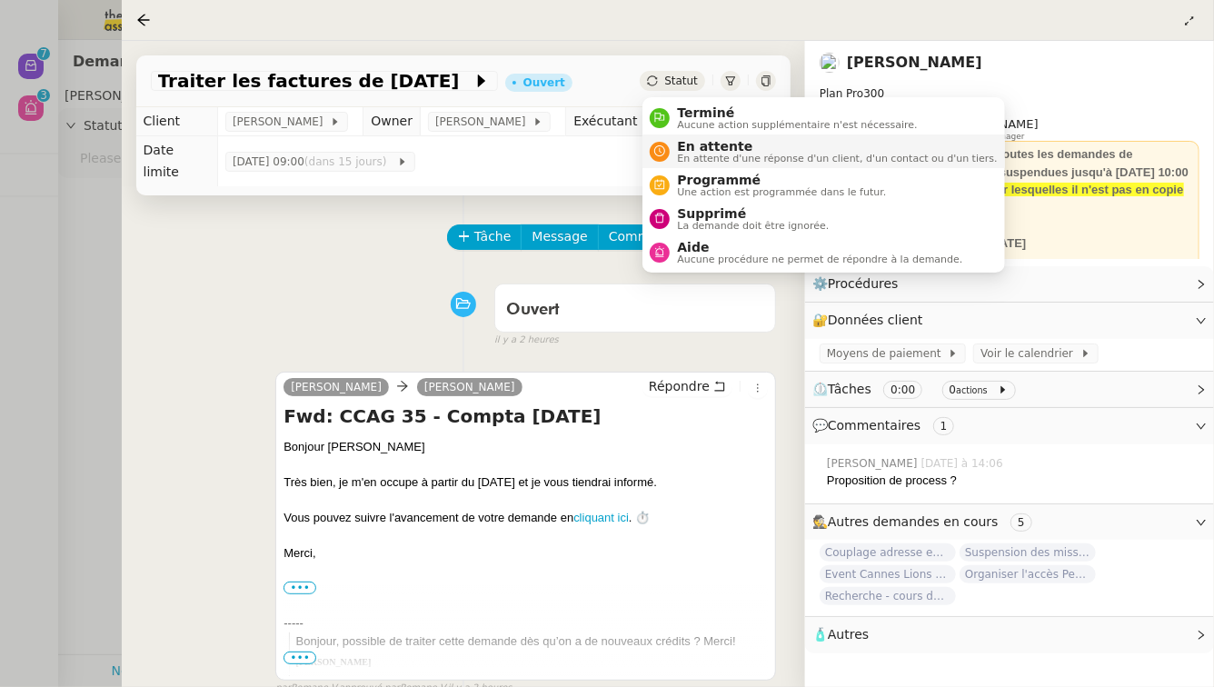
click at [691, 144] on span "En attente" at bounding box center [837, 146] width 320 height 15
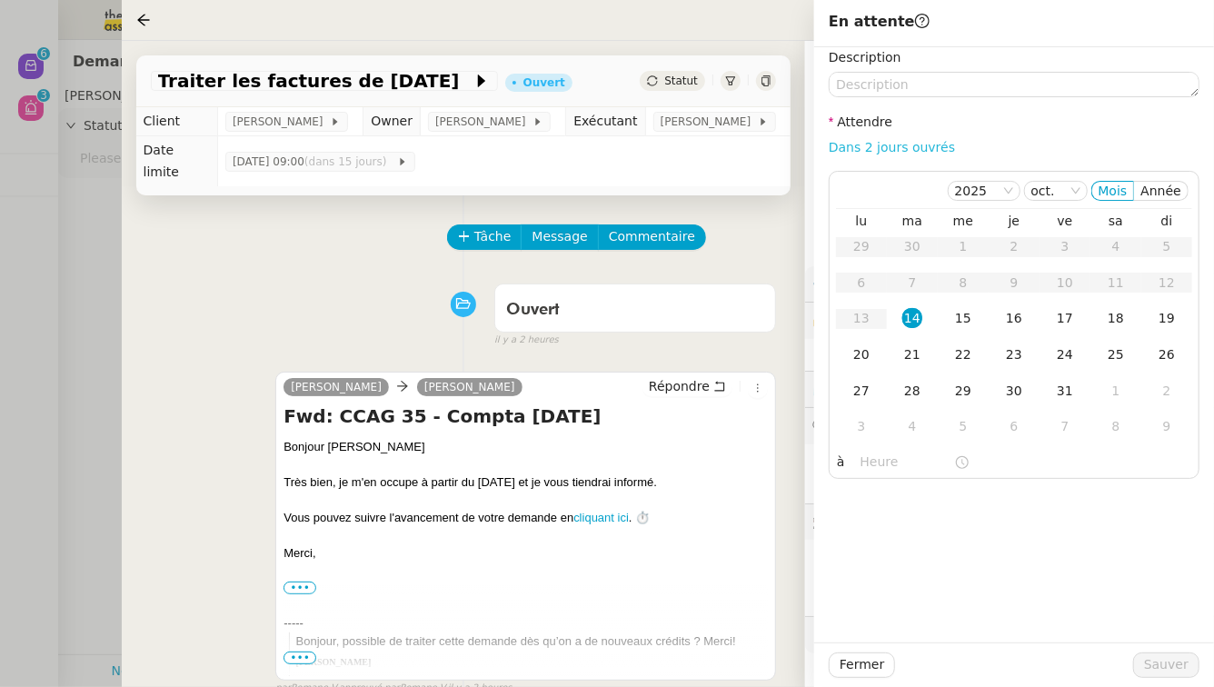
click at [906, 143] on link "Dans 2 jours ouvrés" at bounding box center [891, 147] width 126 height 15
type input "07:00"
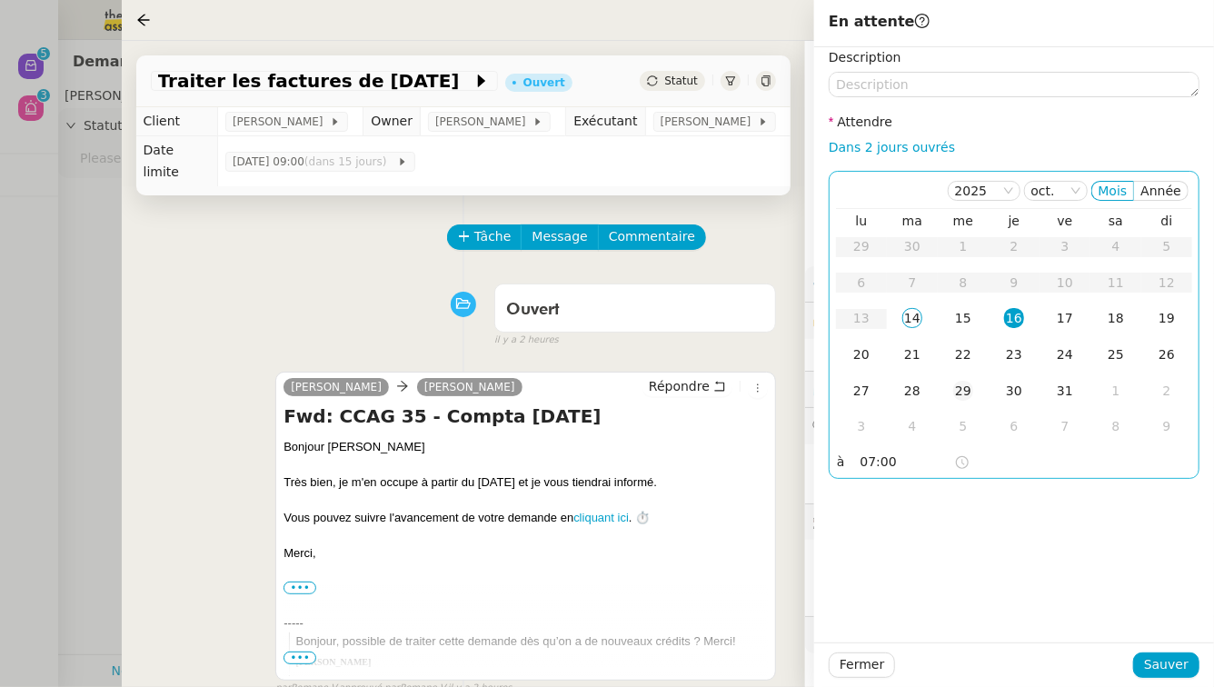
click at [969, 387] on div "29" at bounding box center [963, 391] width 20 height 20
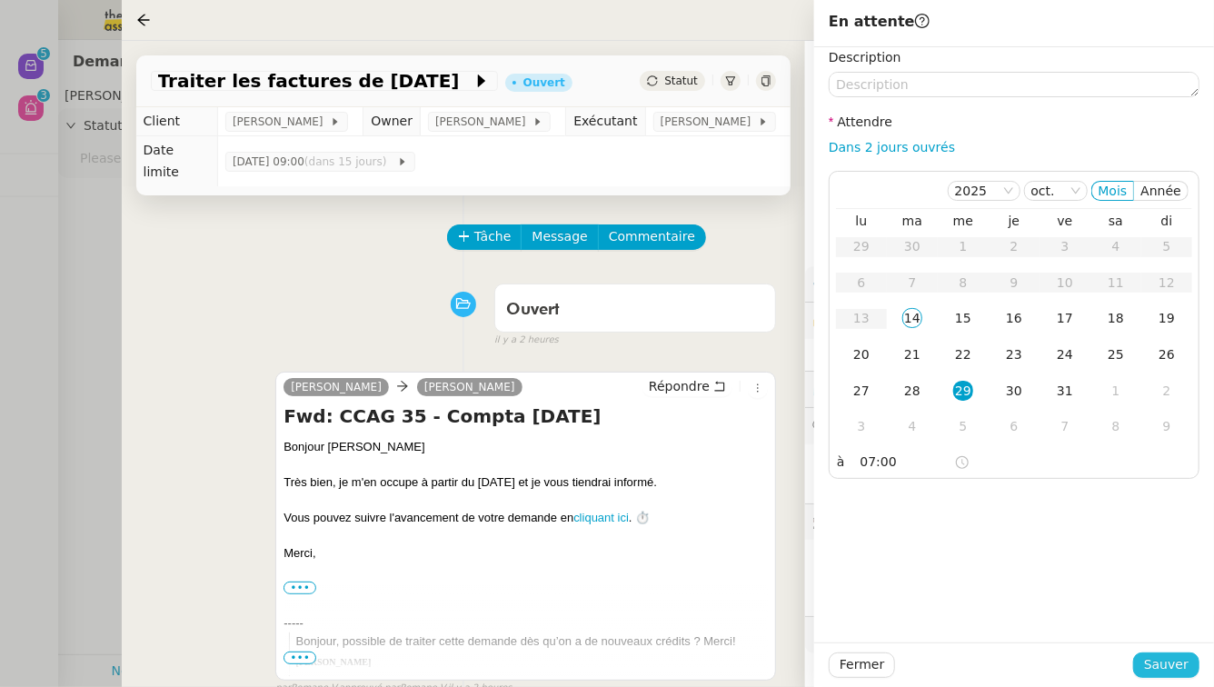
click at [1188, 661] on button "Sauver" at bounding box center [1166, 664] width 66 height 25
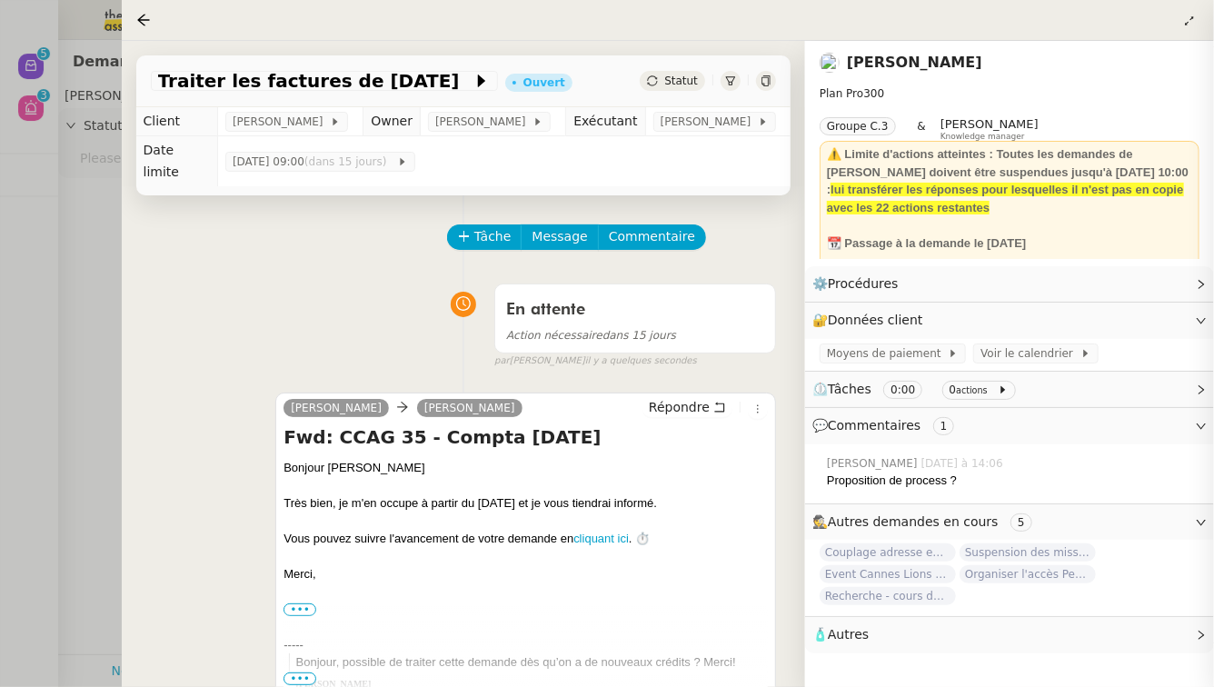
click at [0, 88] on div at bounding box center [607, 343] width 1214 height 687
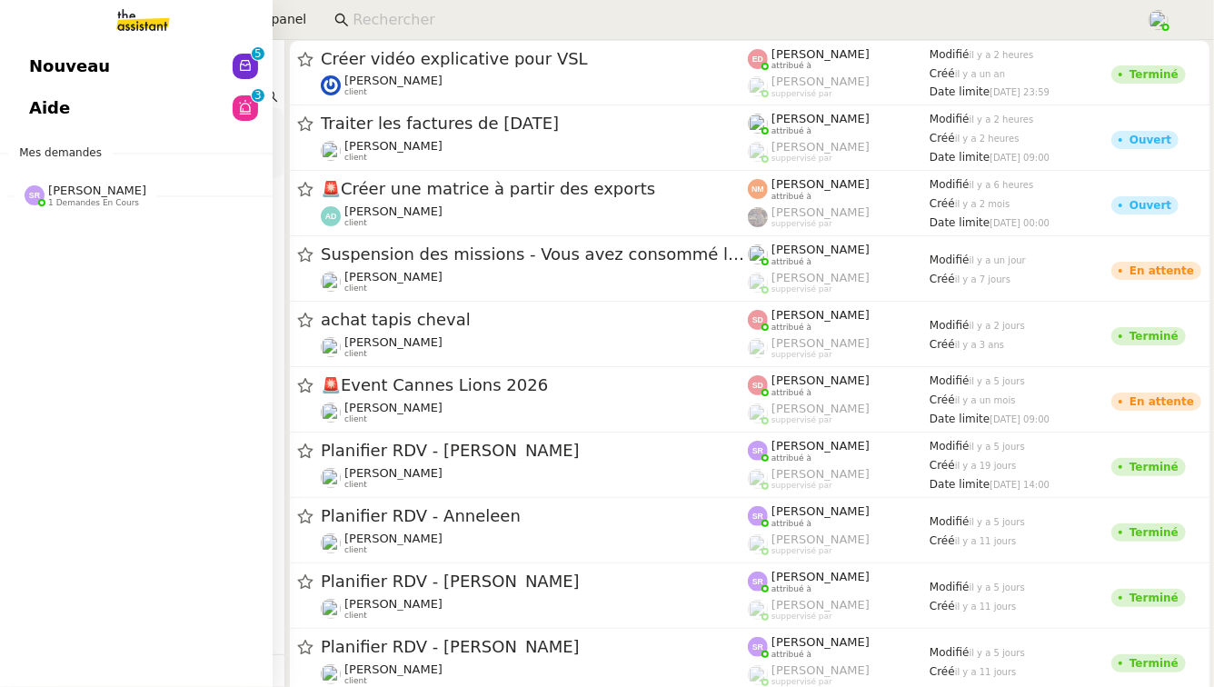
click at [55, 105] on span "Aide" at bounding box center [49, 107] width 41 height 27
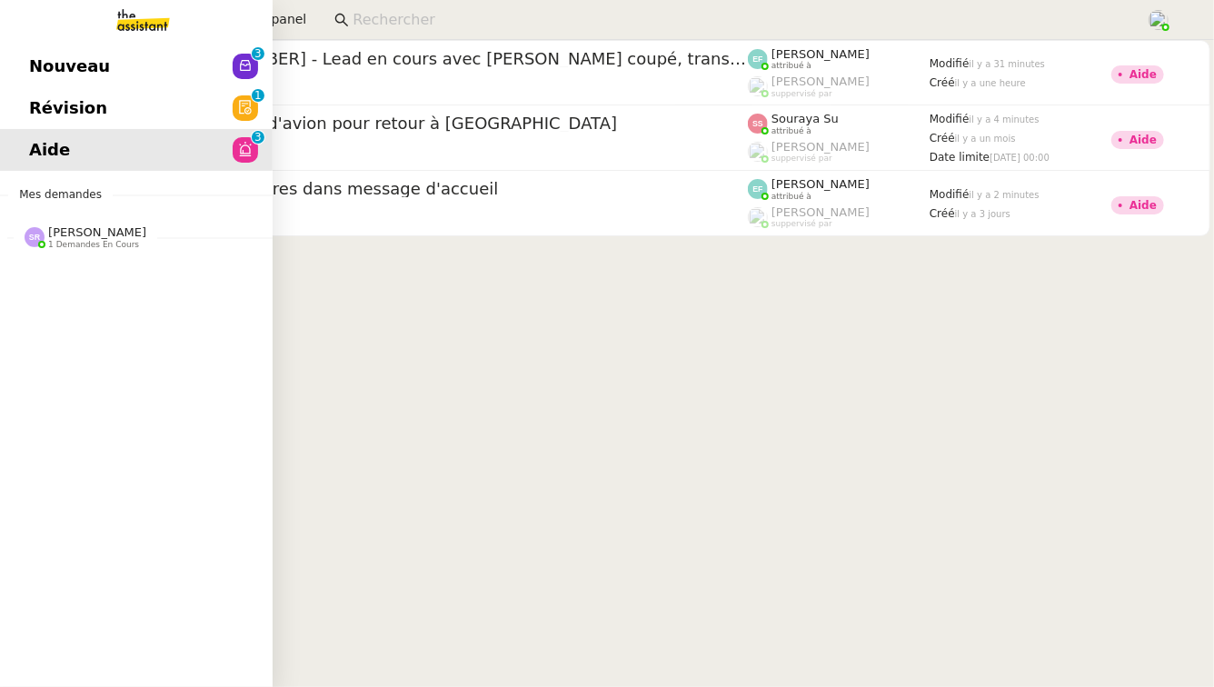
click at [64, 69] on span "Nouveau" at bounding box center [69, 66] width 81 height 27
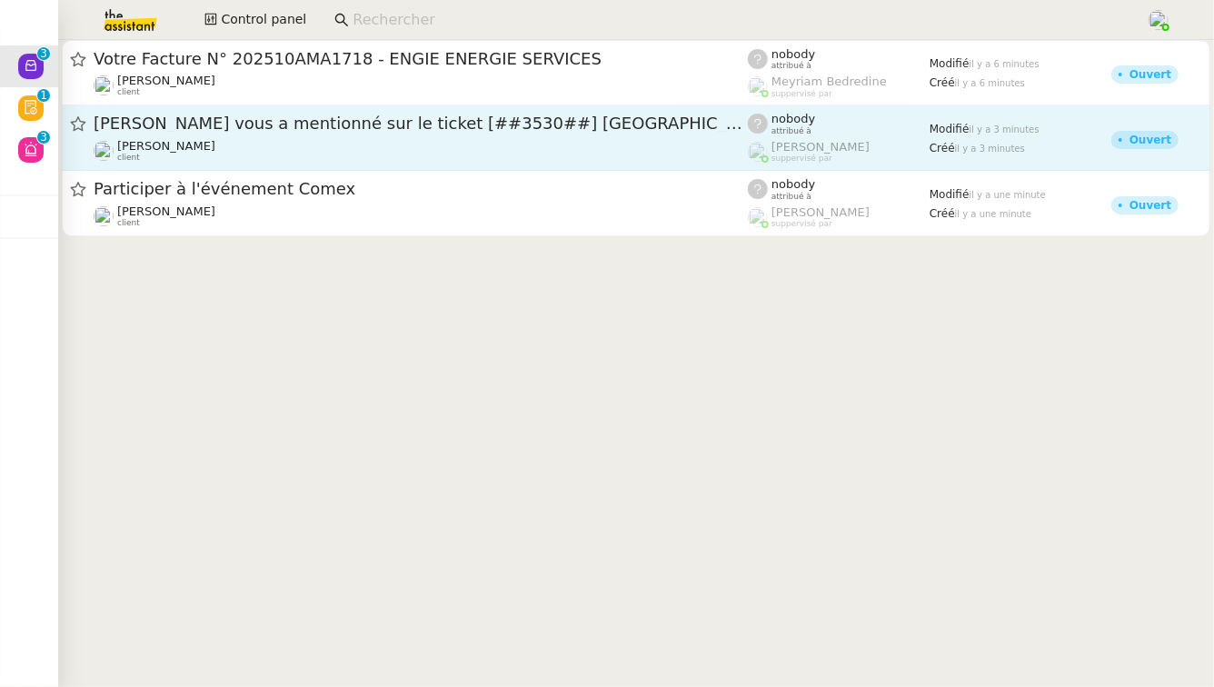
click at [487, 126] on span "Thomas Soulier vous a mentionné sur le ticket [##3530##] HÔTEL AMAN LE MELEZIN" at bounding box center [421, 123] width 654 height 16
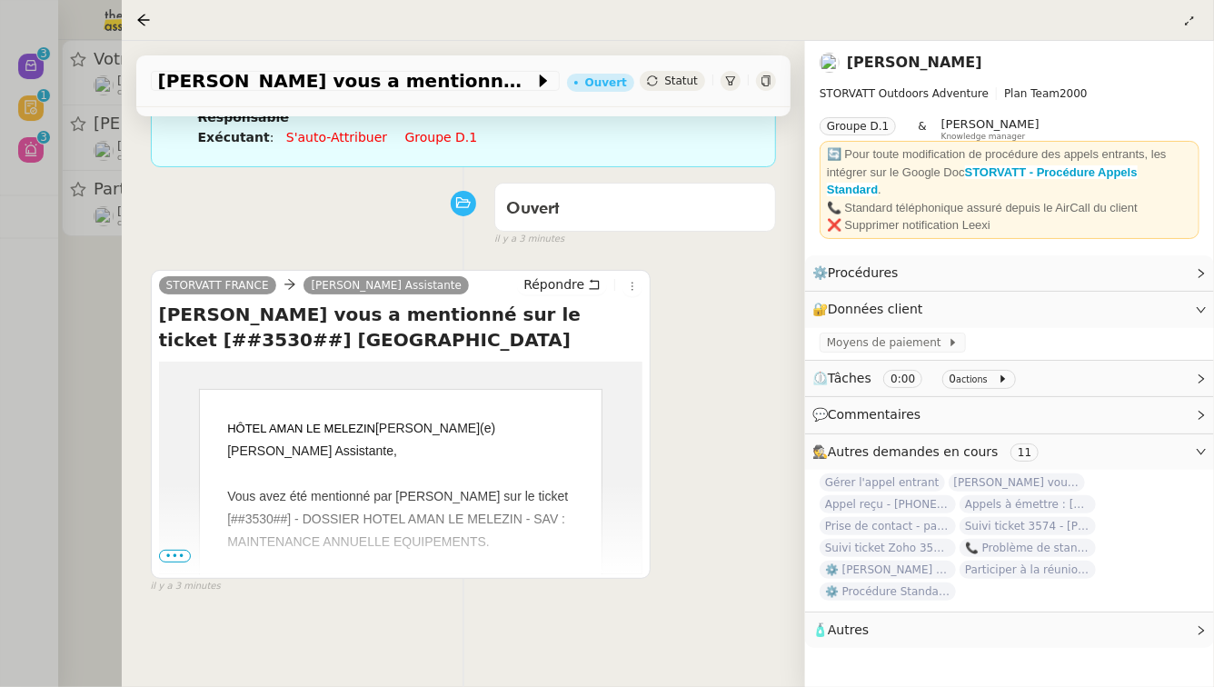
scroll to position [254, 0]
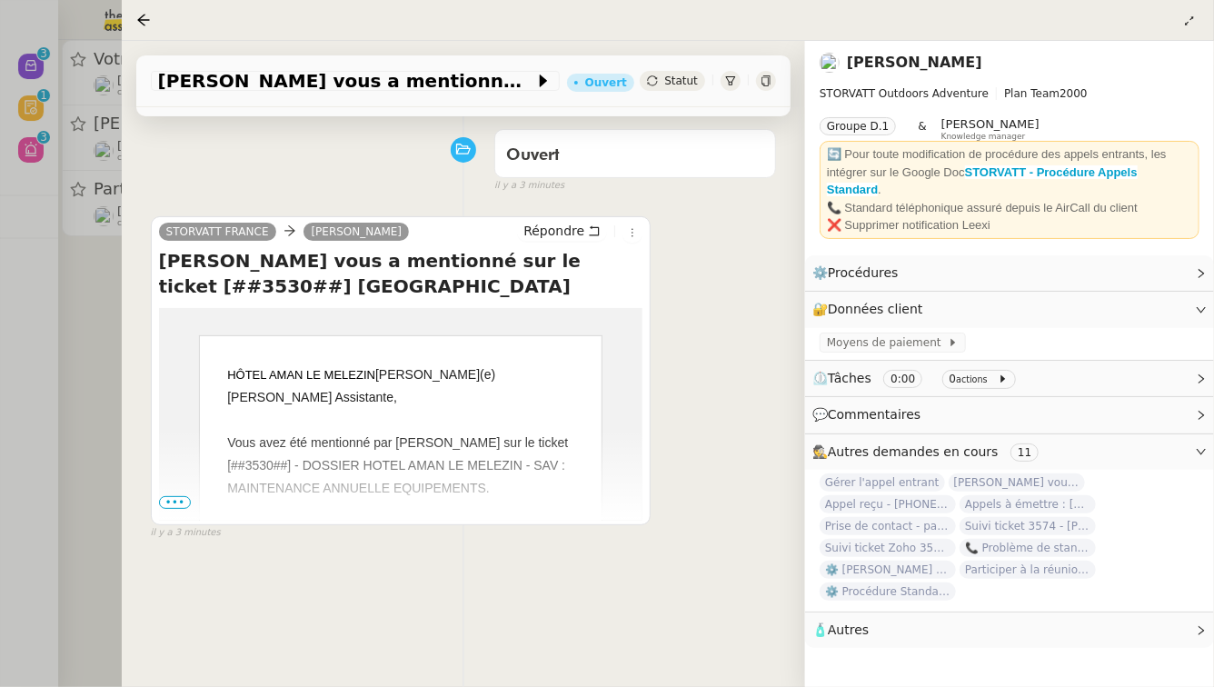
click at [171, 505] on span "•••" at bounding box center [175, 502] width 33 height 13
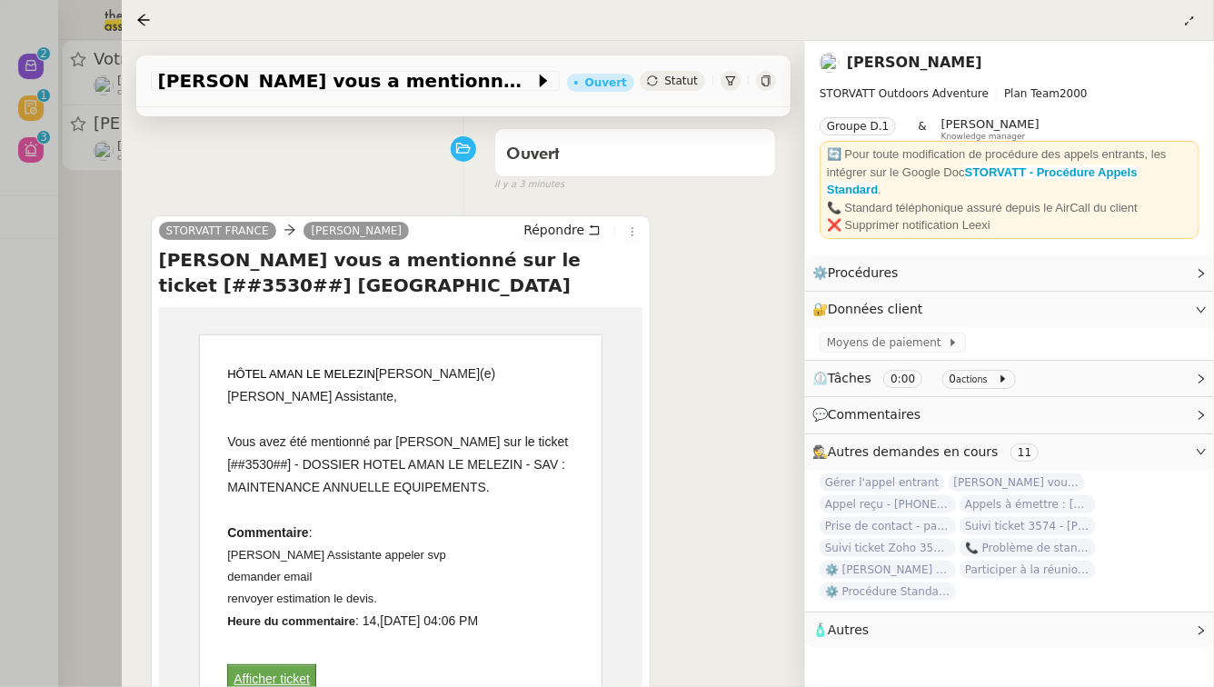
click at [105, 424] on div at bounding box center [607, 343] width 1214 height 687
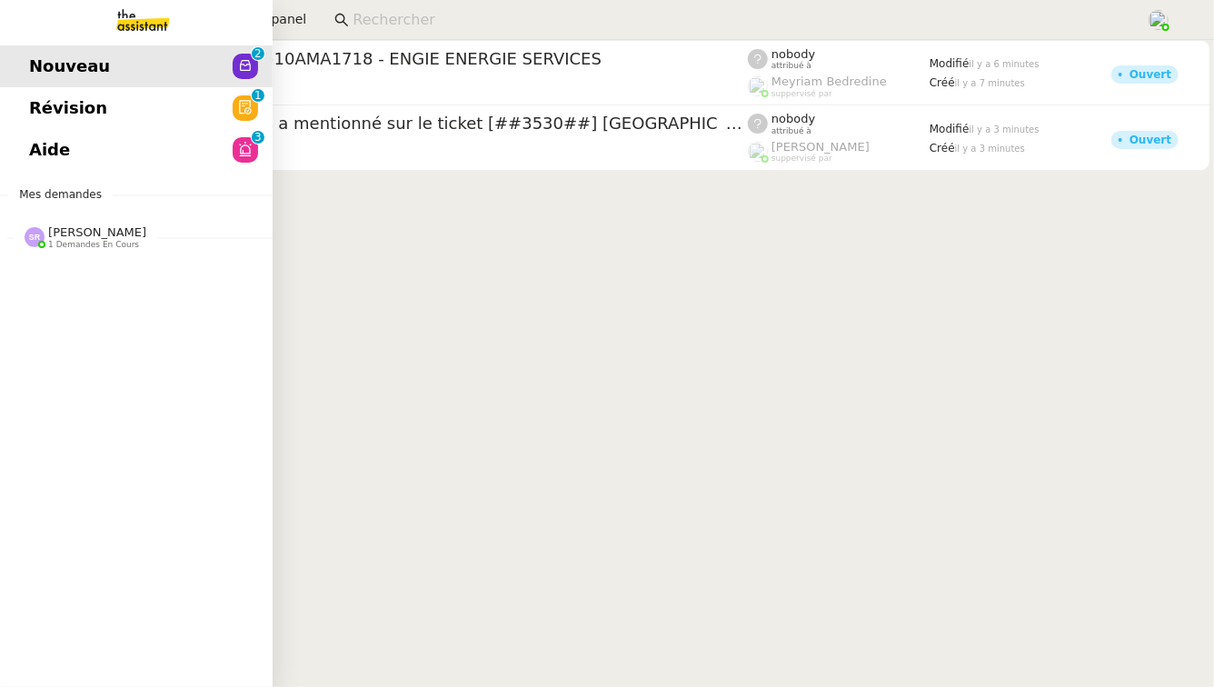
click at [45, 108] on span "Révision" at bounding box center [68, 107] width 78 height 27
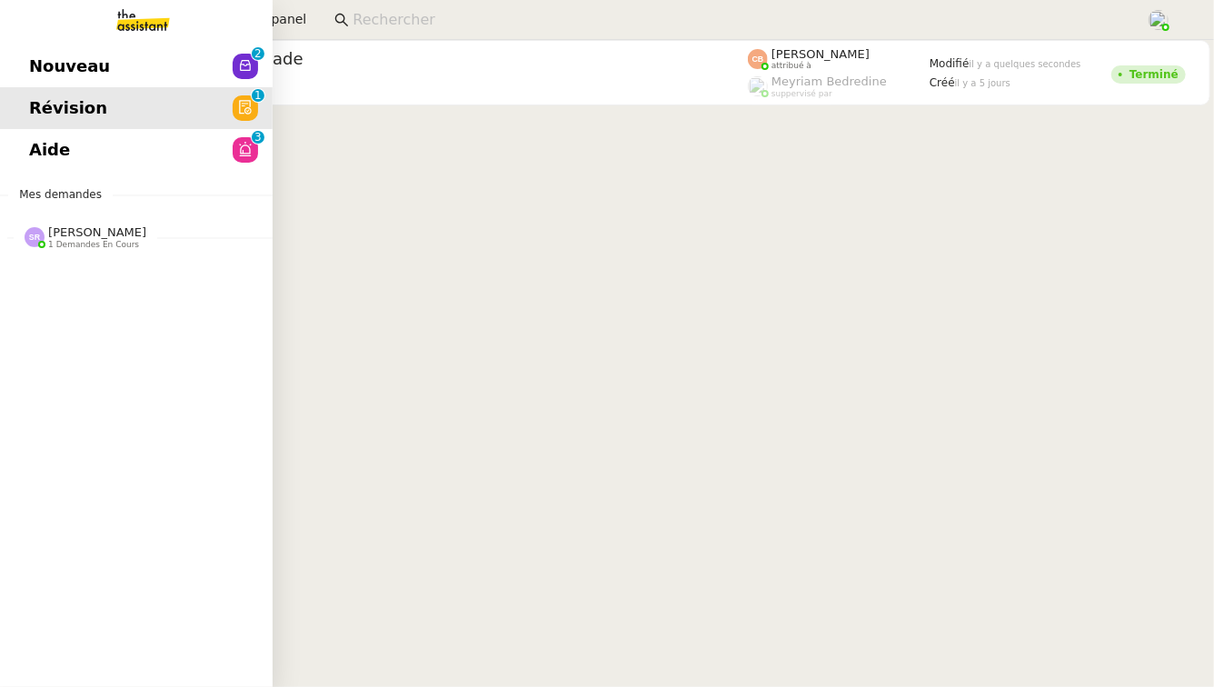
click at [21, 135] on link "Aide 0 1 2 3 4 5 6 7 8 9" at bounding box center [136, 150] width 273 height 42
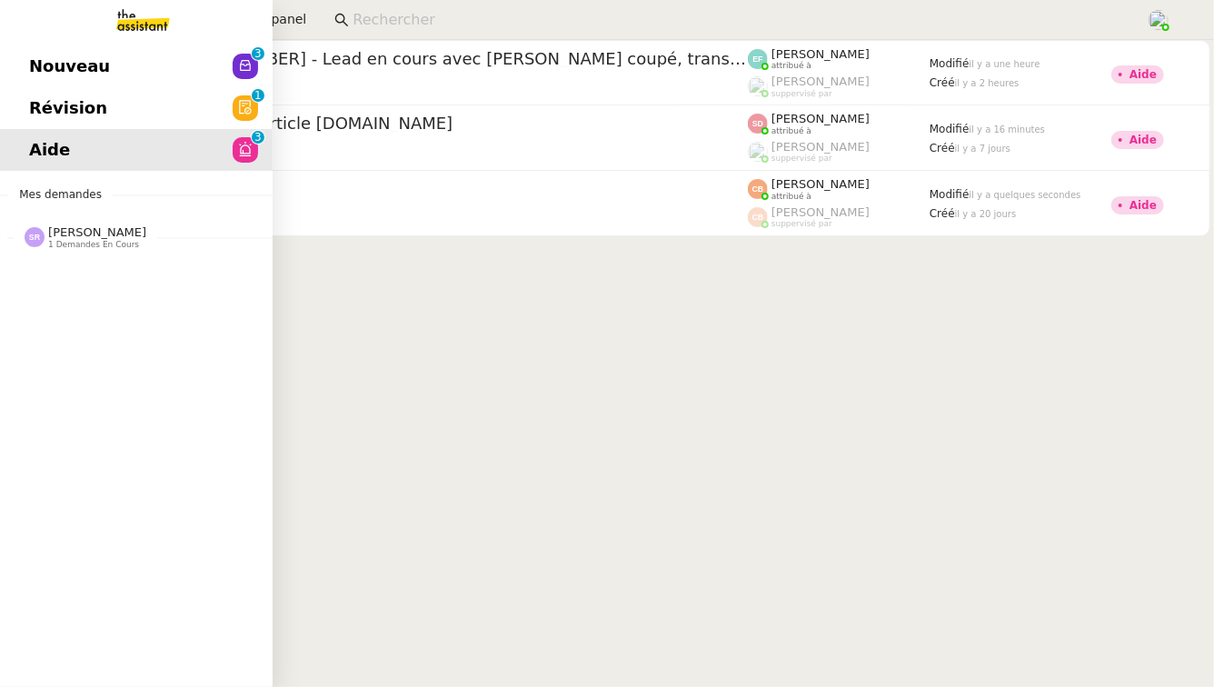
click at [29, 103] on span "Révision" at bounding box center [68, 107] width 78 height 27
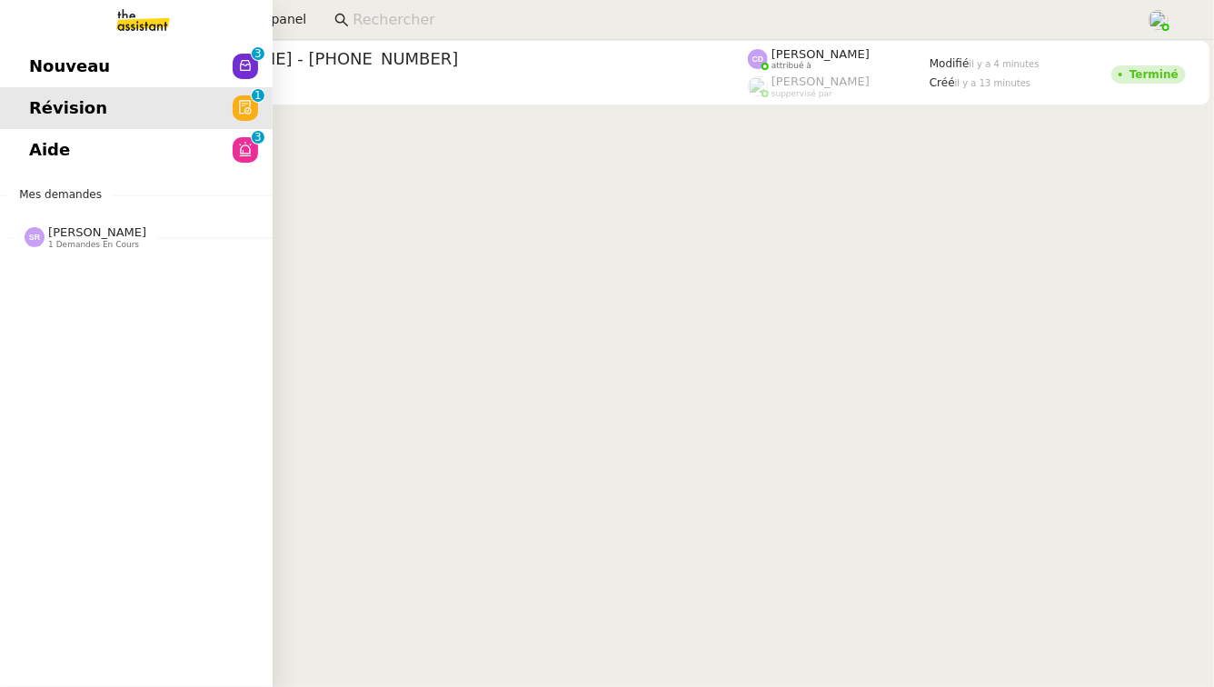
click at [123, 77] on link "Nouveau 0 1 2 3 4 5 6 7 8 9" at bounding box center [136, 66] width 273 height 42
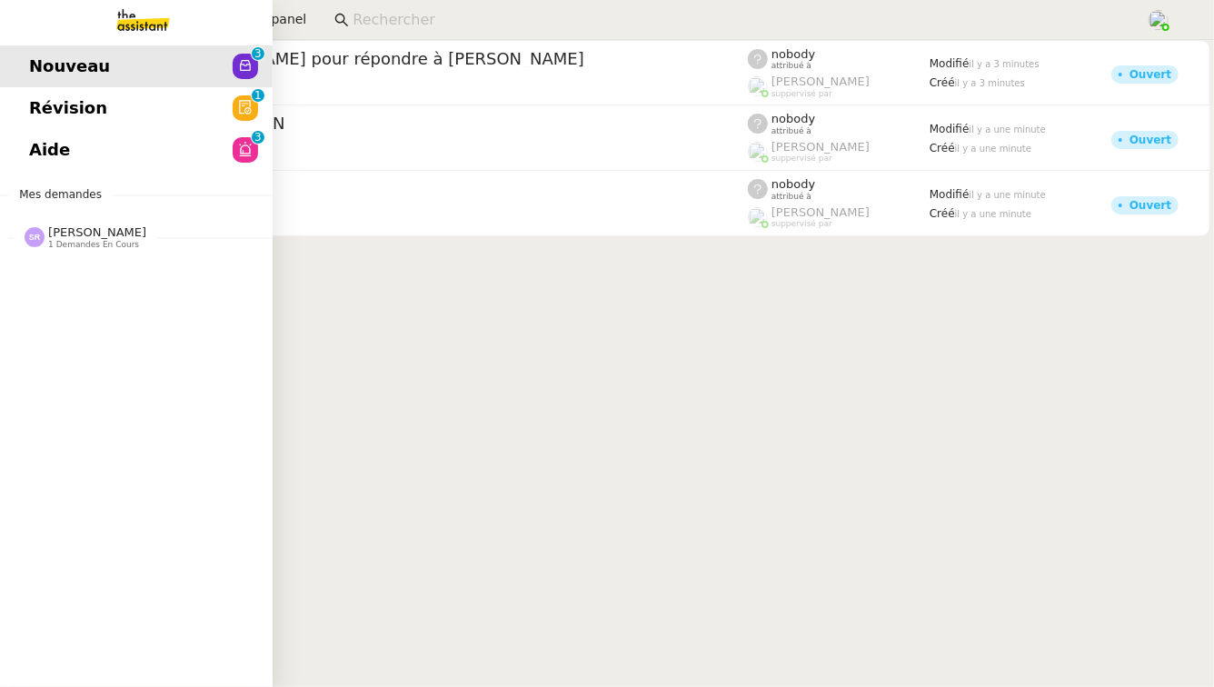
click at [115, 226] on span "[PERSON_NAME]" at bounding box center [97, 232] width 98 height 14
click at [258, 147] on link "Aide 0 1 2 3 4 5 6 7 8 9" at bounding box center [136, 150] width 273 height 42
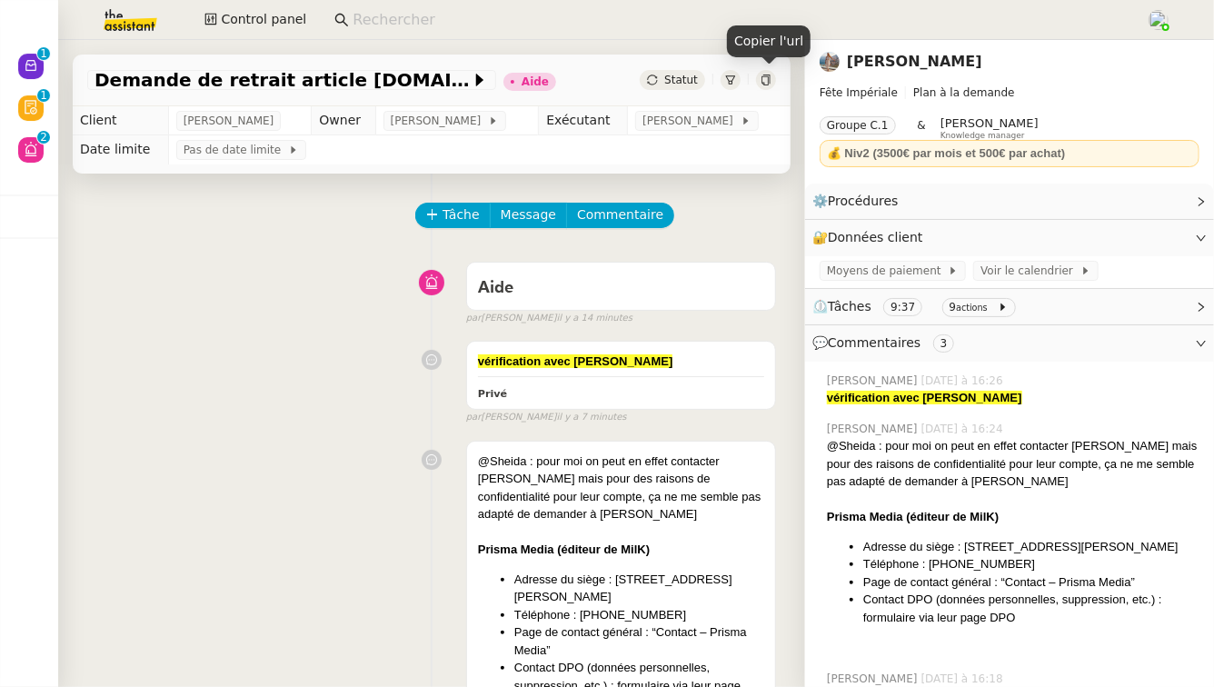
click at [767, 77] on icon at bounding box center [765, 79] width 11 height 11
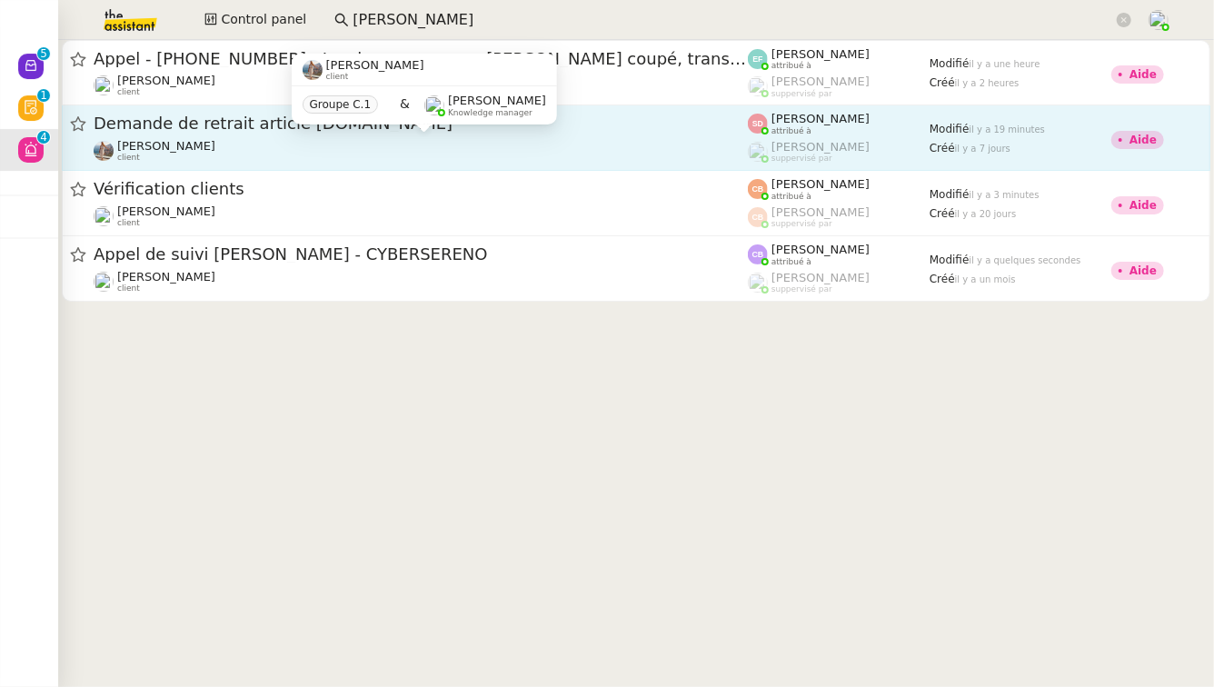
click at [651, 156] on div "[PERSON_NAME] client" at bounding box center [421, 151] width 654 height 24
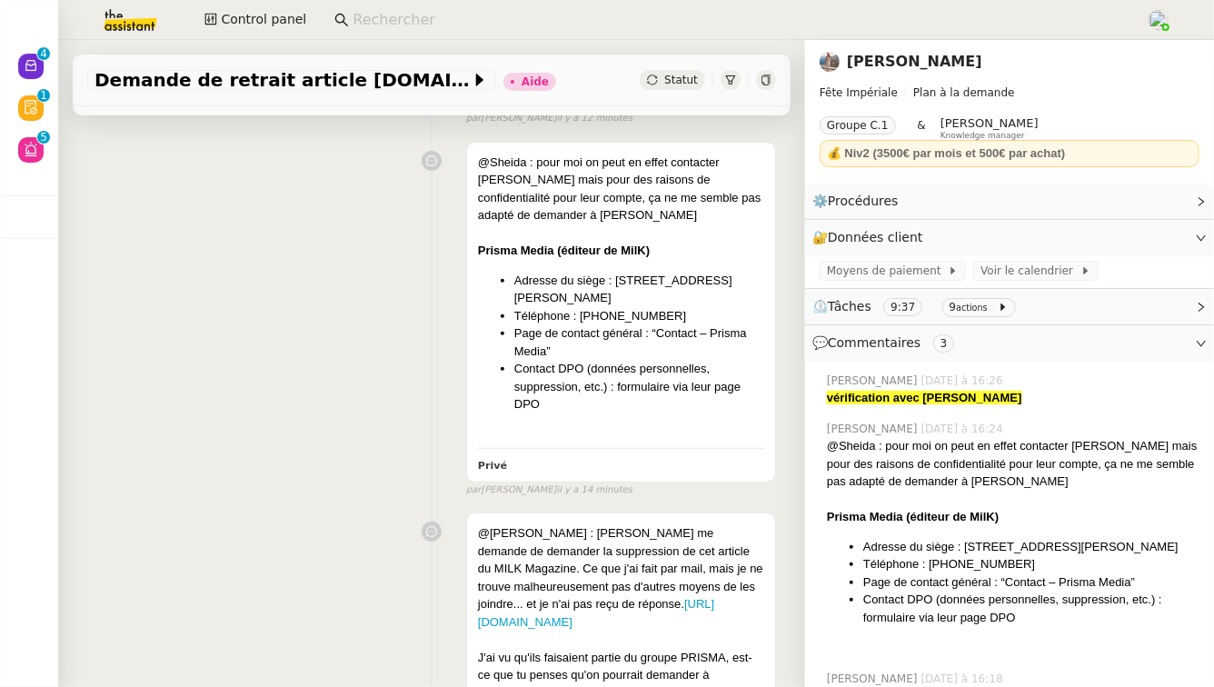
scroll to position [302, 0]
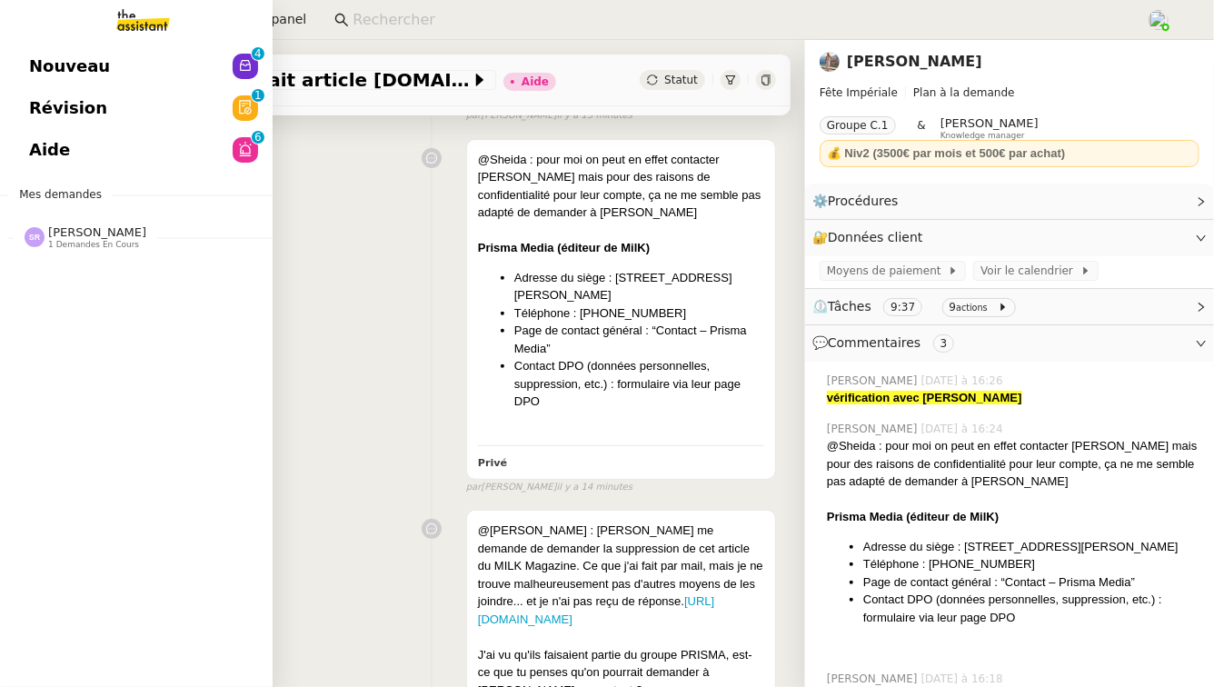
click at [142, 159] on link "Aide 0 1 2 3 4 5 6 7 8 9" at bounding box center [136, 150] width 273 height 42
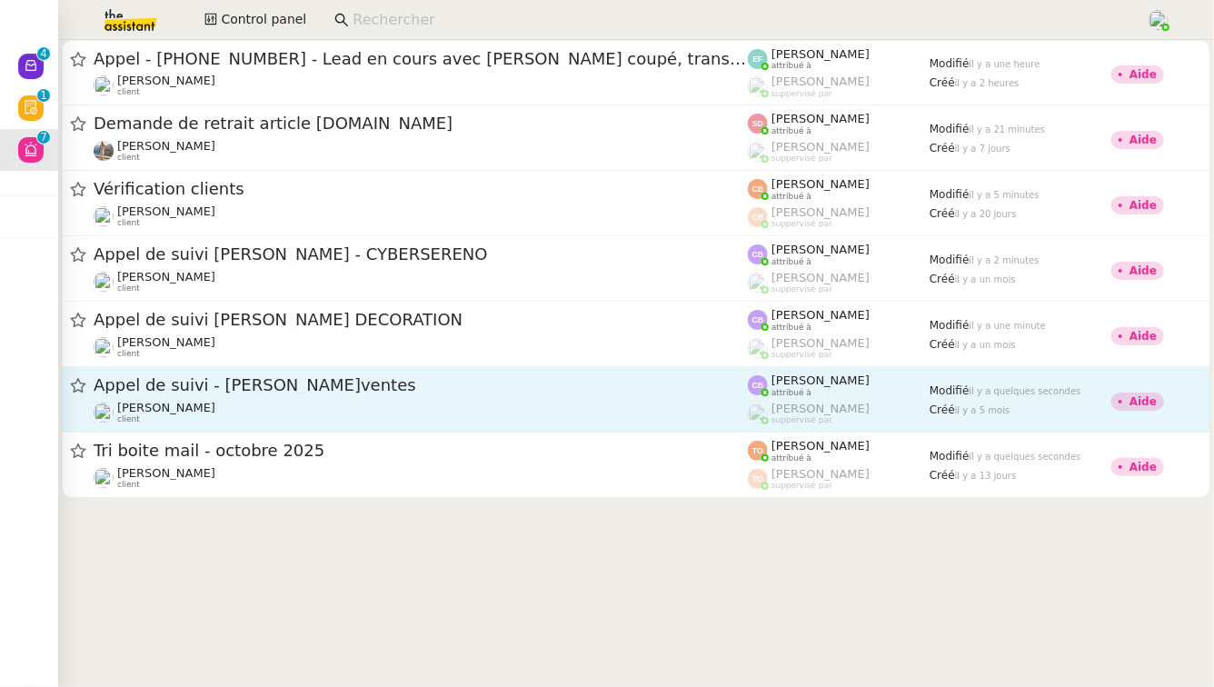
click at [388, 398] on div "Appel de suivi - [PERSON_NAME]ventes [PERSON_NAME] client" at bounding box center [421, 399] width 654 height 50
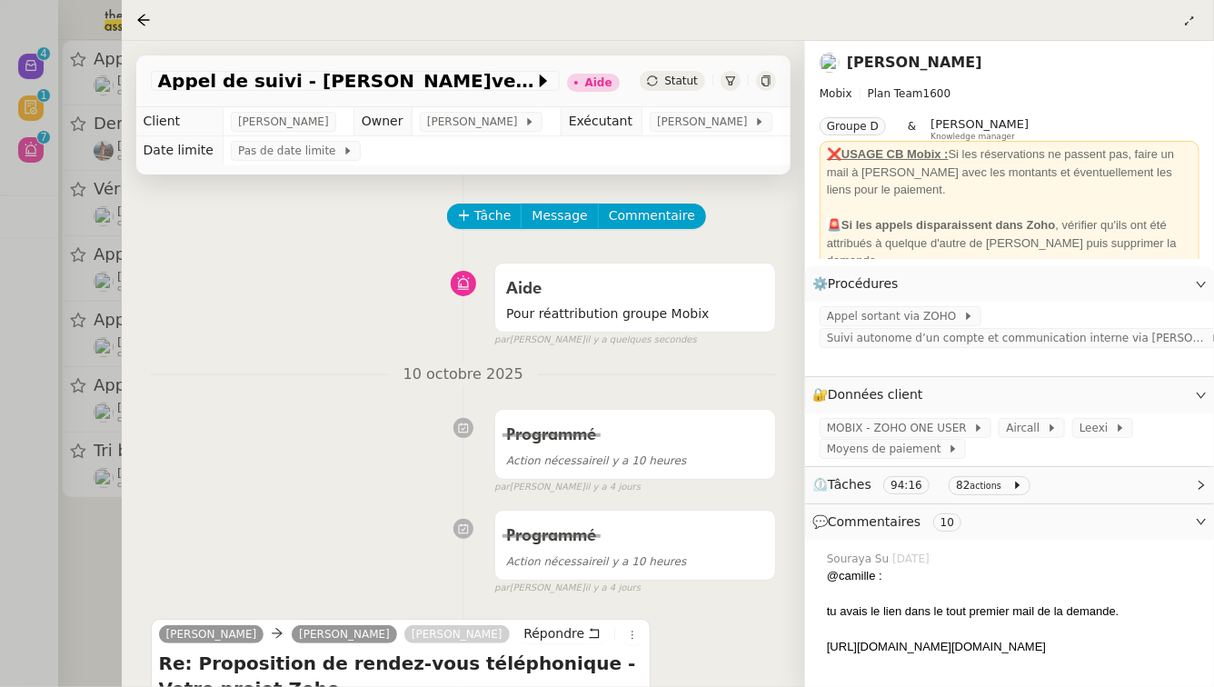
click at [26, 542] on div at bounding box center [607, 343] width 1214 height 687
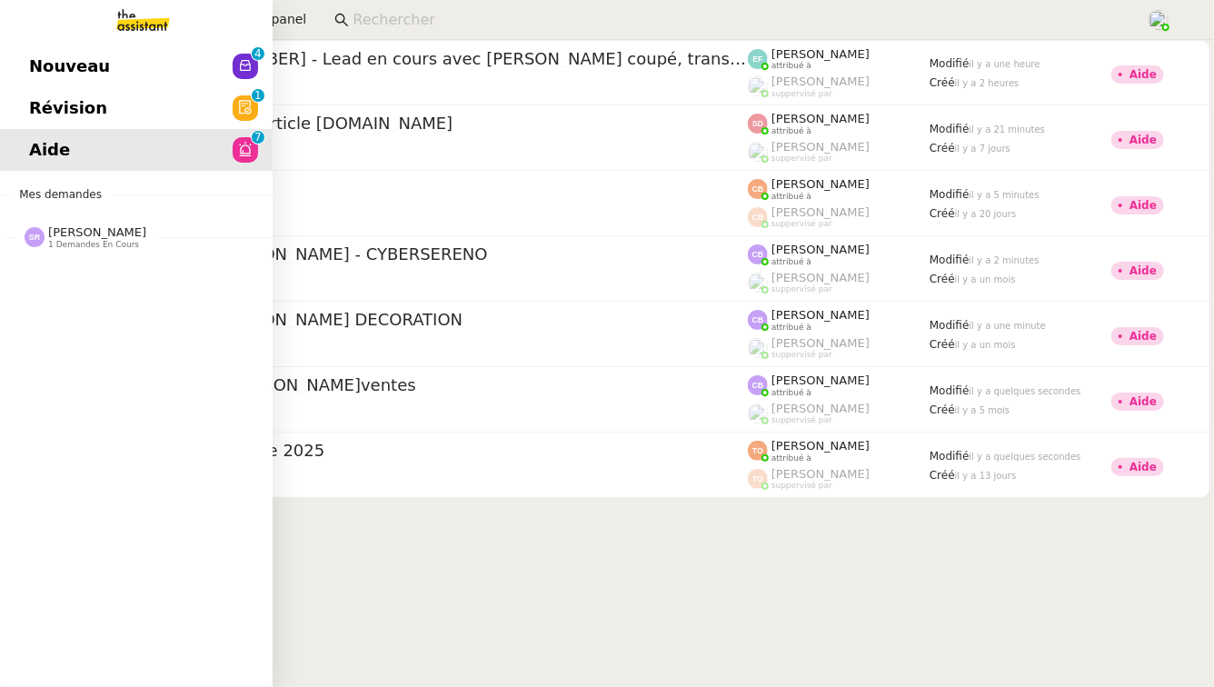
click at [129, 72] on link "Nouveau 0 1 2 3 4 5 6 7 8 9" at bounding box center [136, 66] width 273 height 42
